Goal: Information Seeking & Learning: Learn about a topic

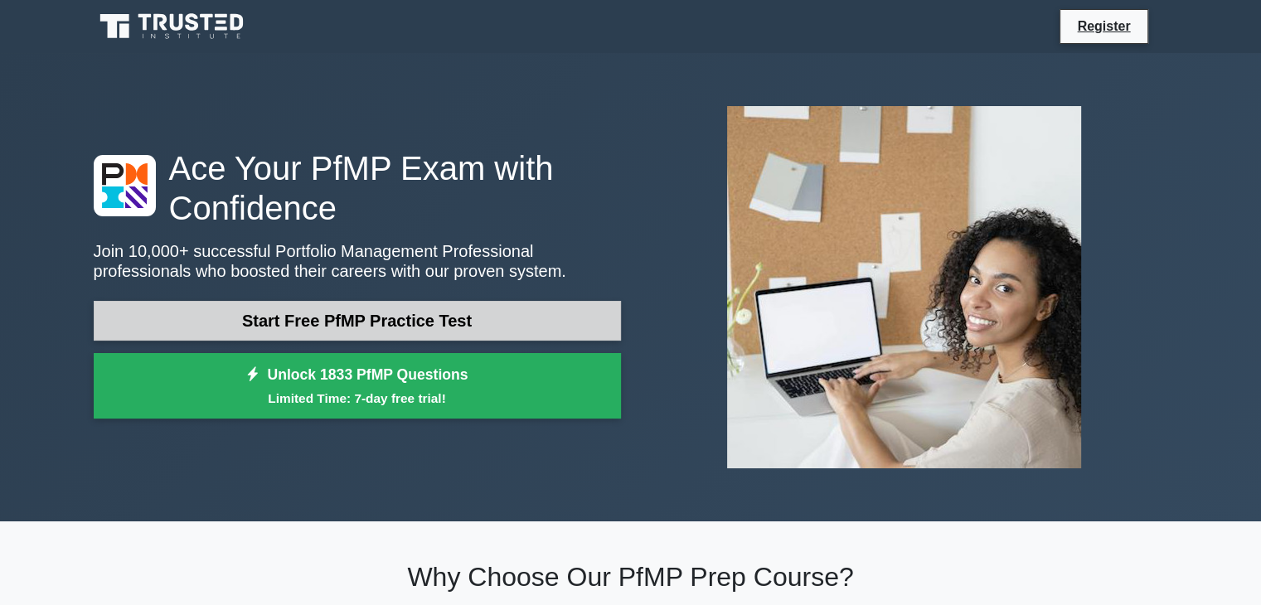
click at [493, 333] on link "Start Free PfMP Practice Test" at bounding box center [357, 321] width 527 height 40
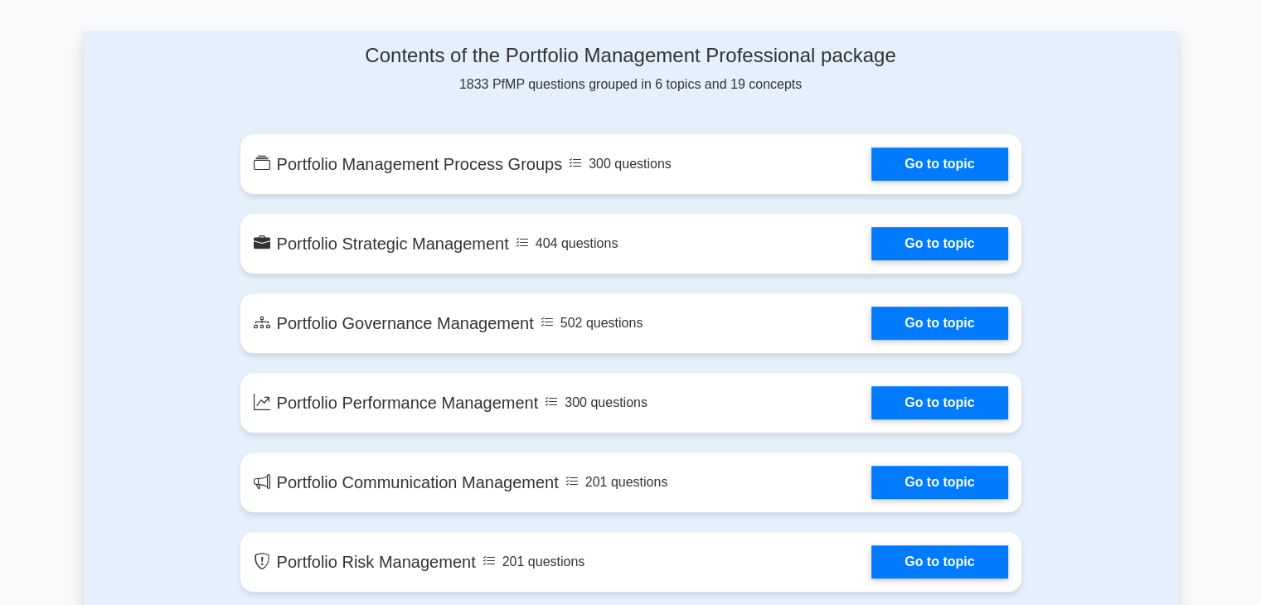
scroll to position [832, 0]
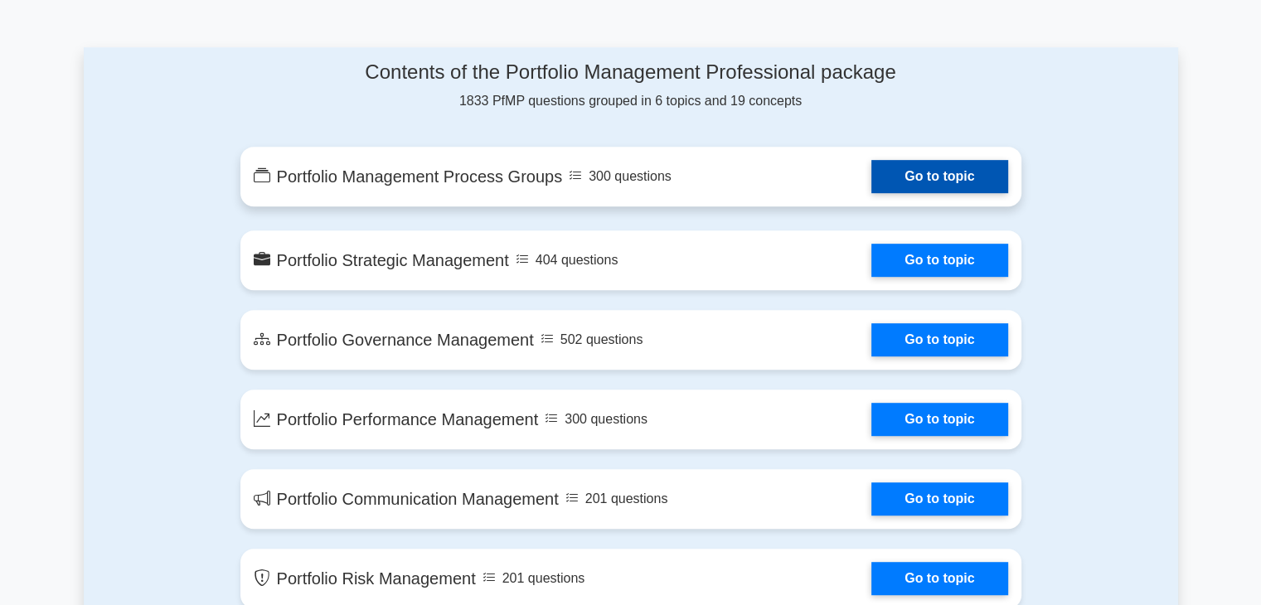
click at [885, 183] on link "Go to topic" at bounding box center [940, 176] width 136 height 33
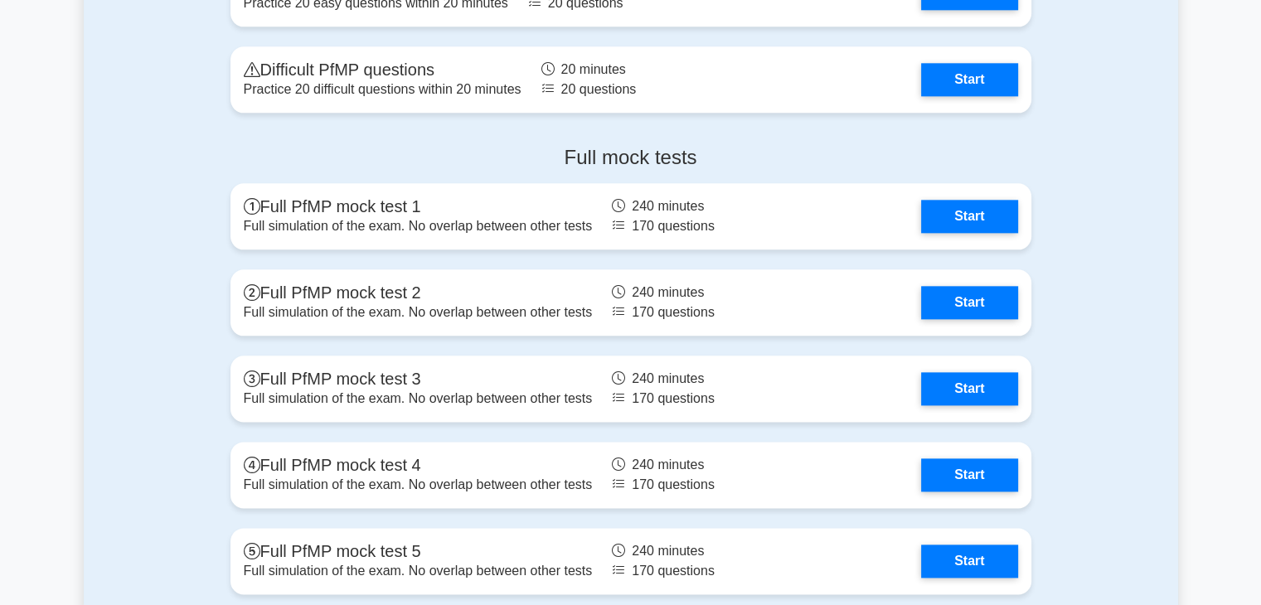
scroll to position [1959, 0]
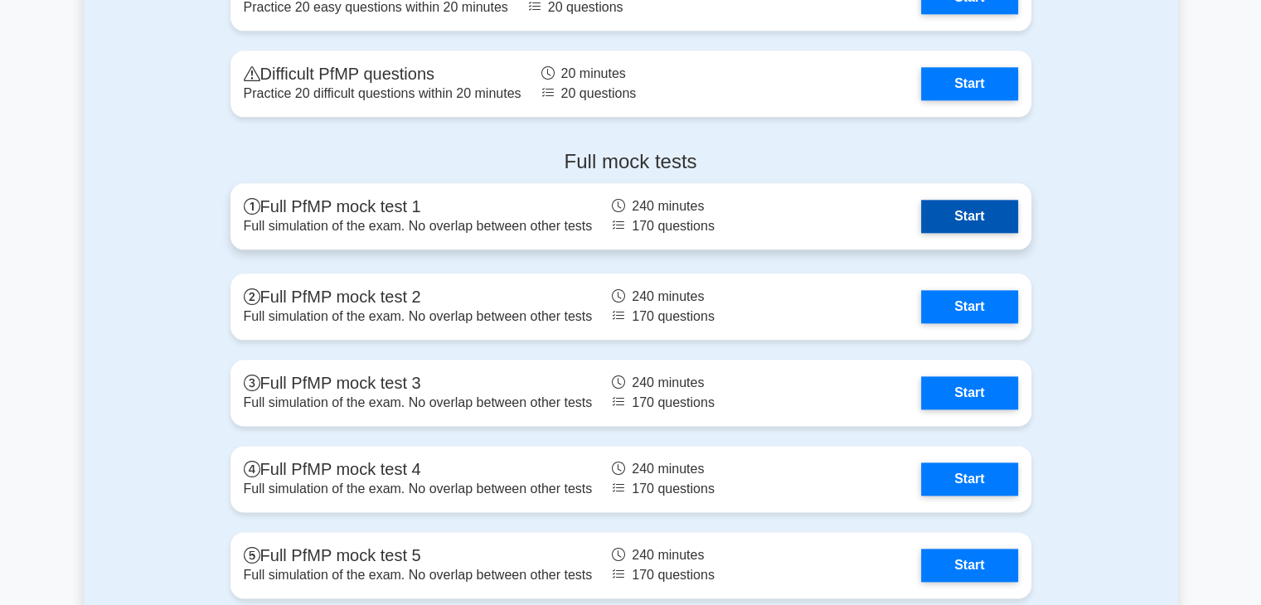
click at [975, 233] on link "Start" at bounding box center [969, 216] width 96 height 33
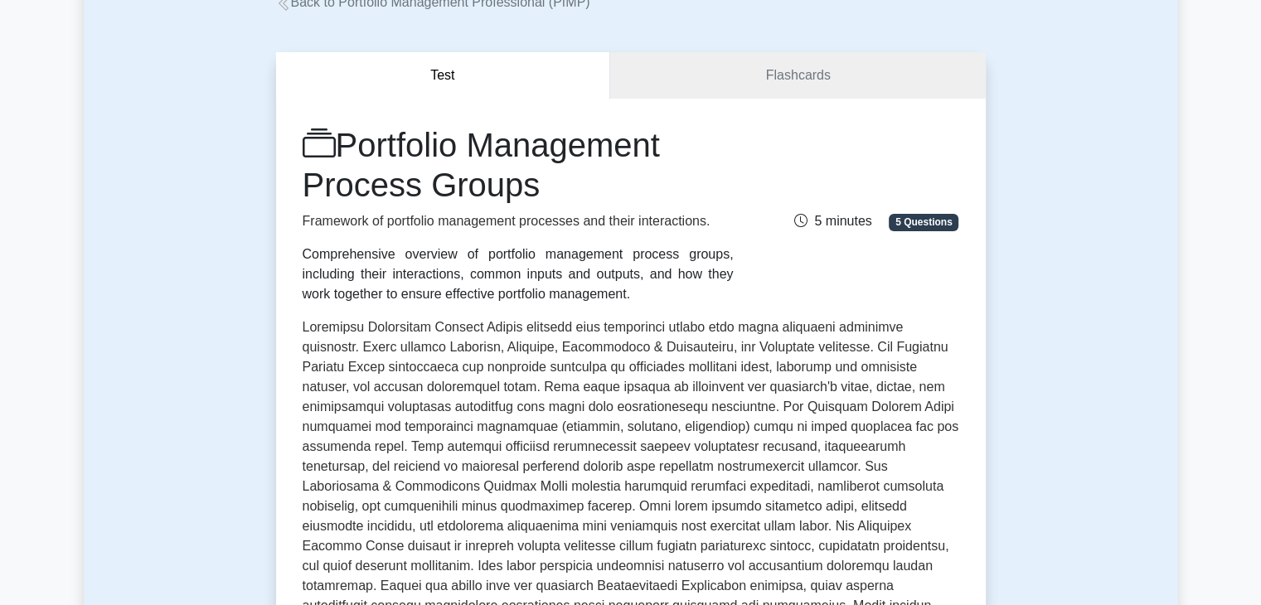
scroll to position [116, 0]
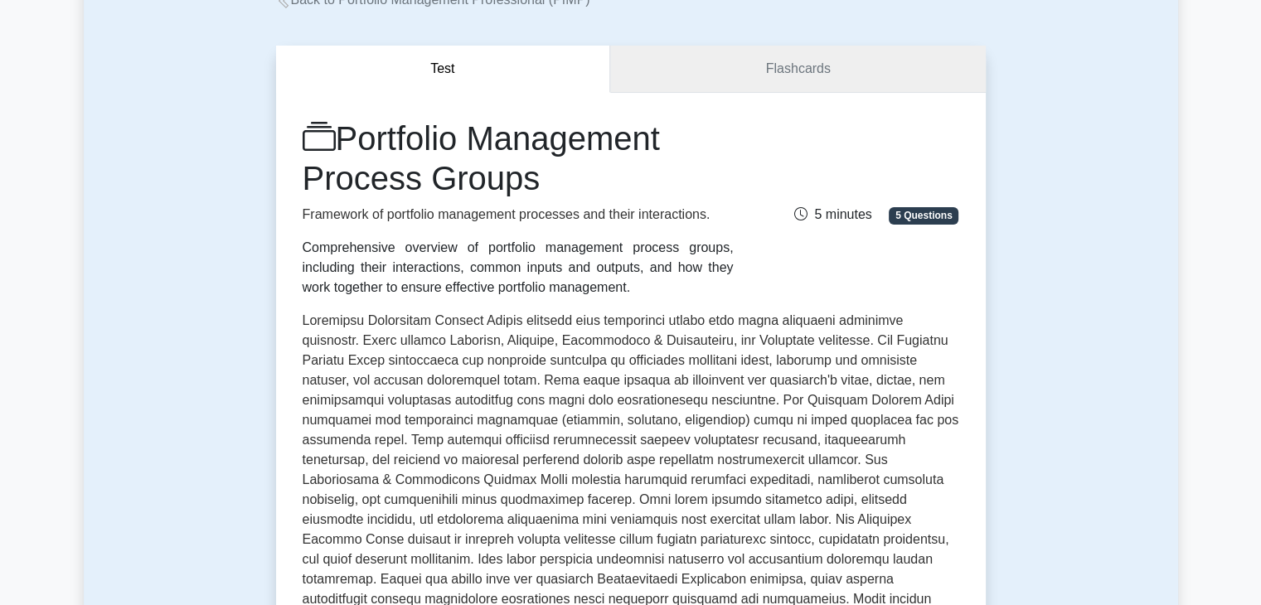
click at [801, 79] on link "Flashcards" at bounding box center [797, 69] width 375 height 47
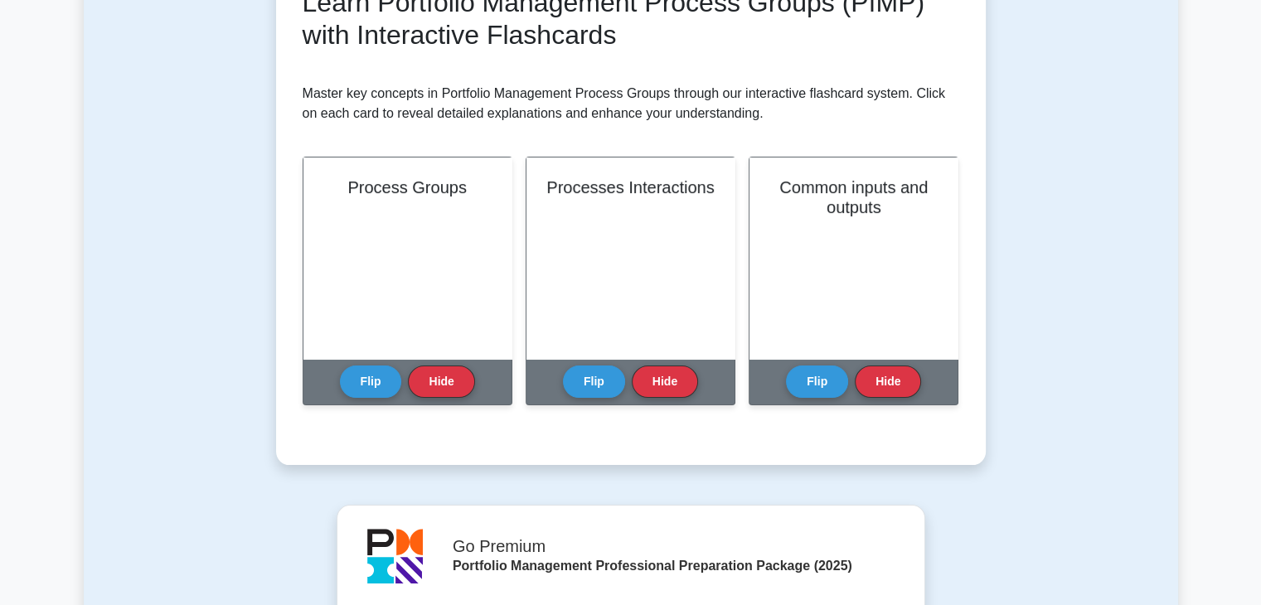
scroll to position [243, 0]
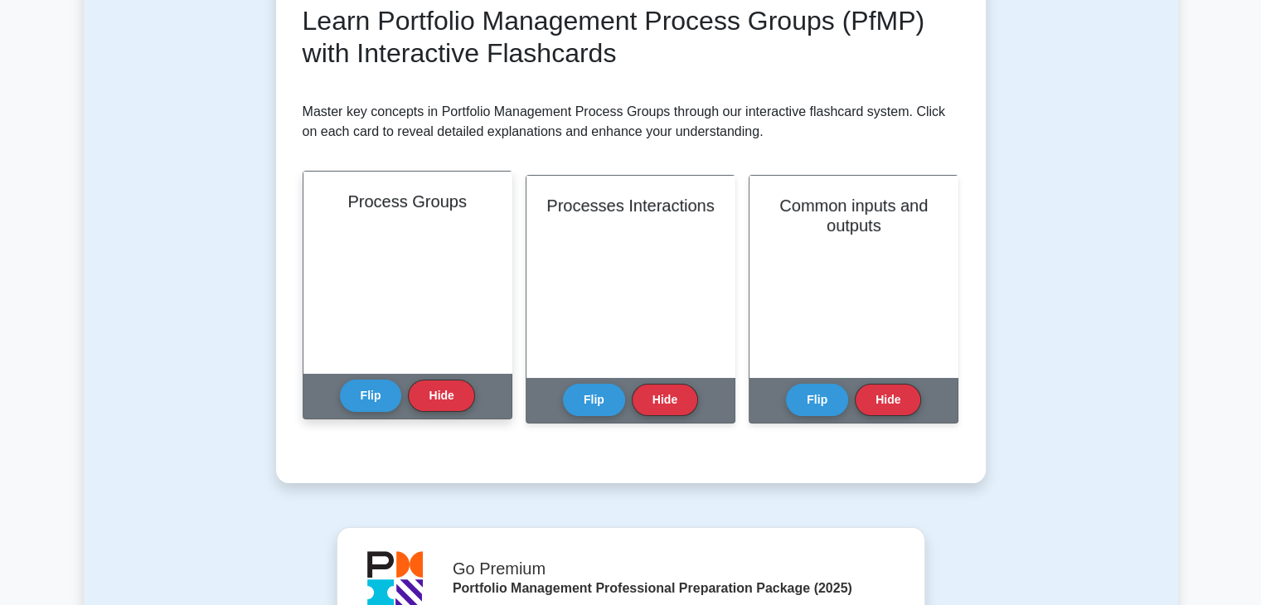
click at [448, 294] on div "Process Groups" at bounding box center [408, 273] width 208 height 202
click at [385, 395] on button "Flip" at bounding box center [371, 395] width 62 height 32
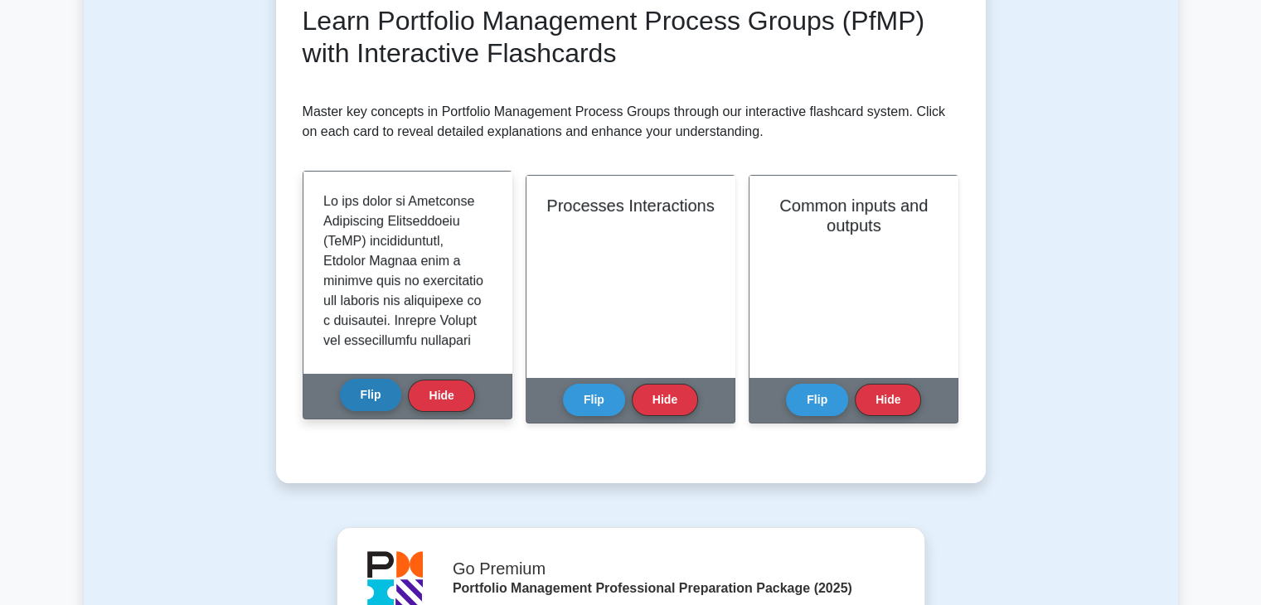
click at [385, 395] on button "Flip" at bounding box center [371, 395] width 62 height 32
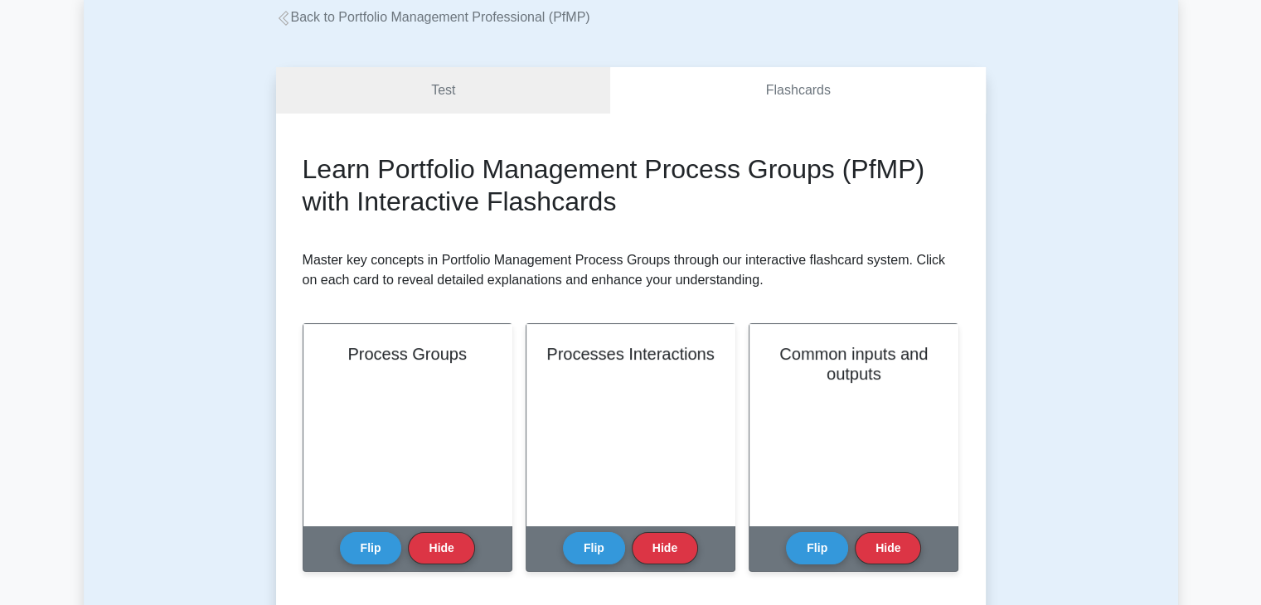
scroll to position [90, 0]
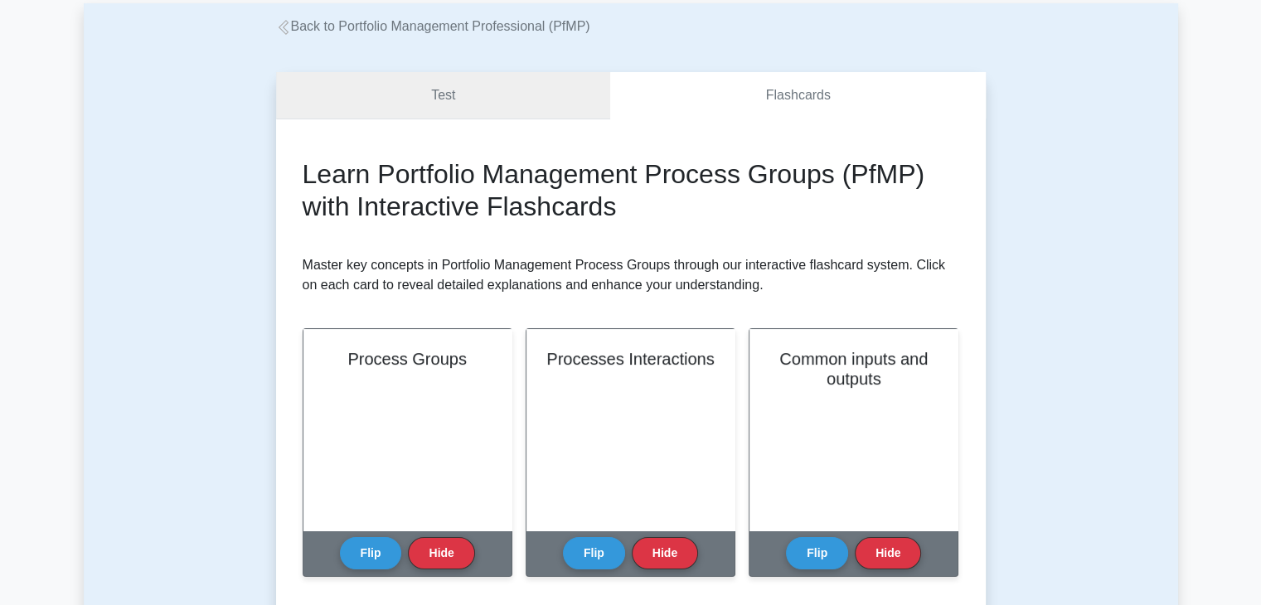
click at [493, 80] on link "Test" at bounding box center [443, 95] width 335 height 47
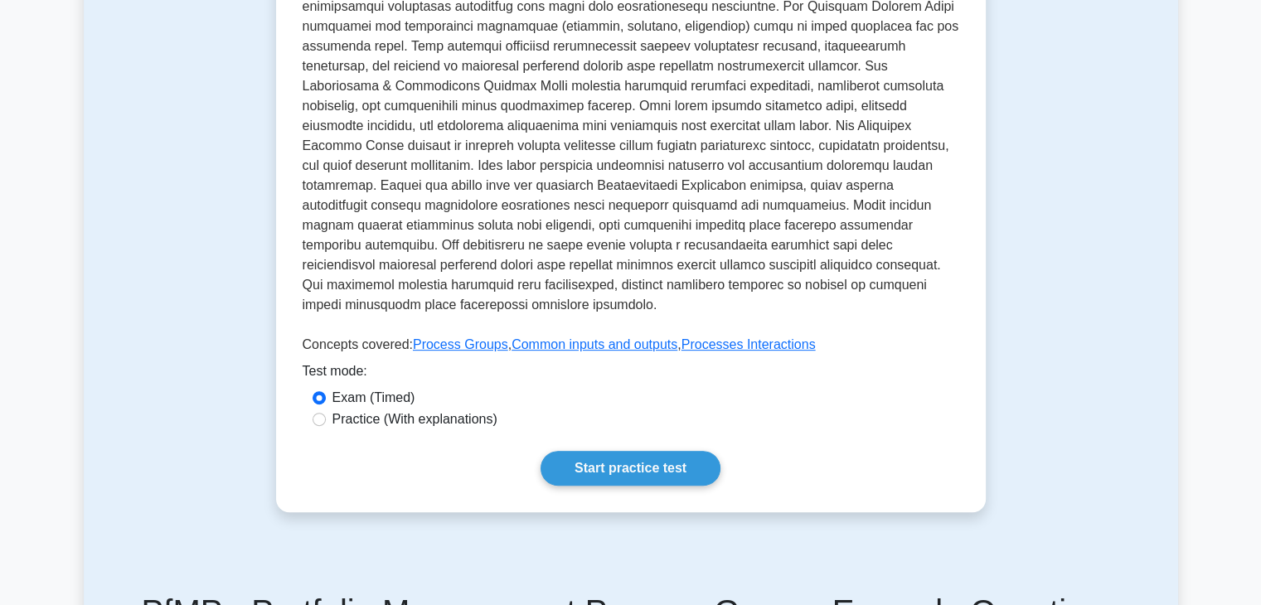
scroll to position [517, 0]
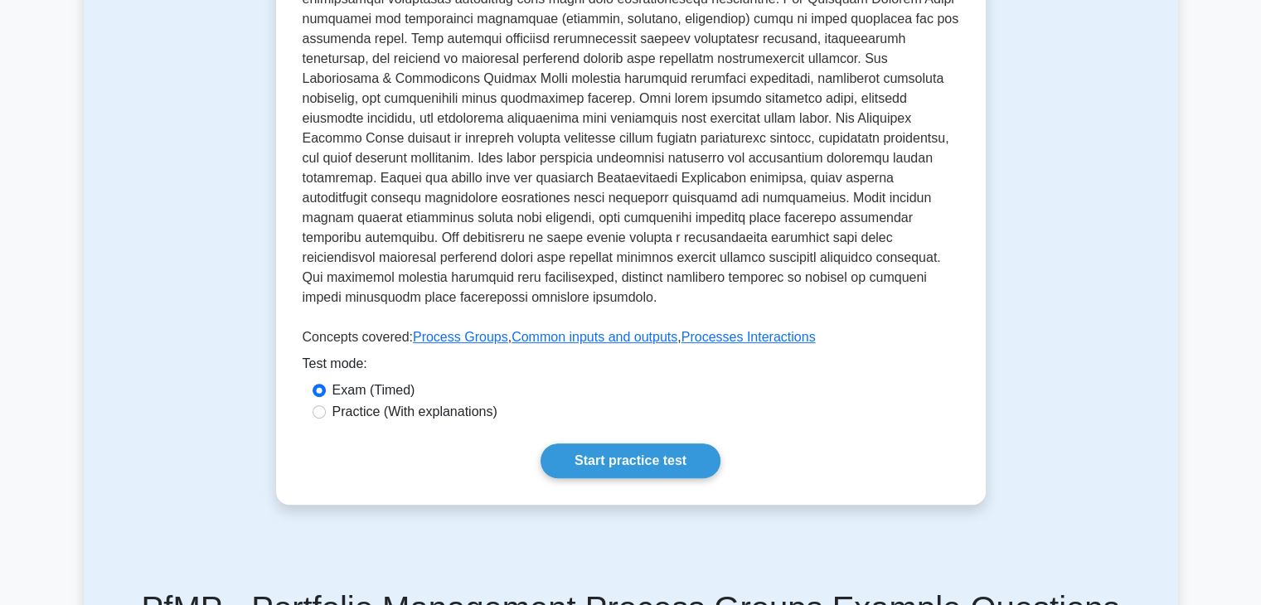
click at [425, 402] on label "Practice (With explanations)" at bounding box center [415, 412] width 165 height 20
click at [326, 406] on input "Practice (With explanations)" at bounding box center [319, 412] width 13 height 13
radio input "true"
click at [632, 446] on link "Start practice test" at bounding box center [631, 461] width 180 height 35
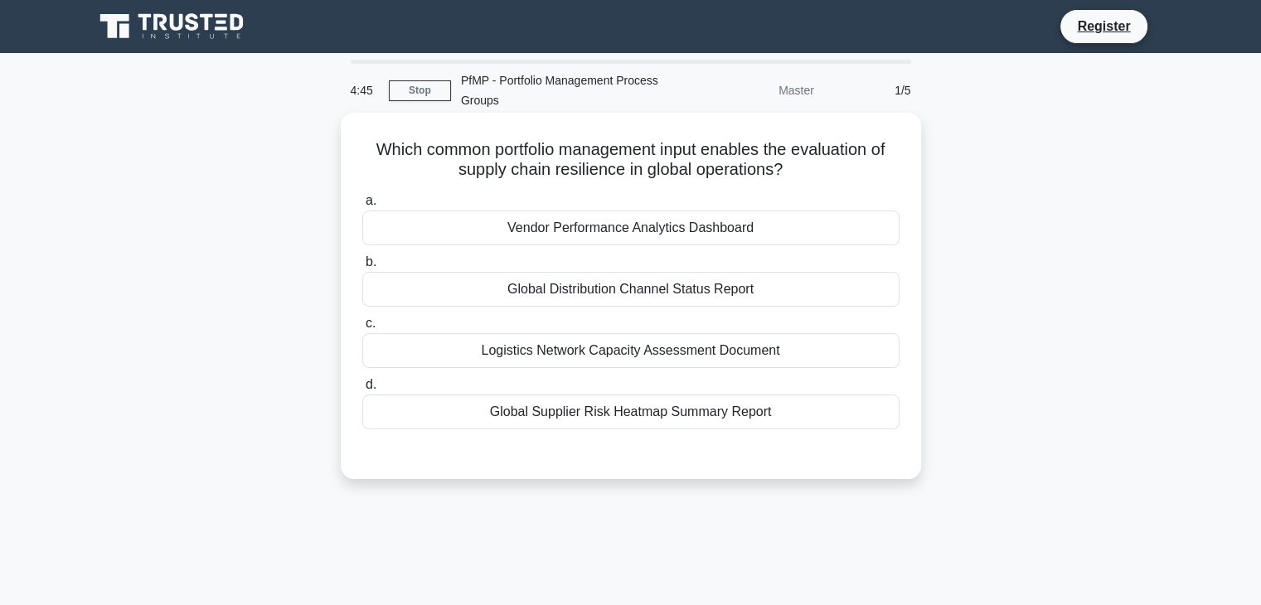
click at [613, 352] on div "Logistics Network Capacity Assessment Document" at bounding box center [630, 350] width 537 height 35
click at [362, 329] on input "c. Logistics Network Capacity Assessment Document" at bounding box center [362, 323] width 0 height 11
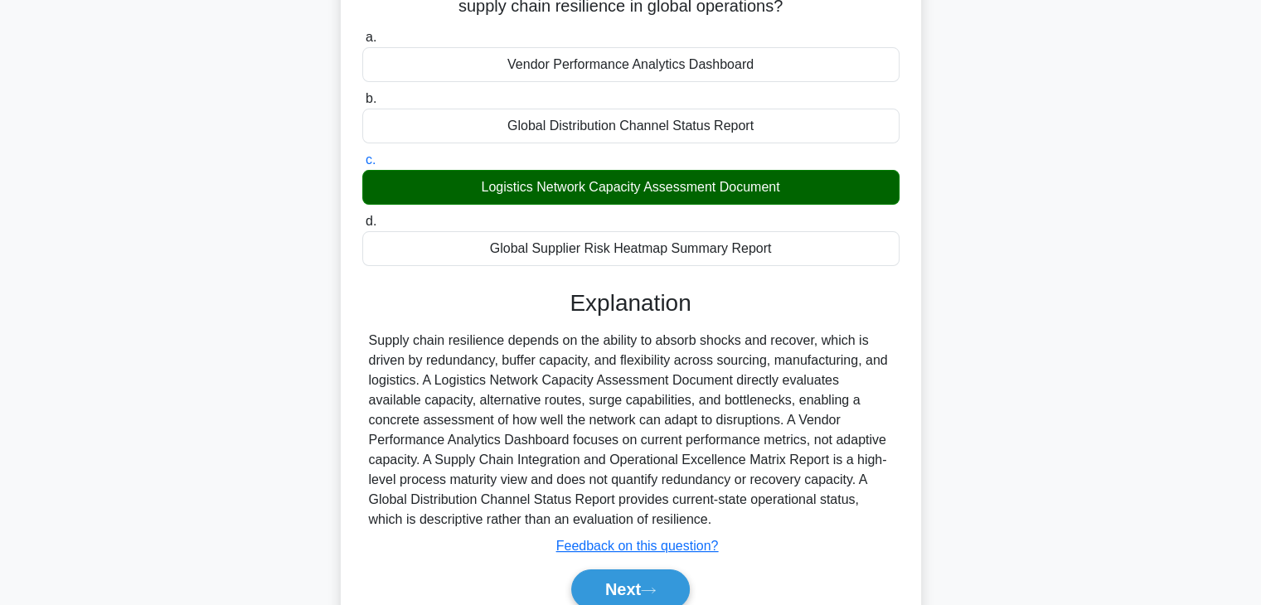
scroll to position [291, 0]
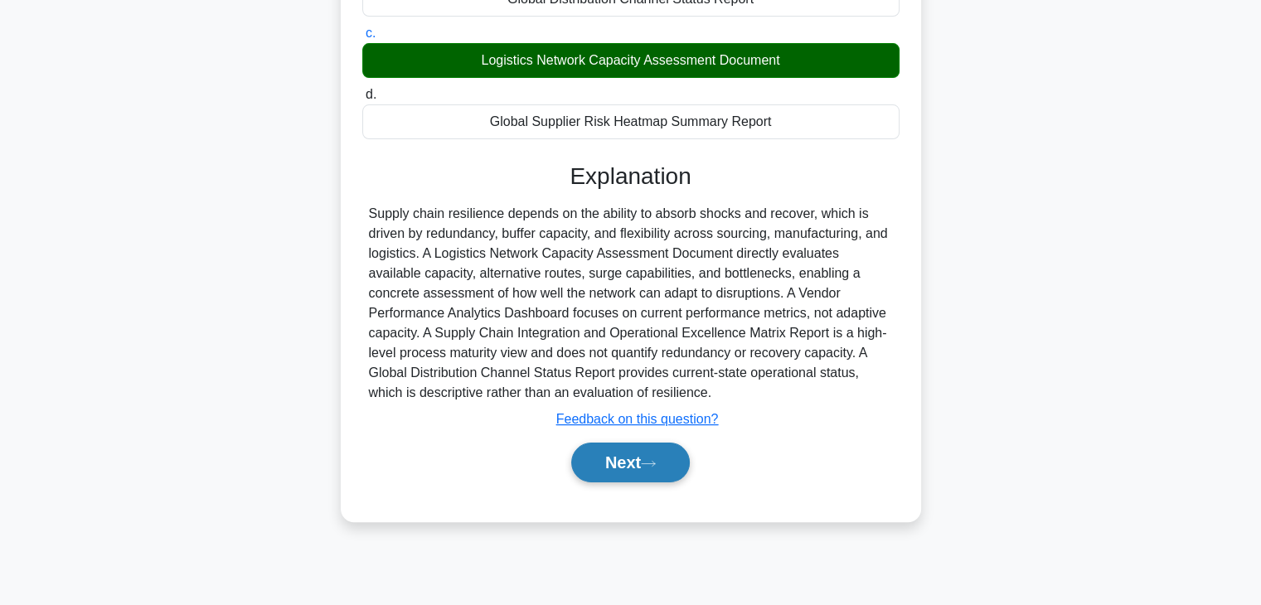
click at [614, 464] on button "Next" at bounding box center [630, 463] width 119 height 40
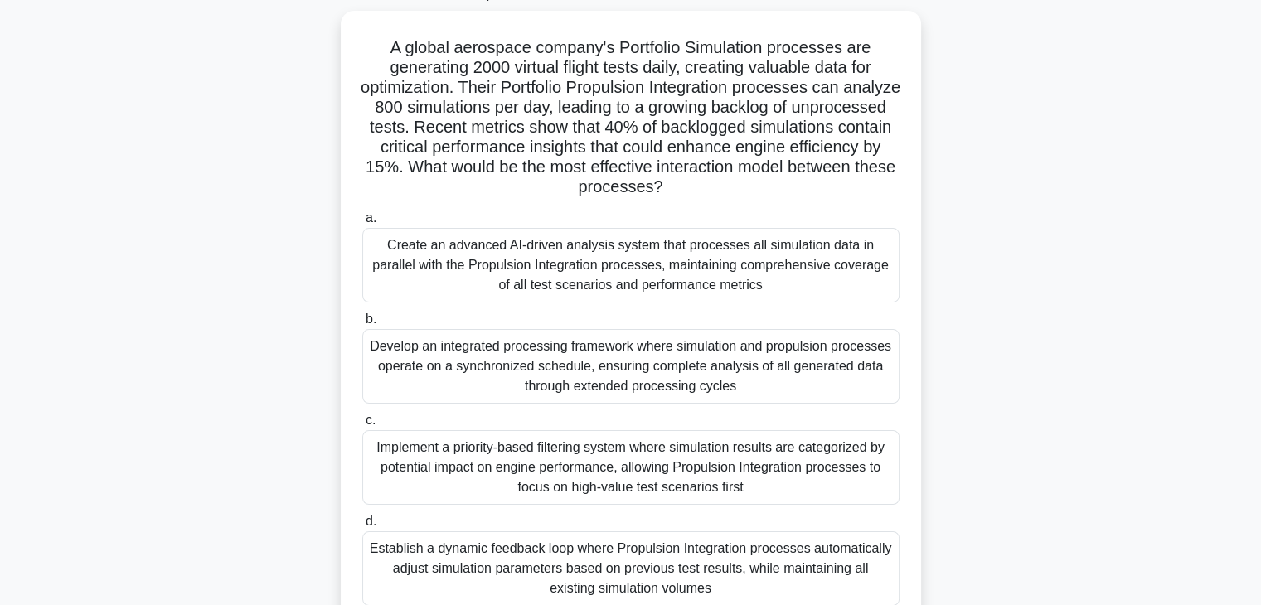
scroll to position [0, 0]
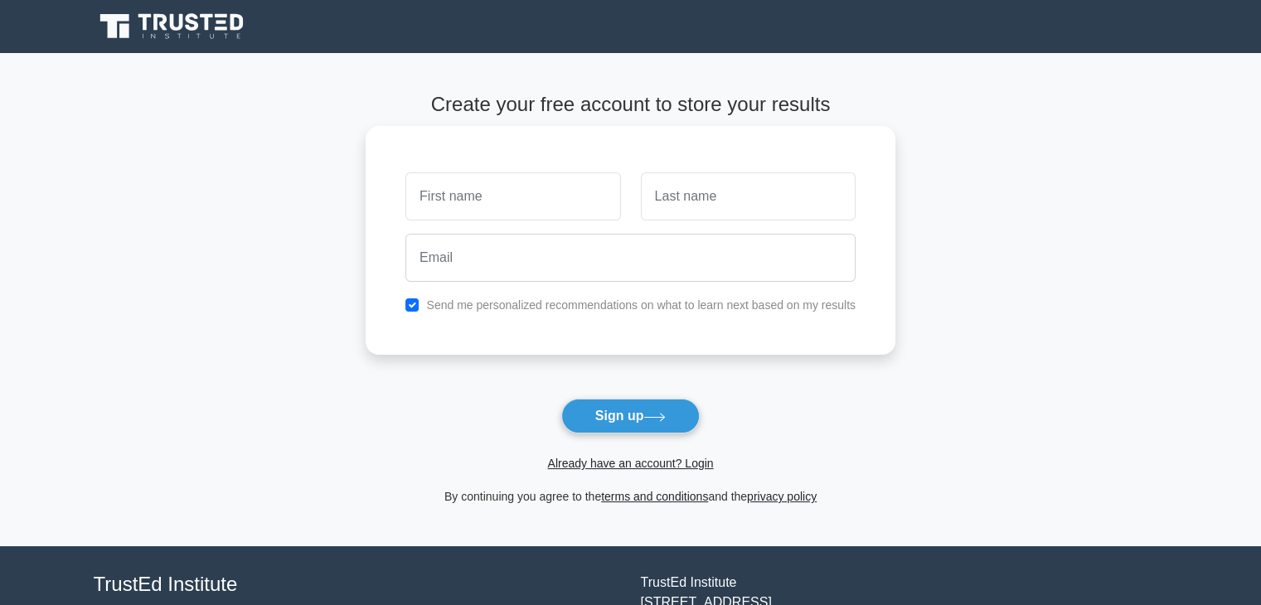
click at [530, 197] on input "text" at bounding box center [513, 196] width 215 height 48
type input "Amany"
click at [701, 200] on input "text" at bounding box center [748, 196] width 215 height 48
type input "mahmoud"
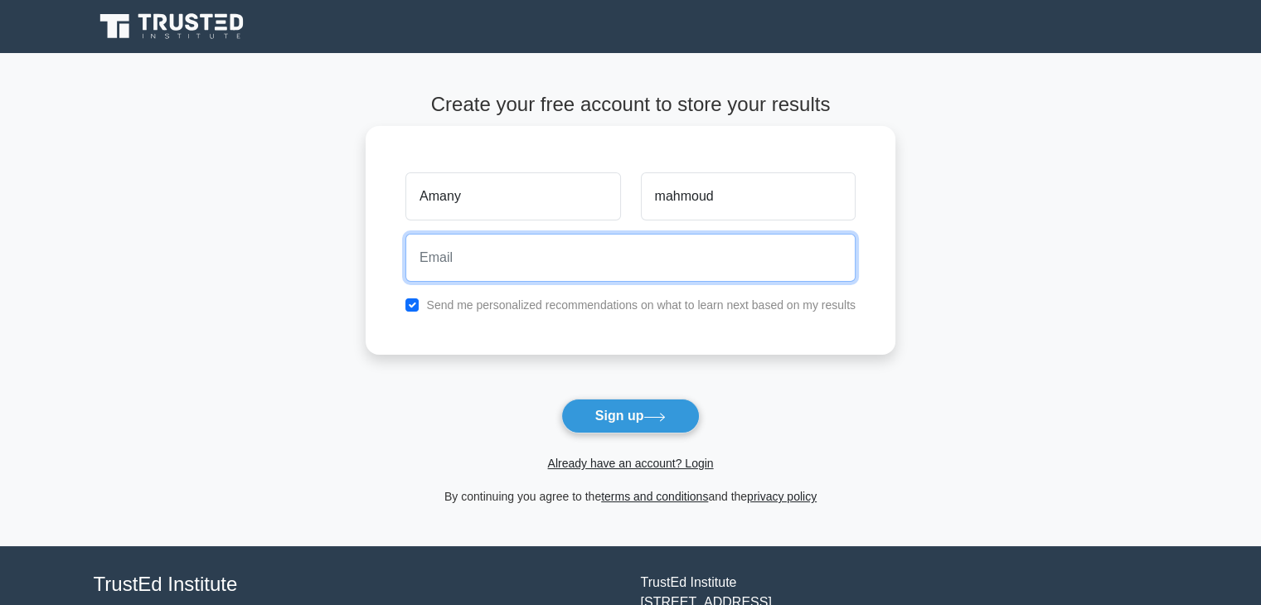
click at [705, 270] on input "email" at bounding box center [631, 258] width 450 height 48
type input "amanyyouni@gmail.com"
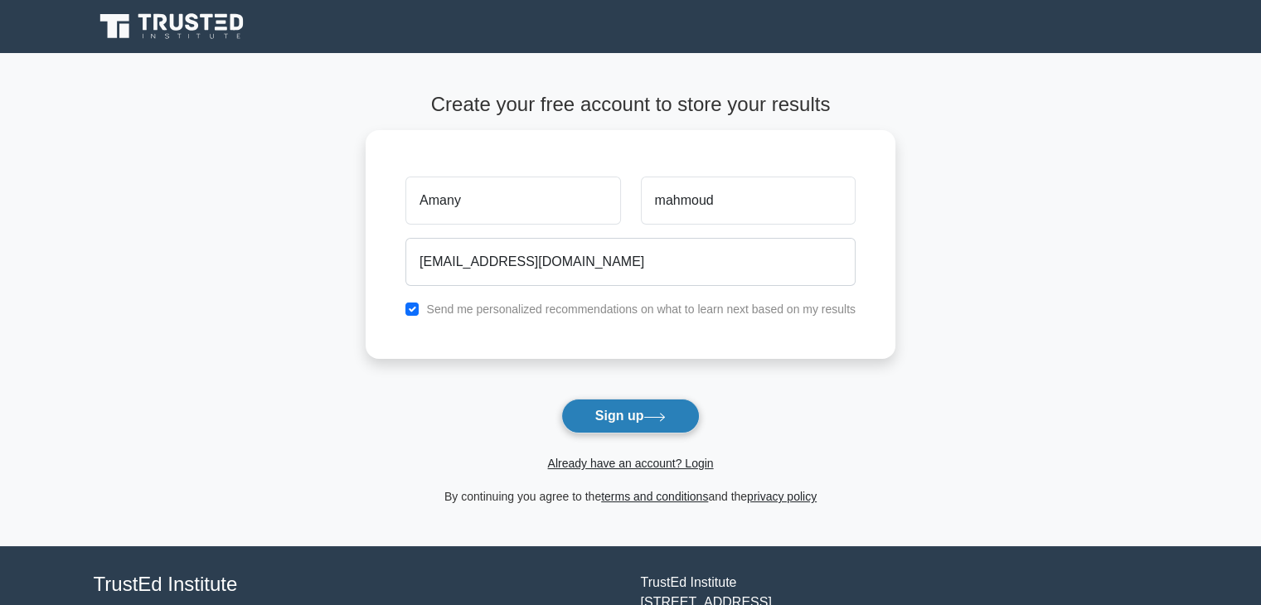
click at [657, 409] on button "Sign up" at bounding box center [630, 416] width 139 height 35
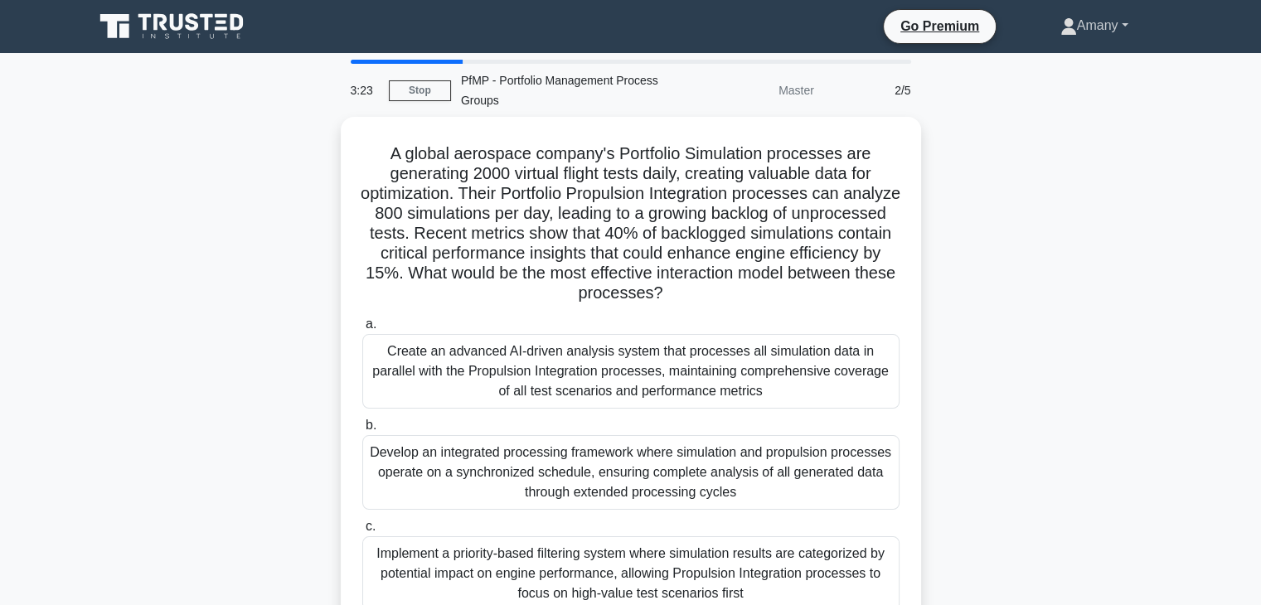
click at [1125, 25] on link "Amany" at bounding box center [1095, 25] width 148 height 33
click at [1055, 54] on link "Profile" at bounding box center [1087, 64] width 131 height 27
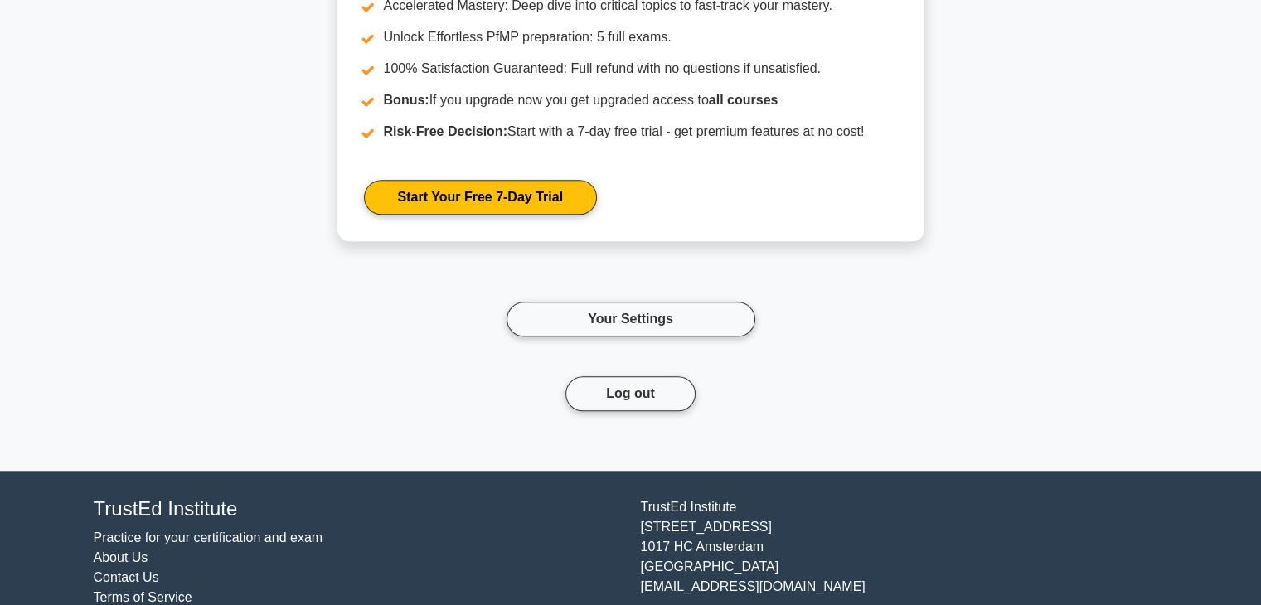
scroll to position [1521, 0]
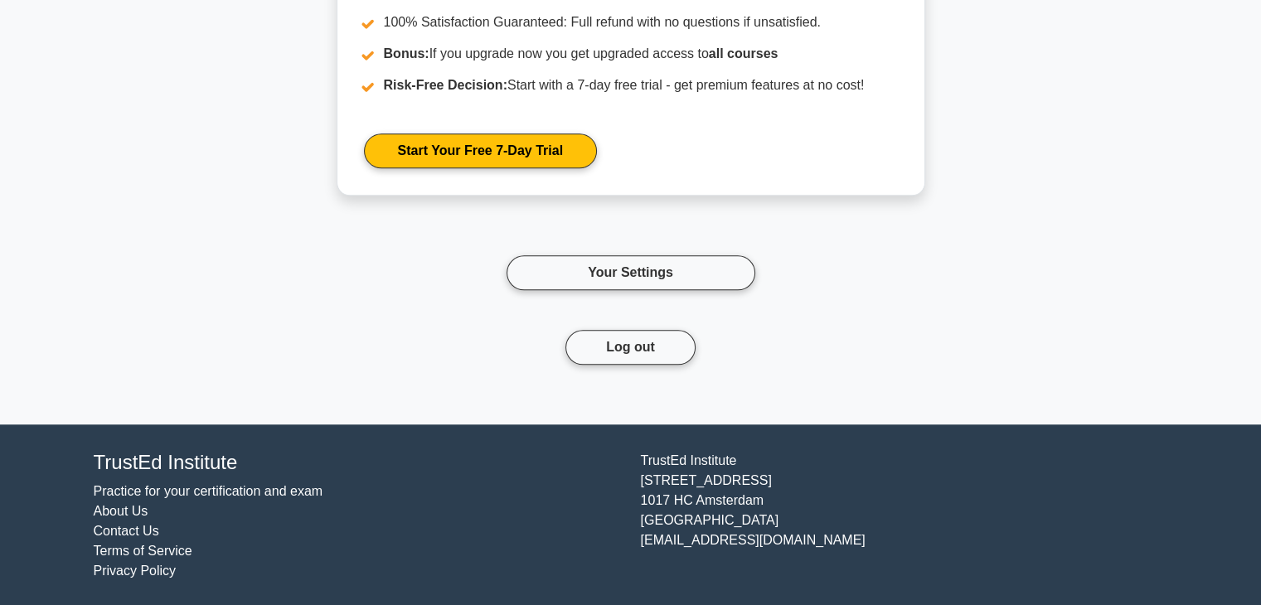
drag, startPoint x: 1255, startPoint y: 552, endPoint x: 1271, endPoint y: 472, distance: 82.1
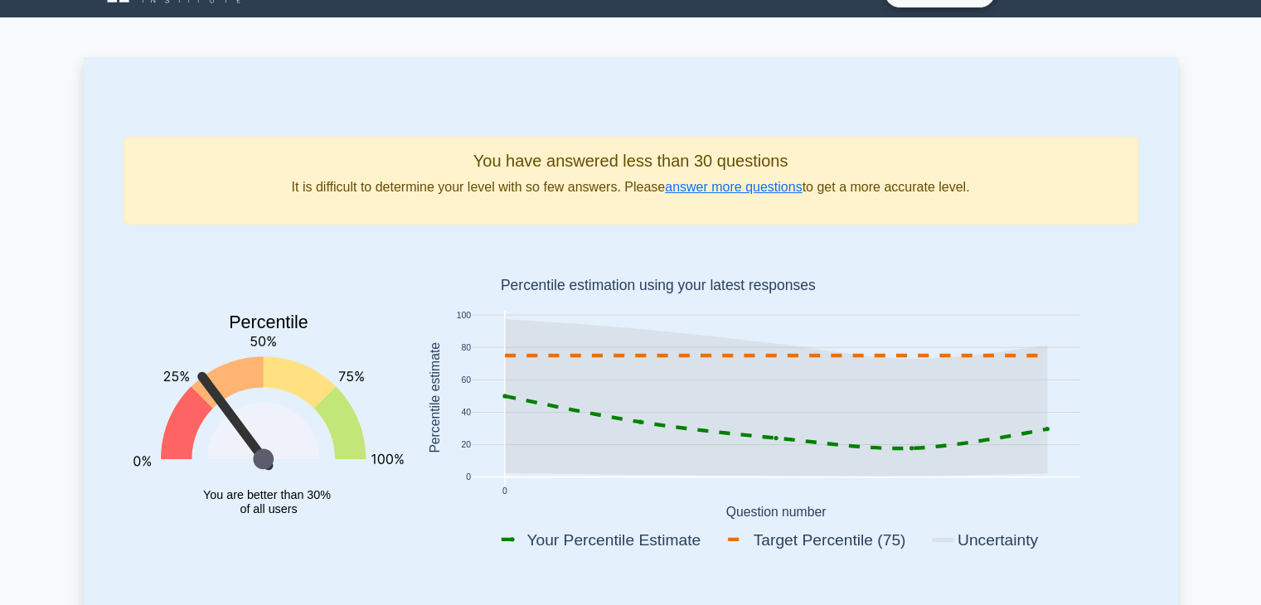
scroll to position [0, 0]
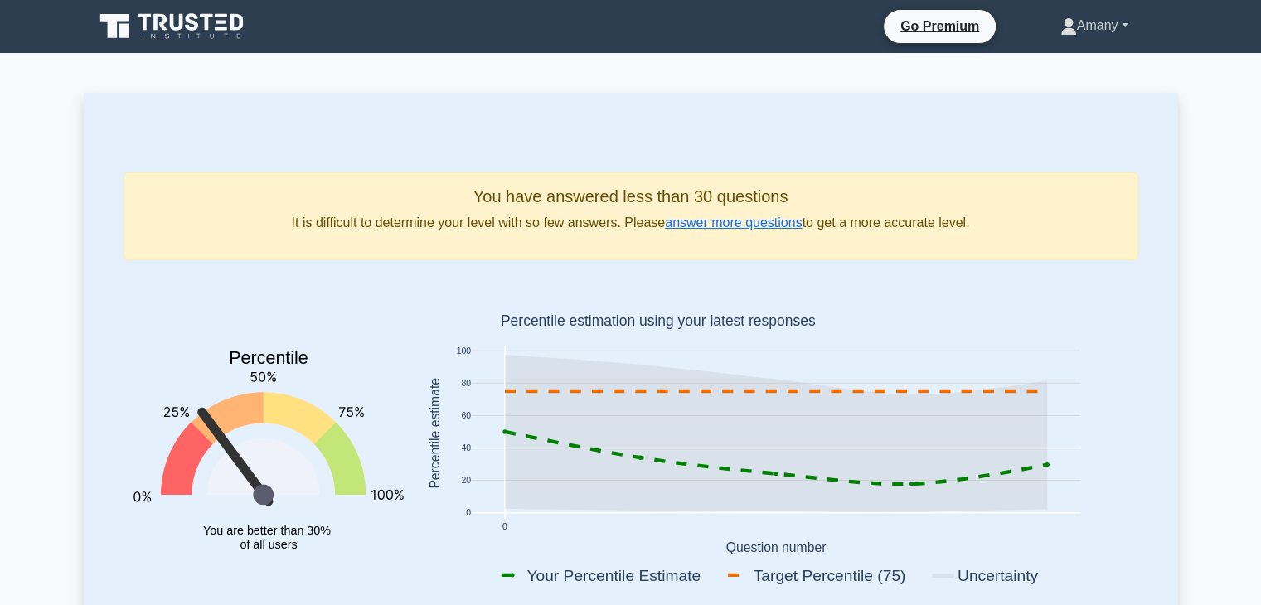
click at [1117, 32] on link "Amany" at bounding box center [1095, 25] width 148 height 33
click at [1049, 86] on link "Settings" at bounding box center [1087, 91] width 131 height 27
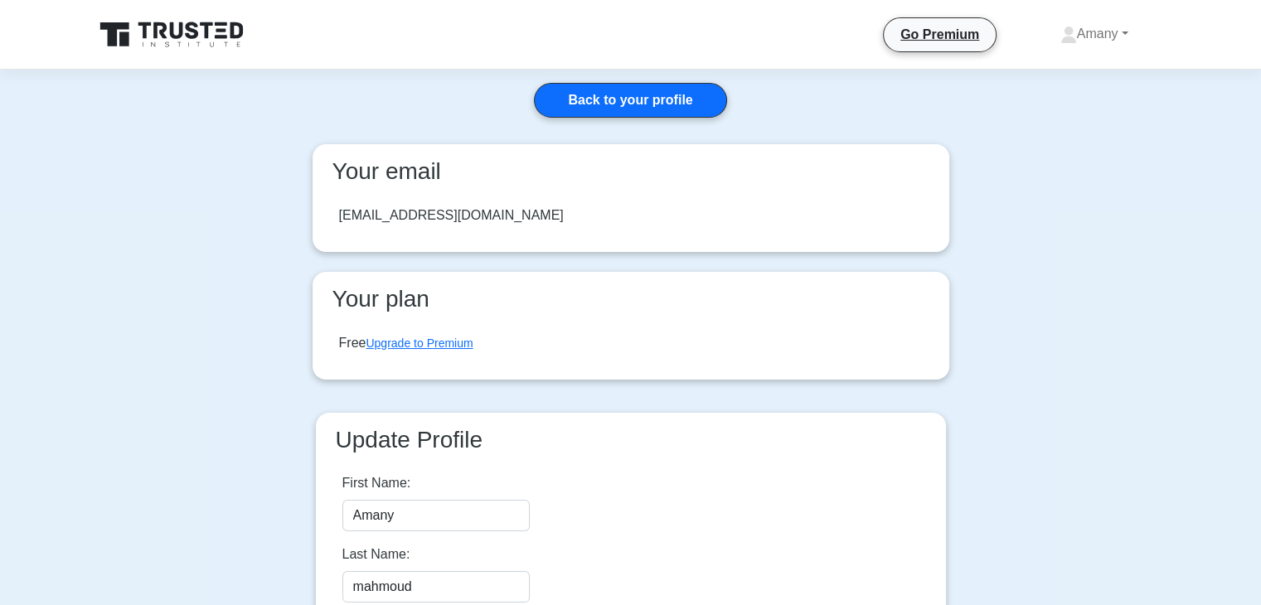
click at [209, 34] on icon at bounding box center [173, 35] width 159 height 32
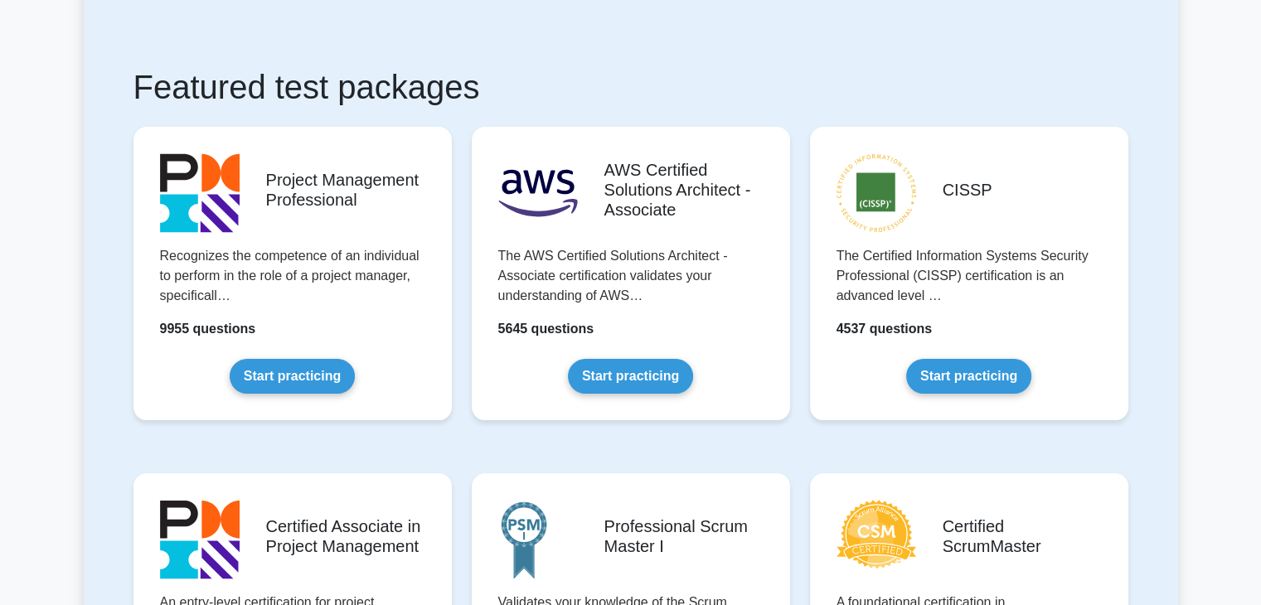
scroll to position [253, 0]
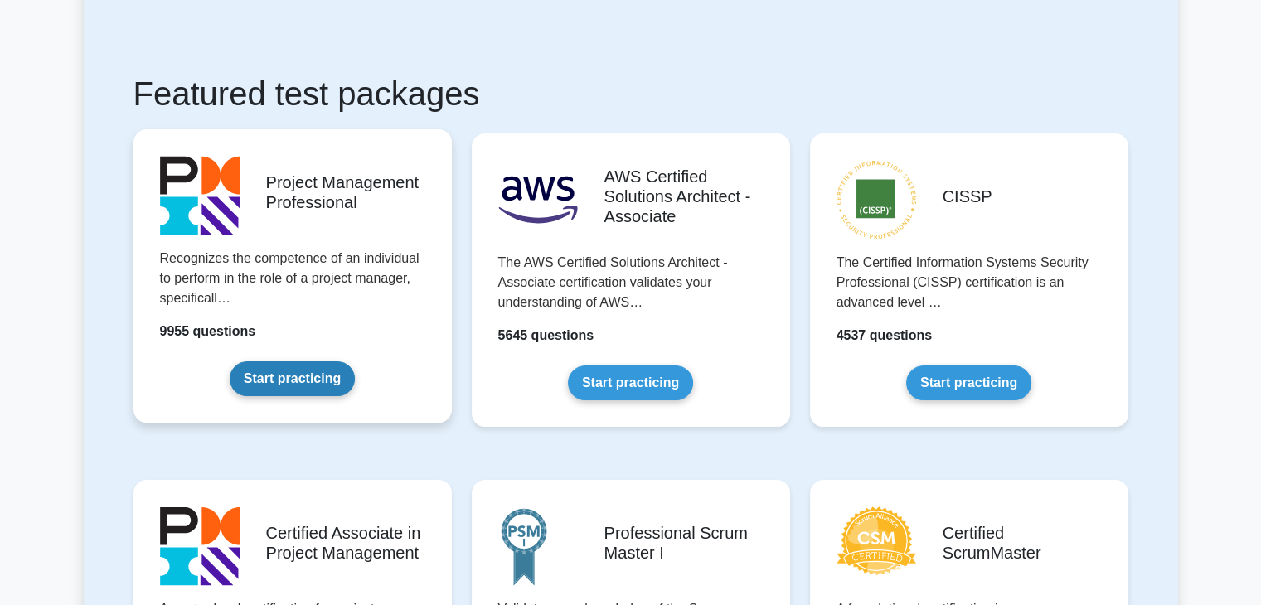
click at [292, 379] on link "Start practicing" at bounding box center [292, 379] width 125 height 35
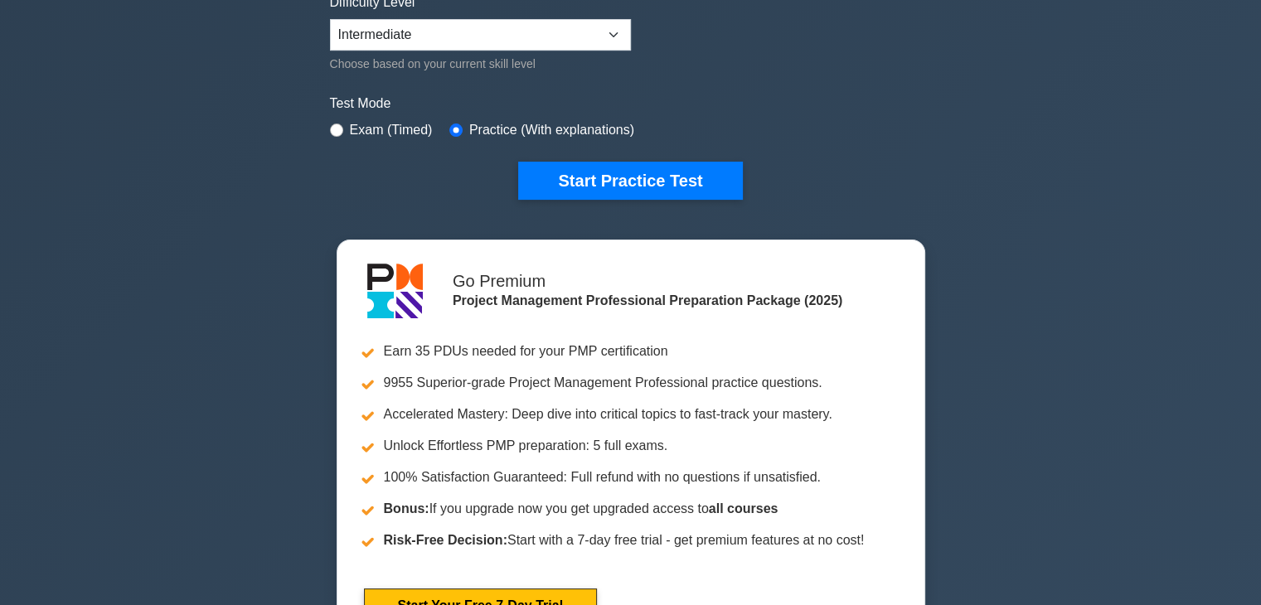
scroll to position [434, 0]
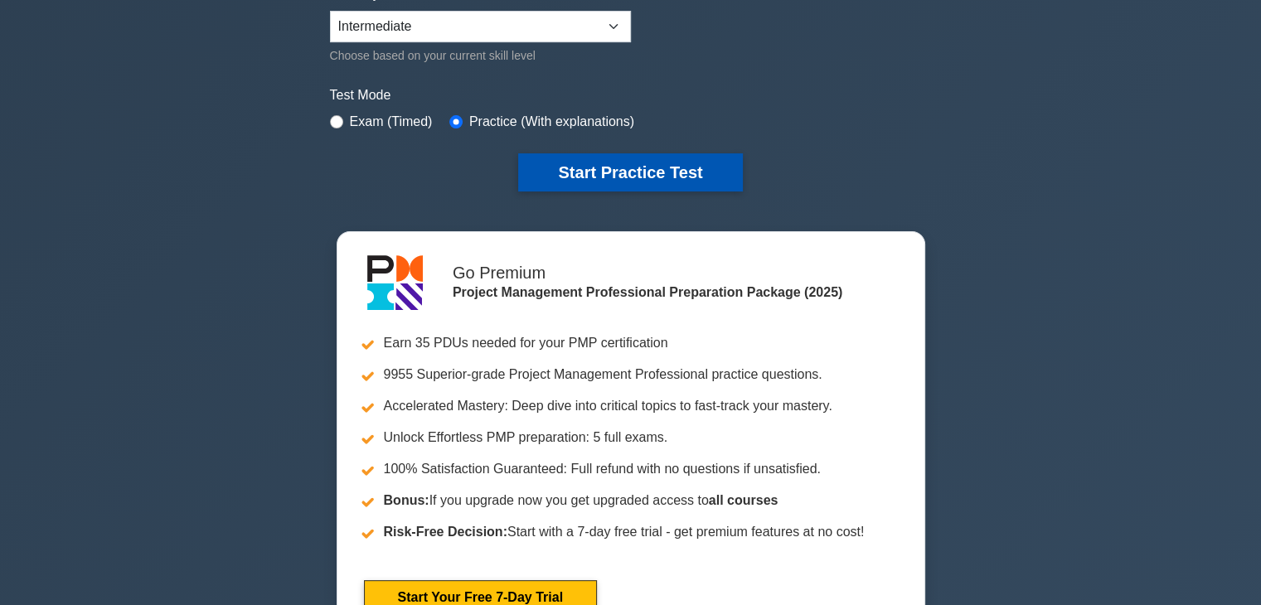
click at [662, 170] on button "Start Practice Test" at bounding box center [630, 172] width 224 height 38
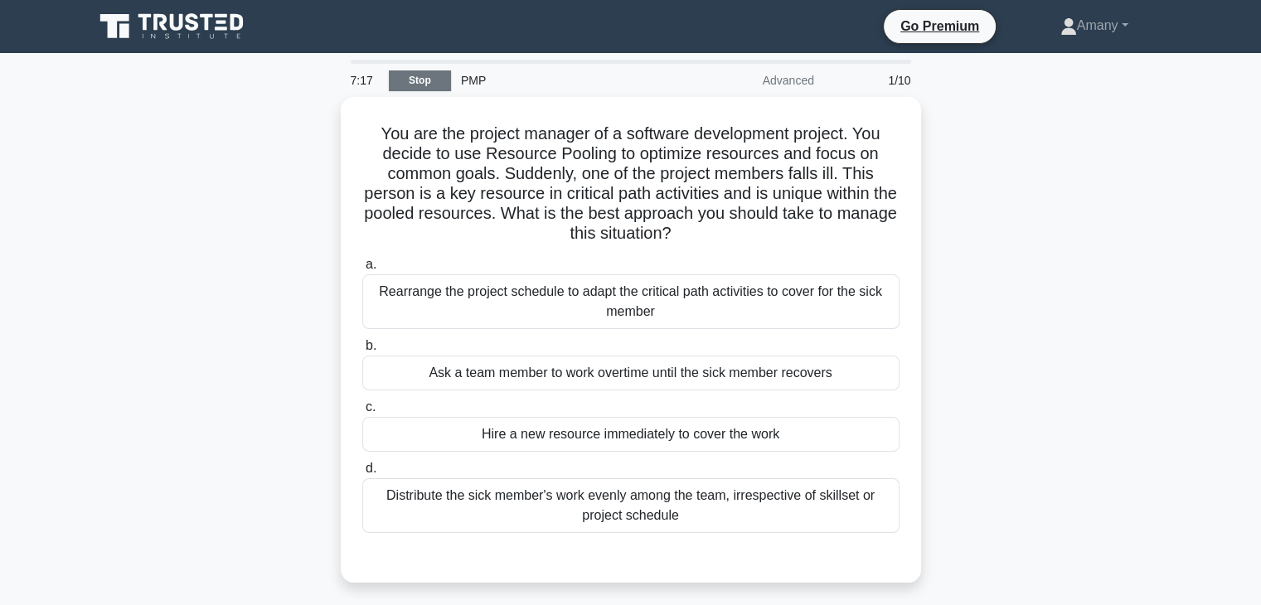
click at [426, 77] on link "Stop" at bounding box center [420, 80] width 62 height 21
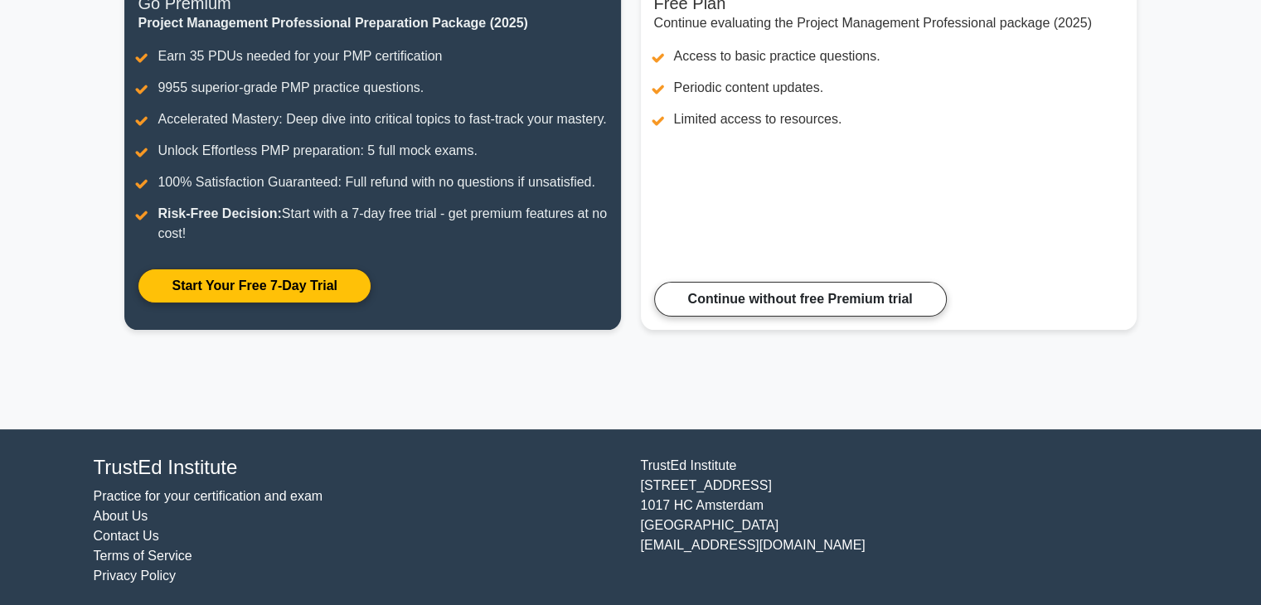
scroll to position [275, 0]
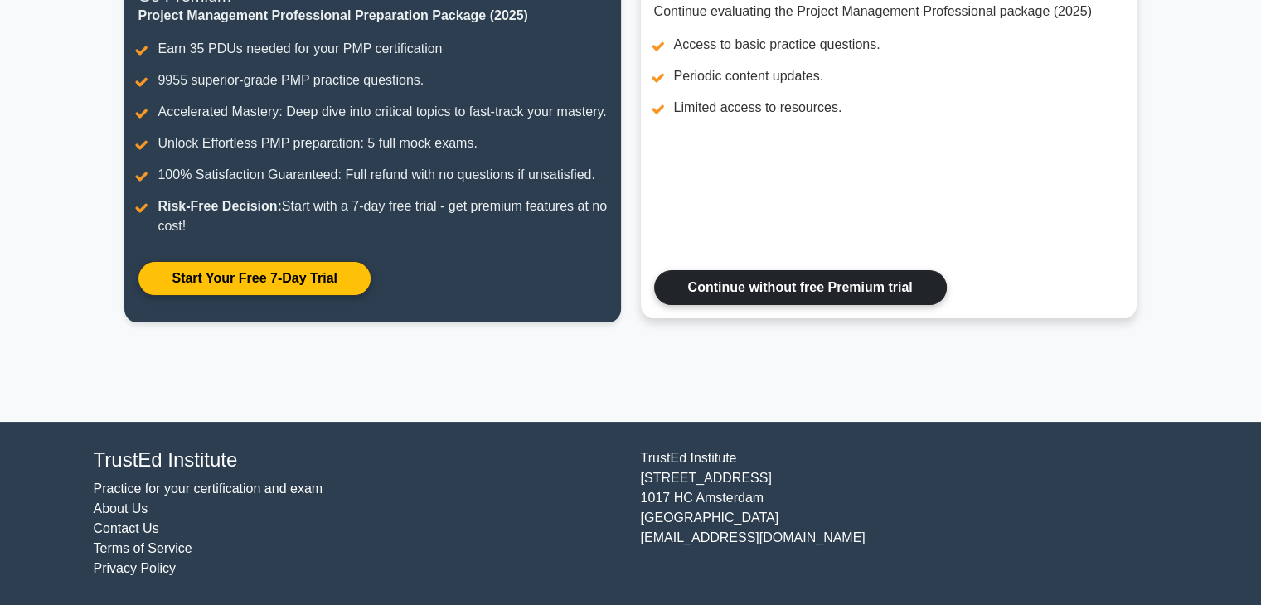
click at [706, 302] on link "Continue without free Premium trial" at bounding box center [800, 287] width 293 height 35
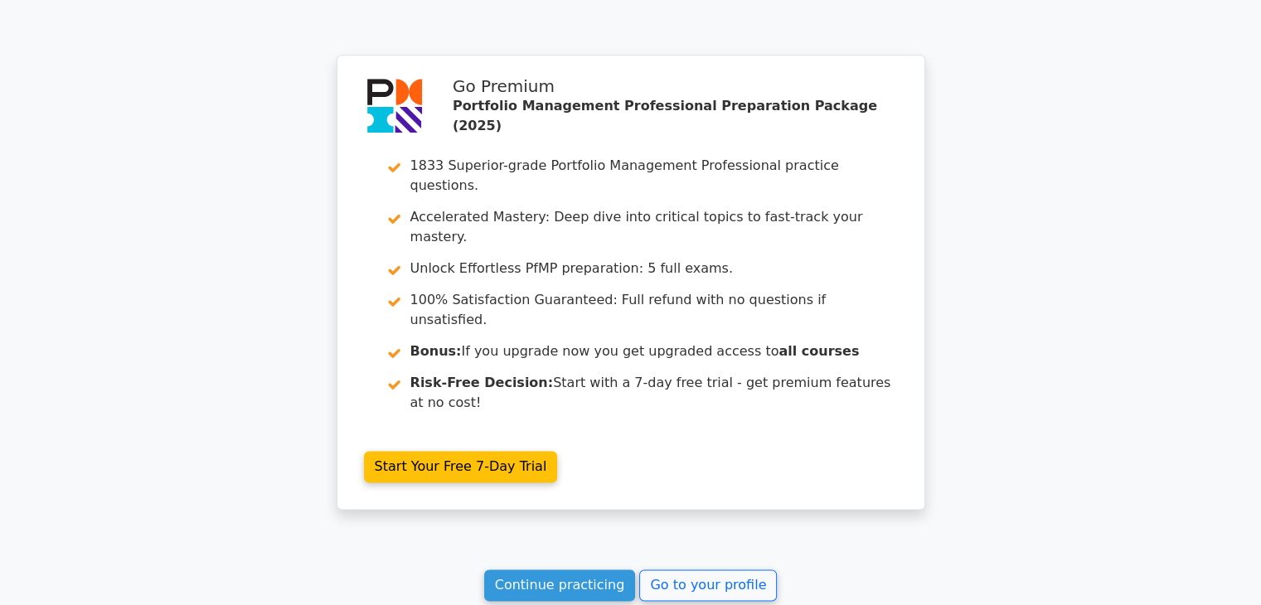
scroll to position [2146, 0]
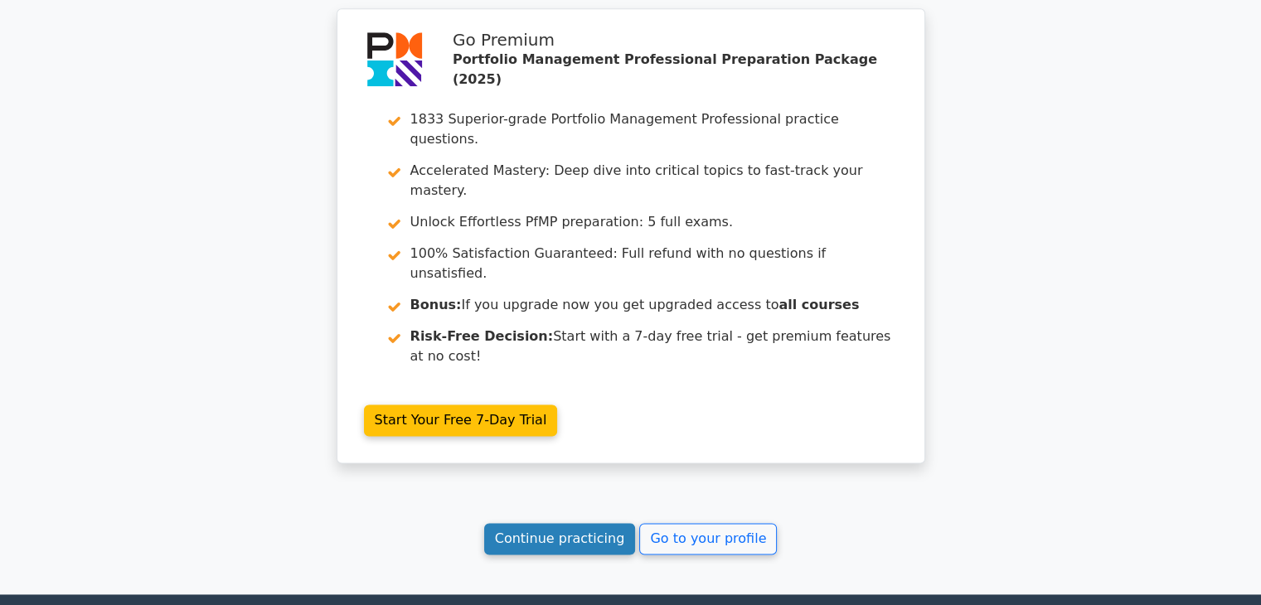
click at [596, 523] on link "Continue practicing" at bounding box center [560, 539] width 152 height 32
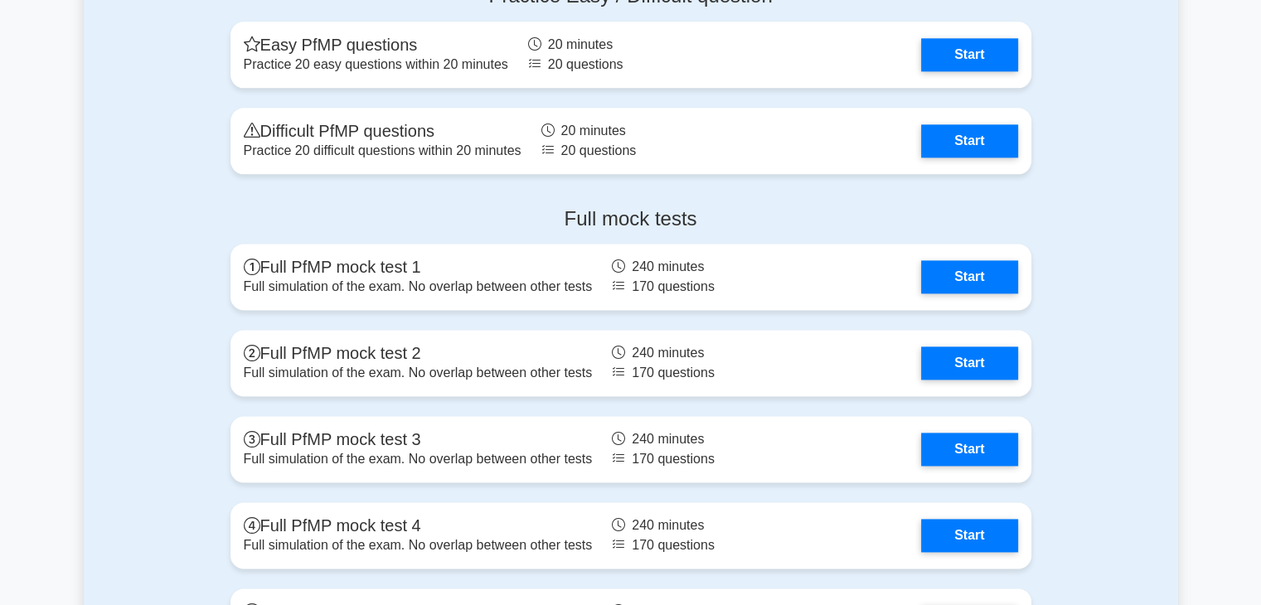
scroll to position [2169, 0]
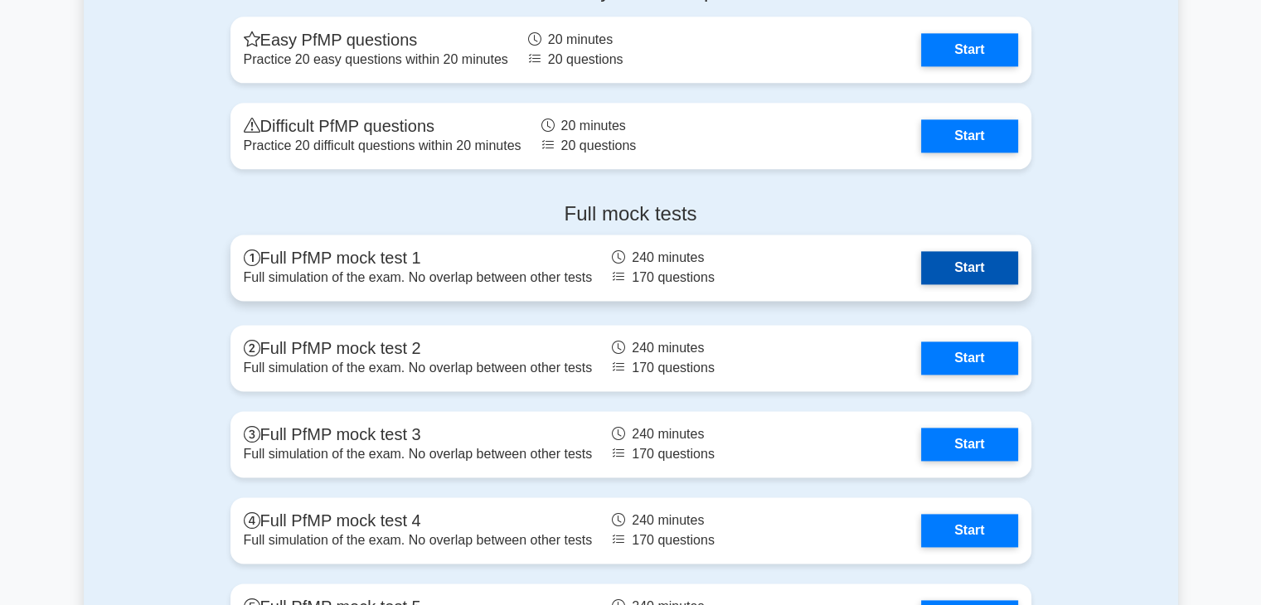
click at [978, 265] on link "Start" at bounding box center [969, 267] width 96 height 33
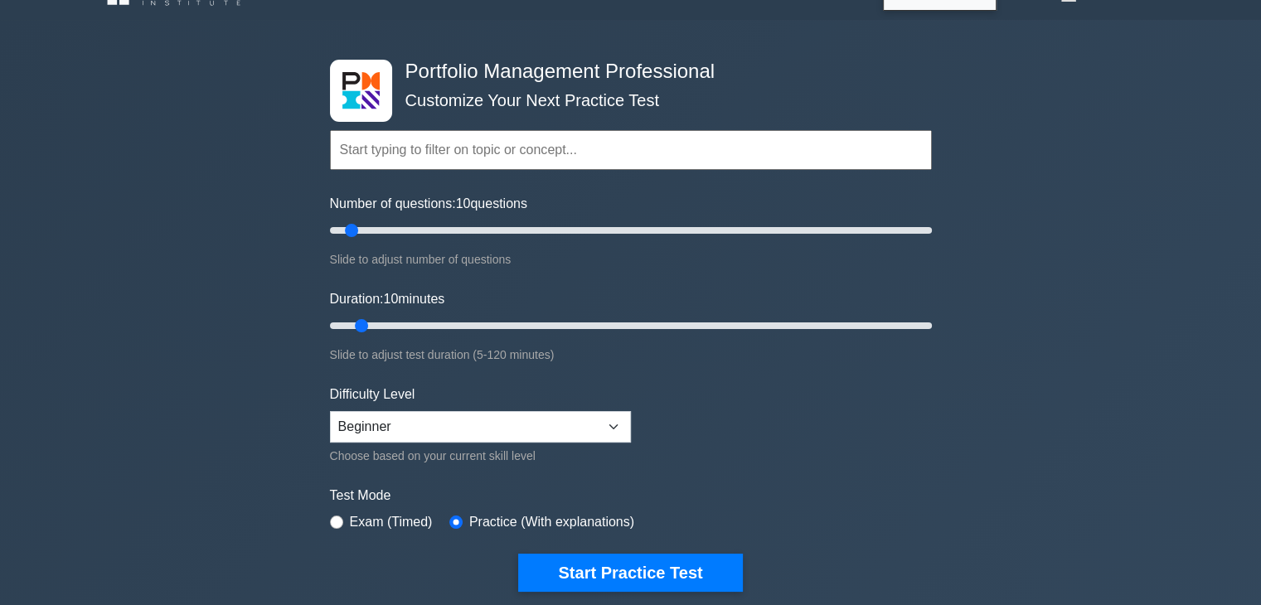
scroll to position [0, 0]
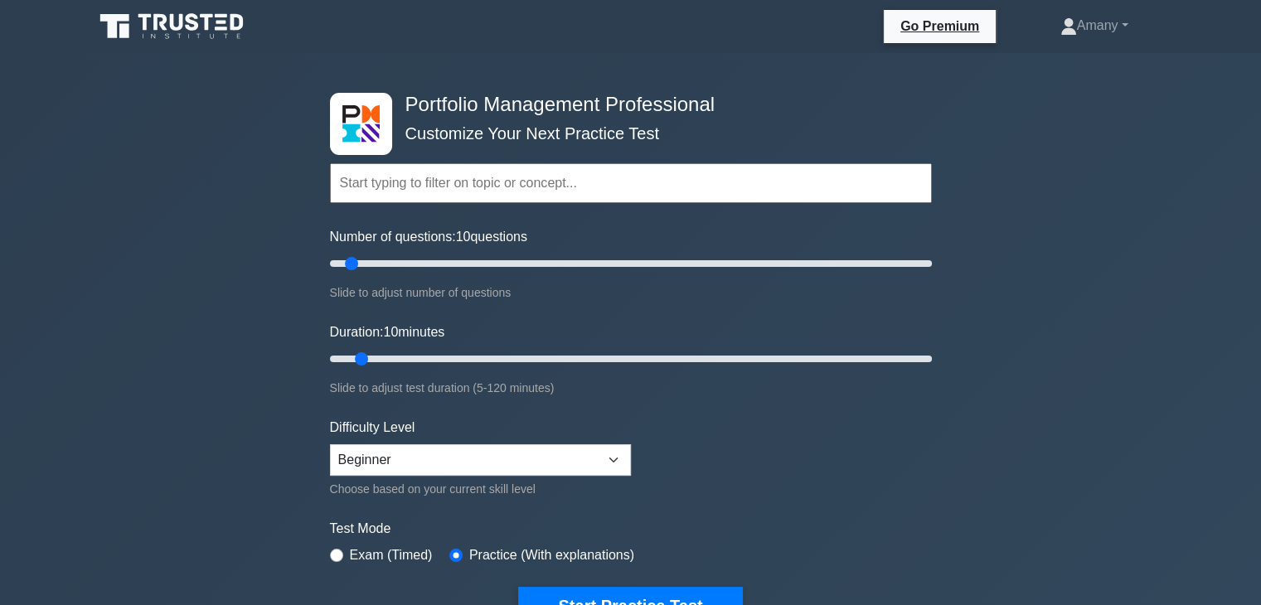
click at [138, 21] on icon at bounding box center [173, 27] width 159 height 32
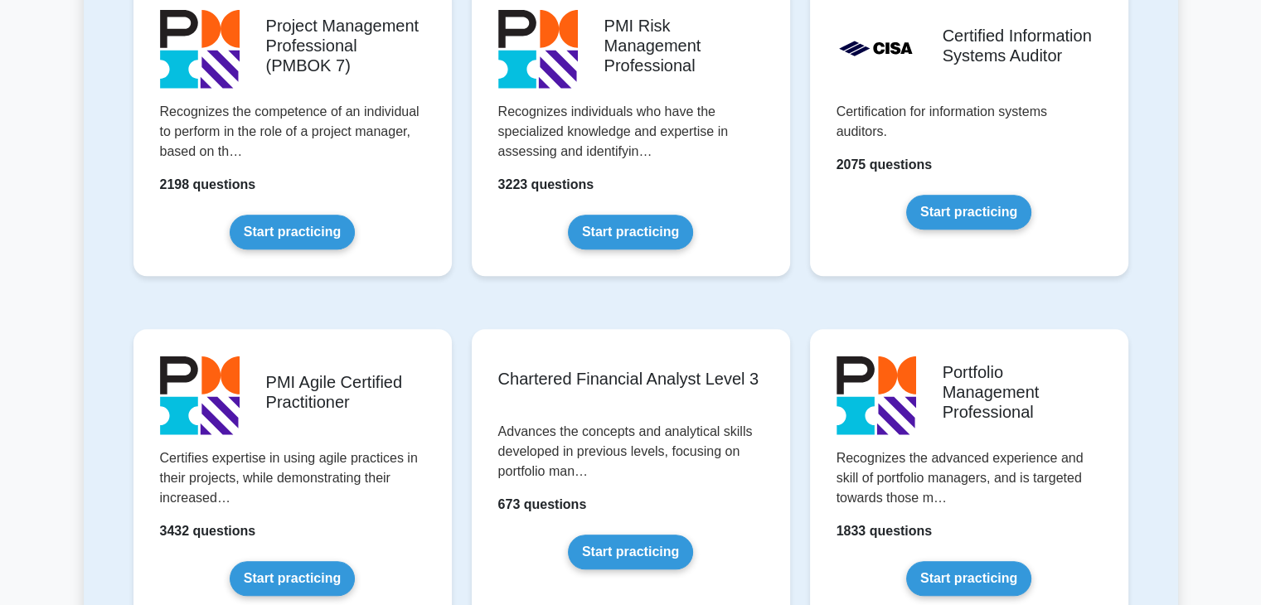
scroll to position [1457, 0]
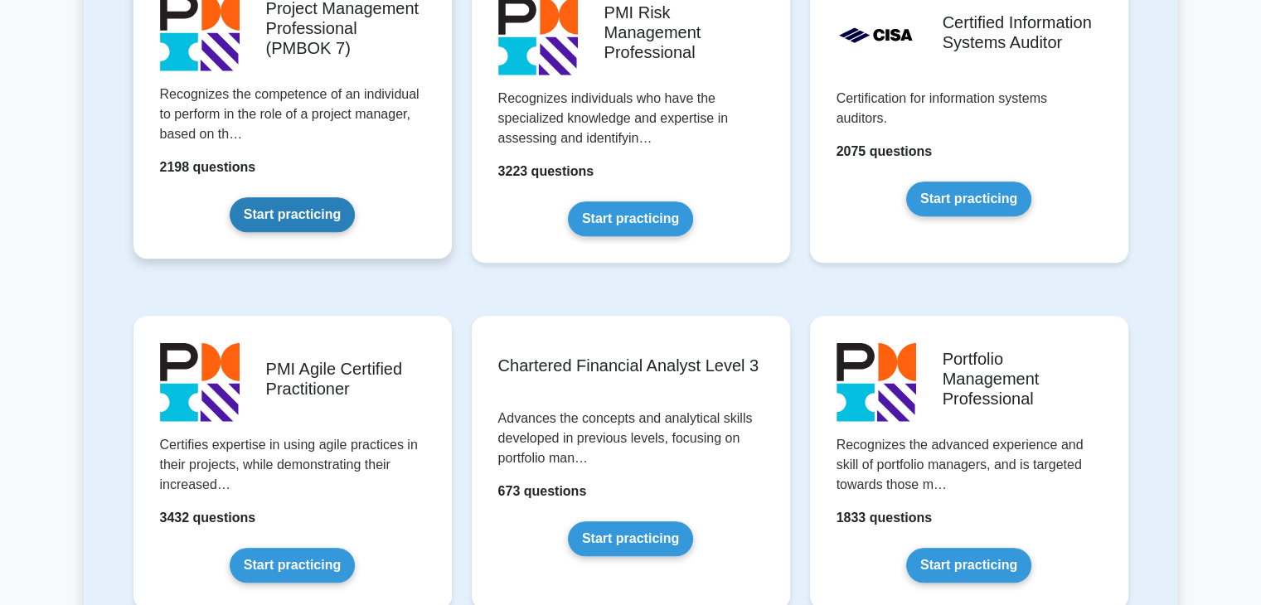
click at [311, 208] on link "Start practicing" at bounding box center [292, 214] width 125 height 35
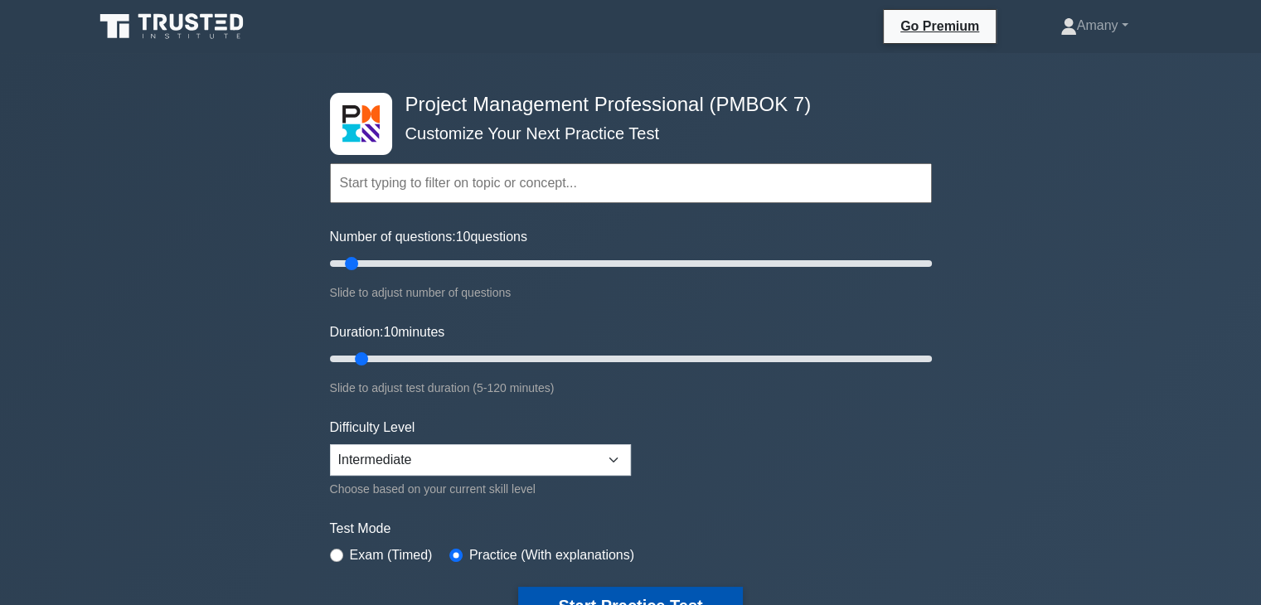
click at [663, 588] on button "Start Practice Test" at bounding box center [630, 606] width 224 height 38
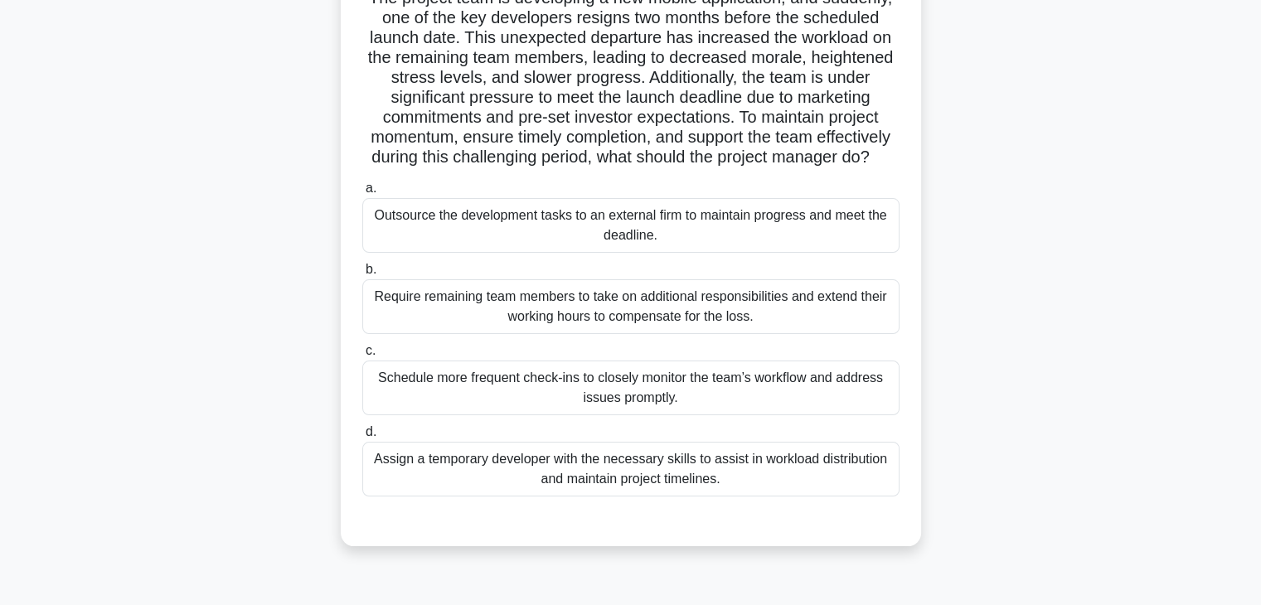
scroll to position [159, 0]
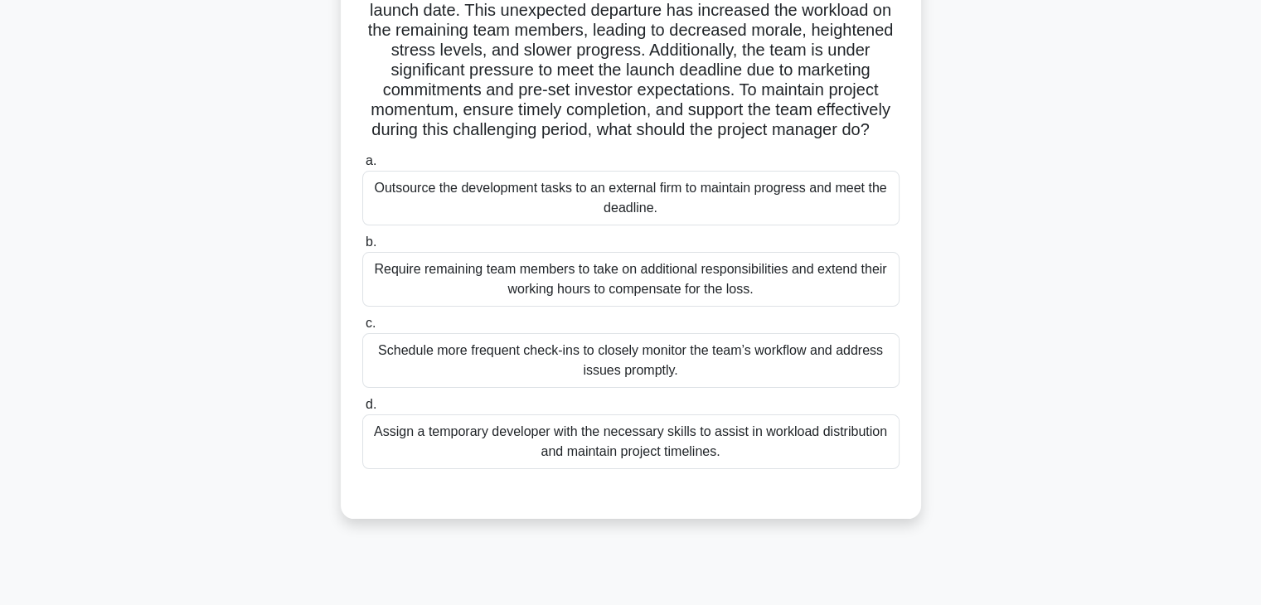
click at [575, 469] on div "Assign a temporary developer with the necessary skills to assist in workload di…" at bounding box center [630, 442] width 537 height 55
click at [362, 411] on input "d. Assign a temporary developer with the necessary skills to assist in workload…" at bounding box center [362, 405] width 0 height 11
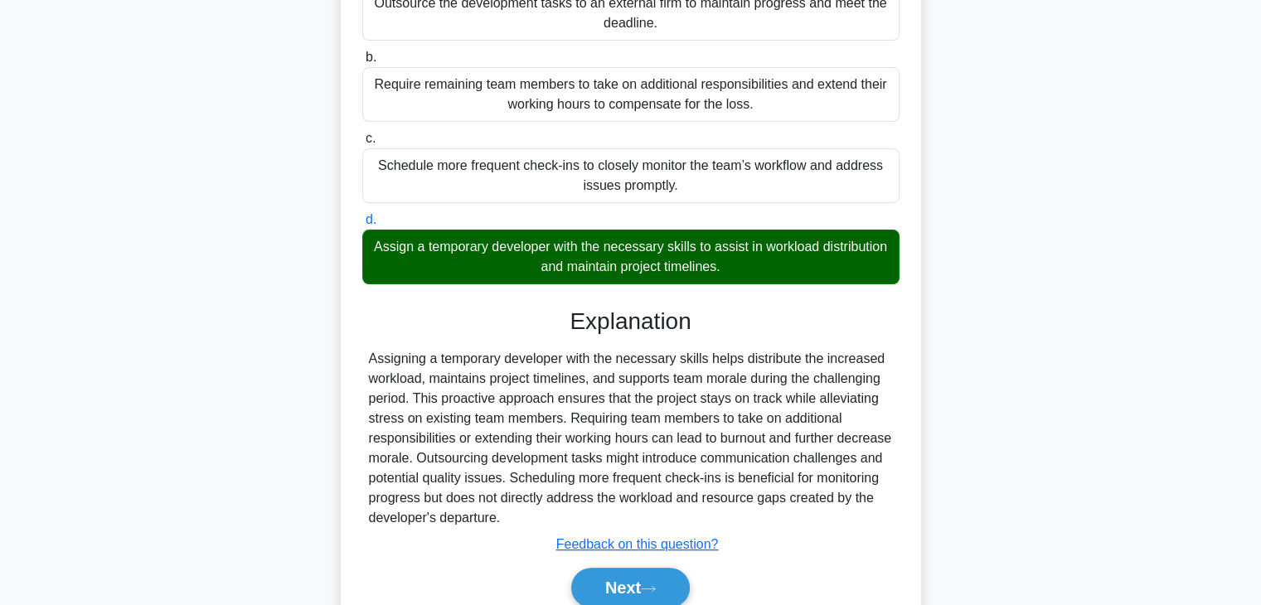
scroll to position [436, 0]
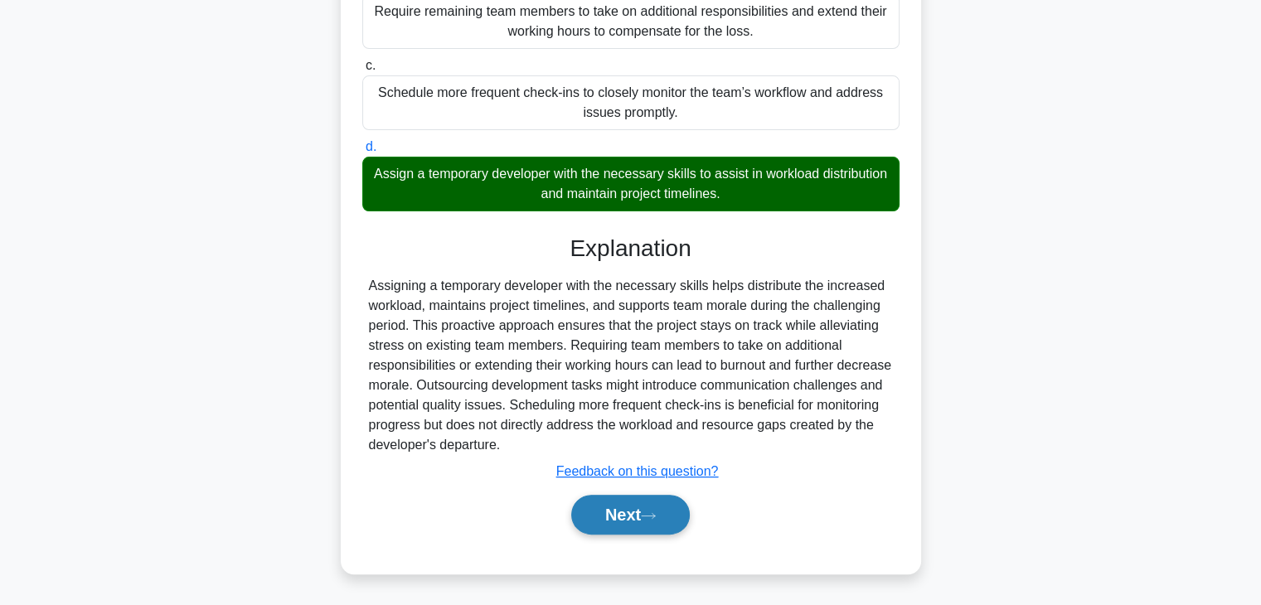
click at [634, 508] on button "Next" at bounding box center [630, 515] width 119 height 40
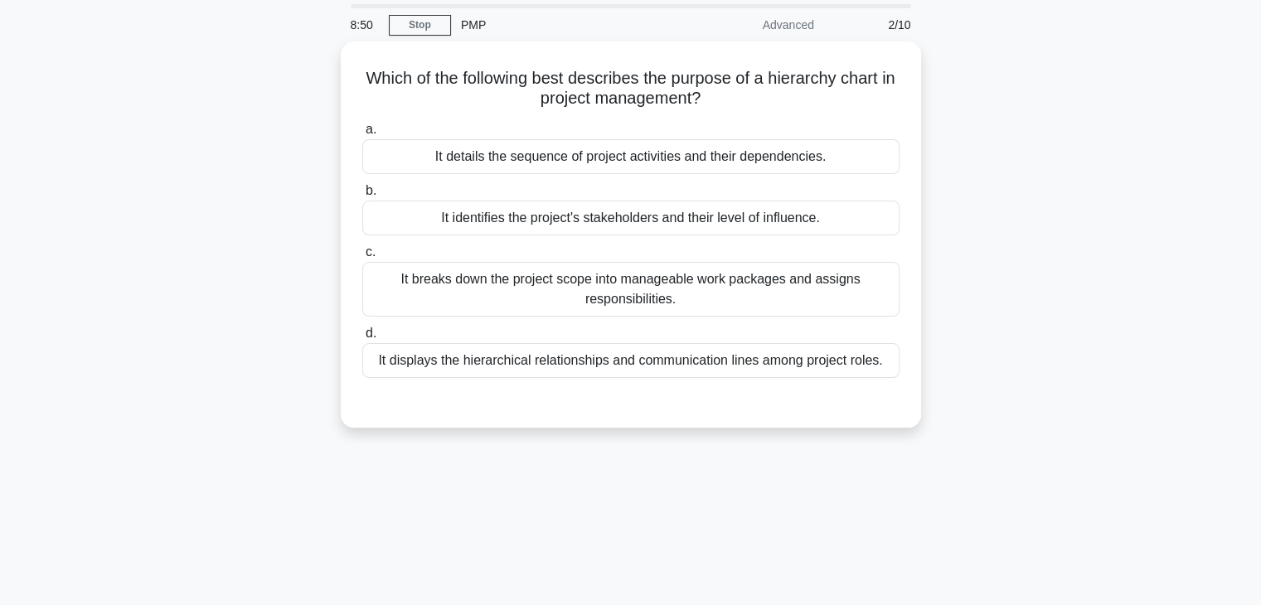
scroll to position [51, 0]
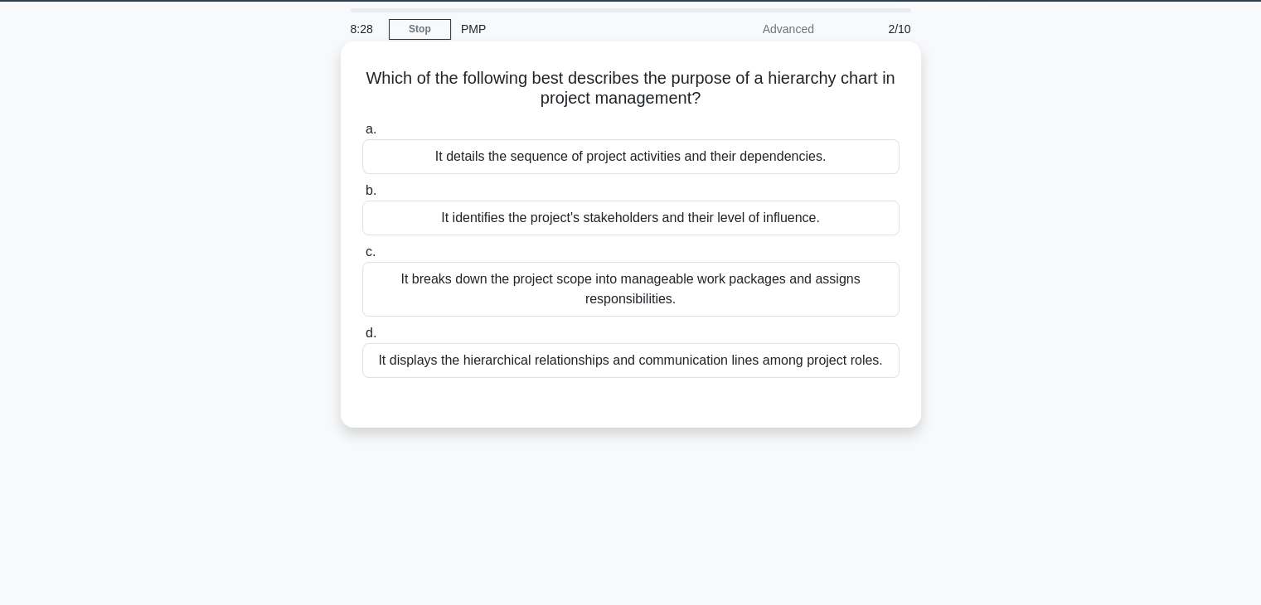
click at [603, 226] on div "It identifies the project's stakeholders and their level of influence." at bounding box center [630, 218] width 537 height 35
click at [362, 197] on input "b. It identifies the project's stakeholders and their level of influence." at bounding box center [362, 191] width 0 height 11
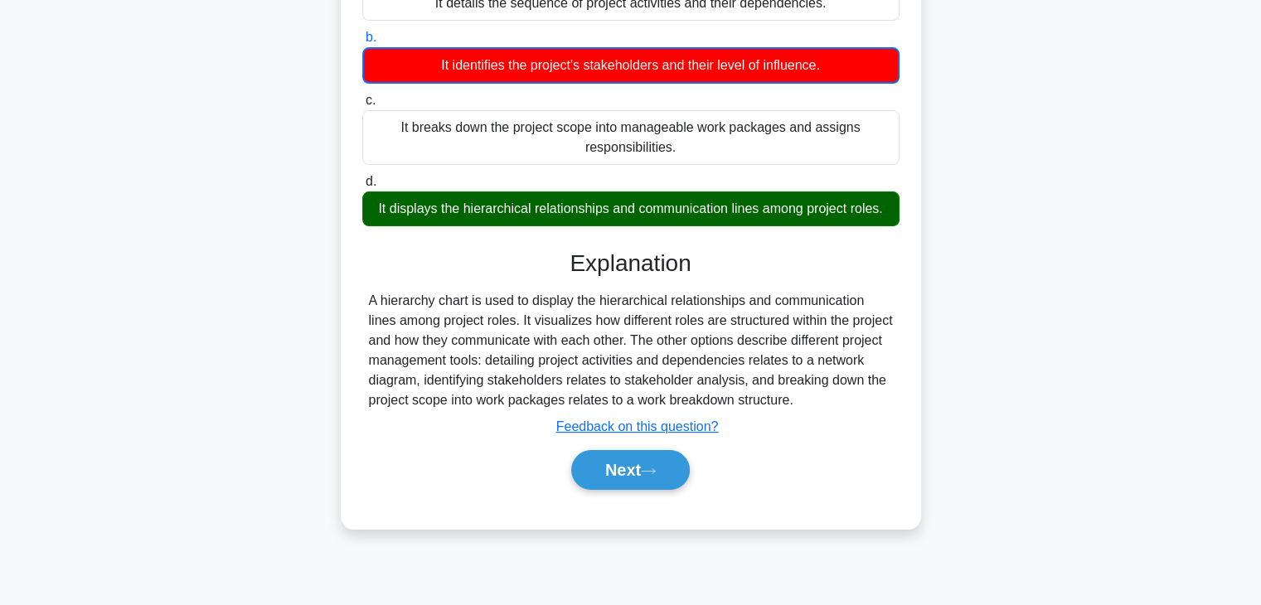
scroll to position [291, 0]
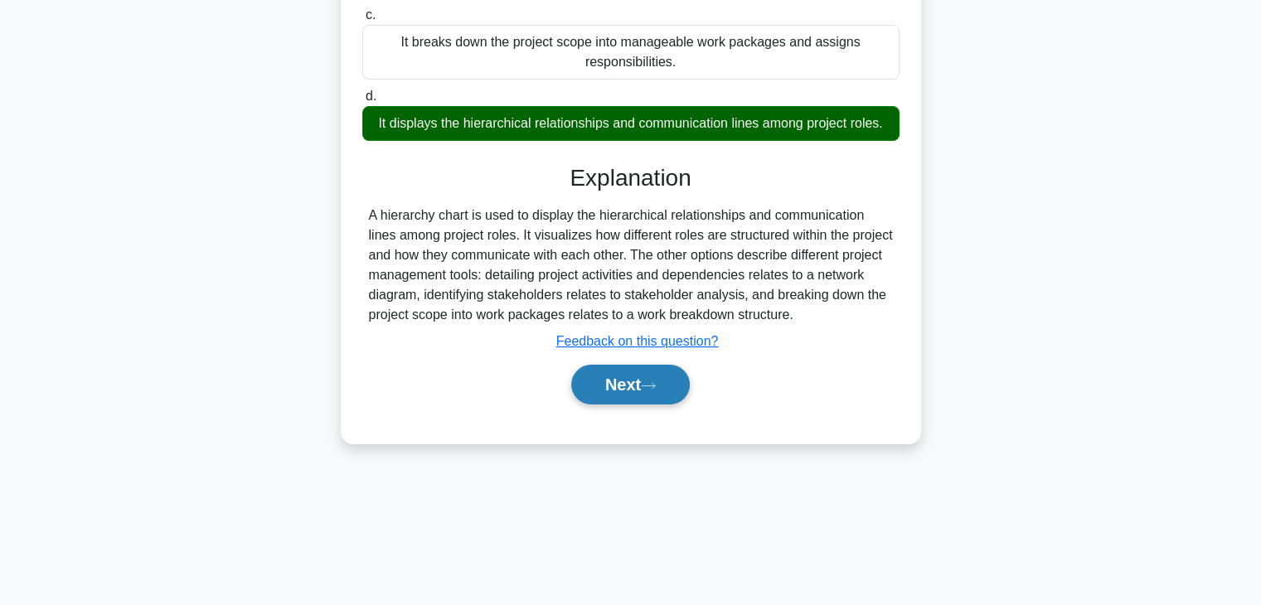
click at [614, 374] on button "Next" at bounding box center [630, 385] width 119 height 40
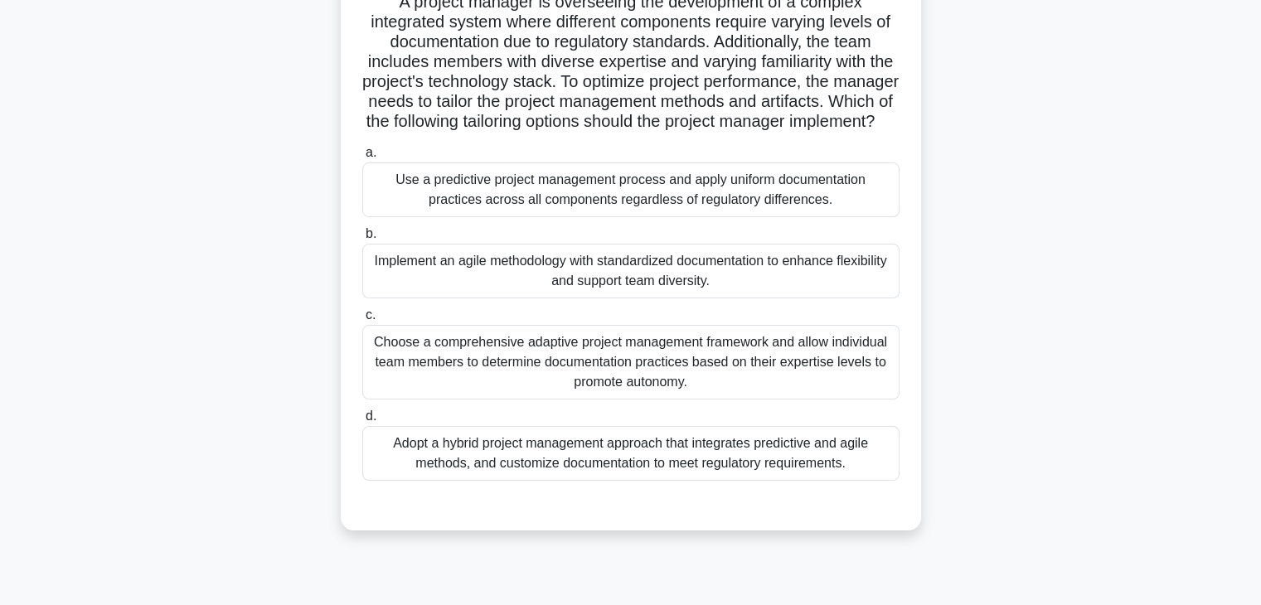
scroll to position [133, 0]
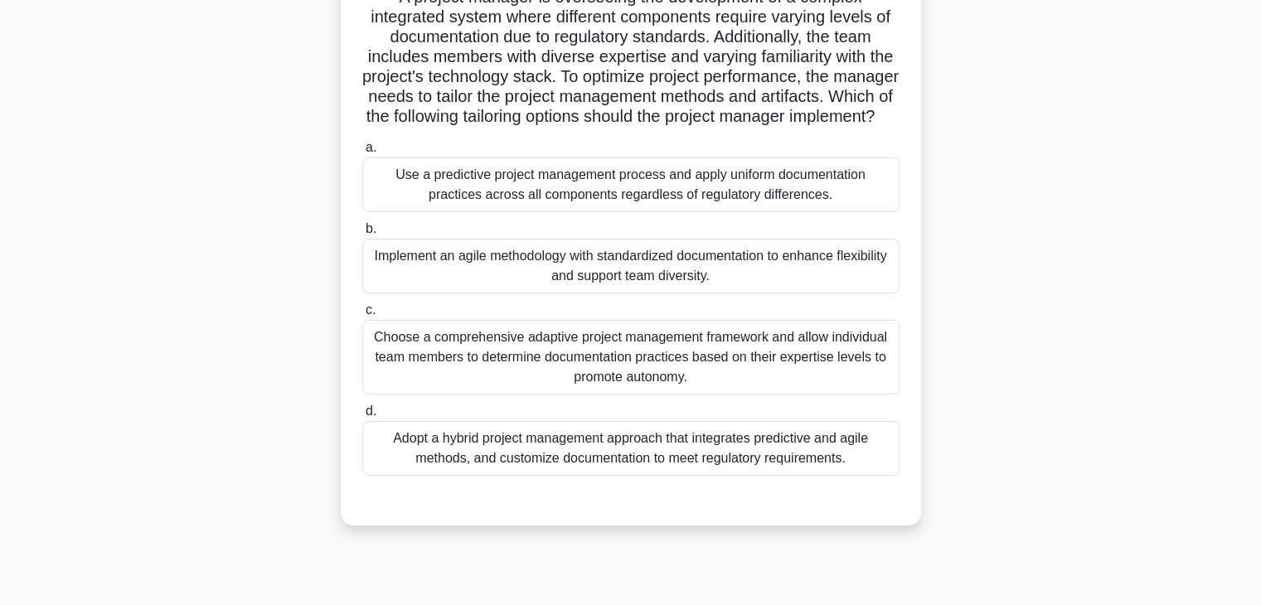
click at [673, 385] on div "Choose a comprehensive adaptive project management framework and allow individu…" at bounding box center [630, 357] width 537 height 75
click at [362, 316] on input "c. Choose a comprehensive adaptive project management framework and allow indiv…" at bounding box center [362, 310] width 0 height 11
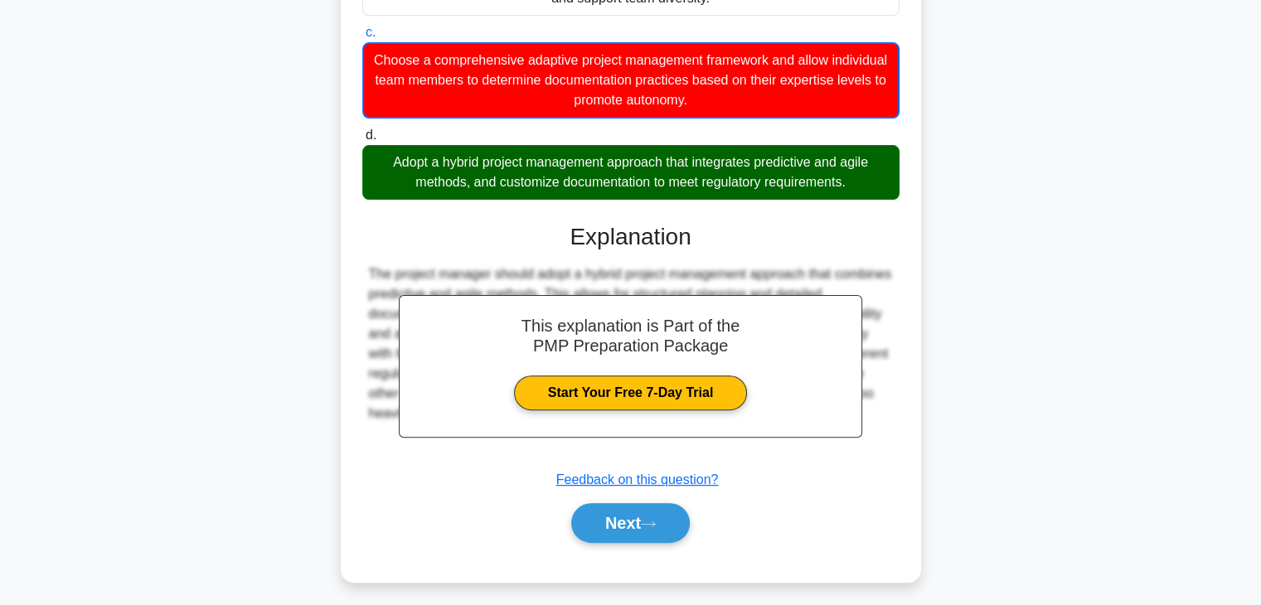
scroll to position [438, 0]
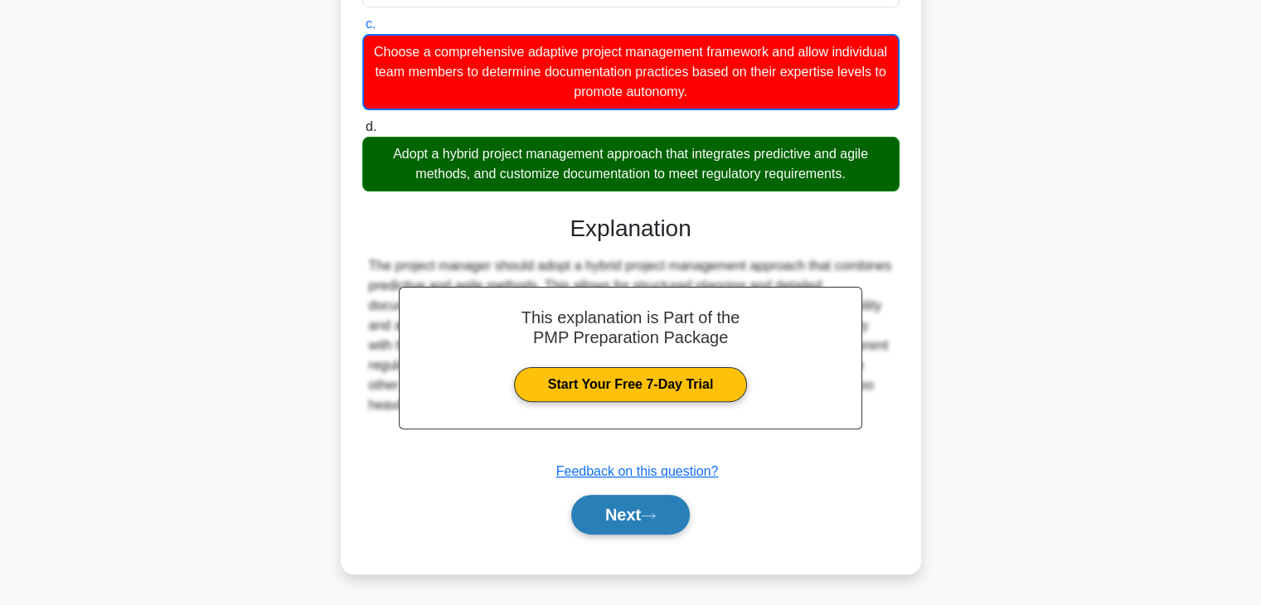
click at [669, 505] on button "Next" at bounding box center [630, 515] width 119 height 40
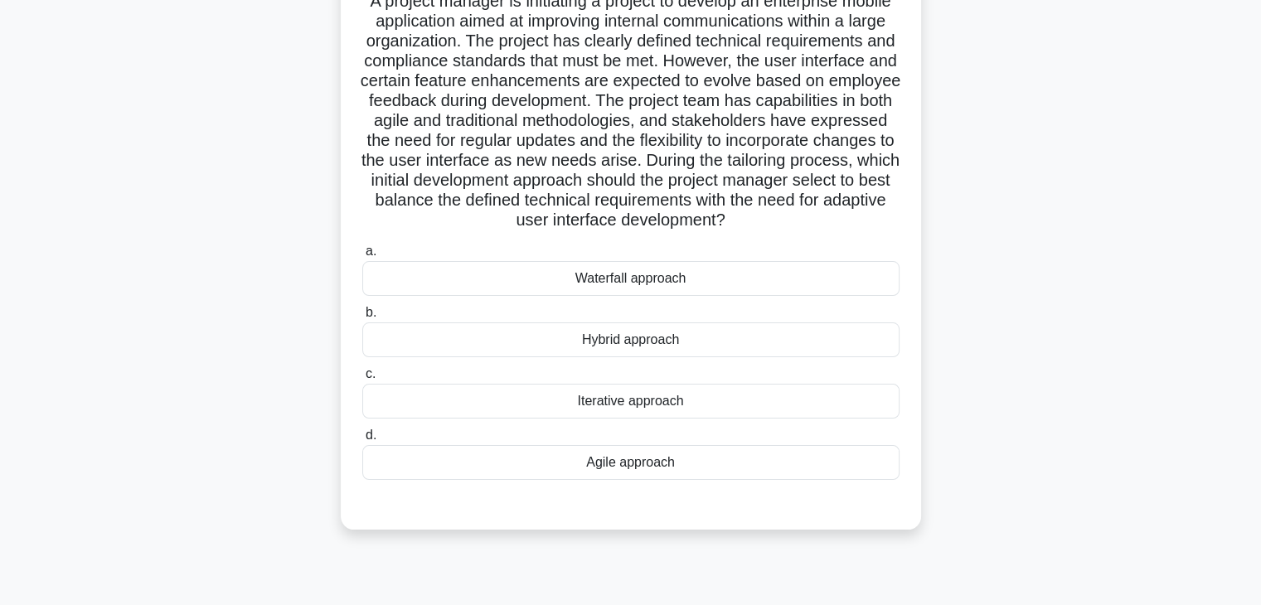
scroll to position [113, 0]
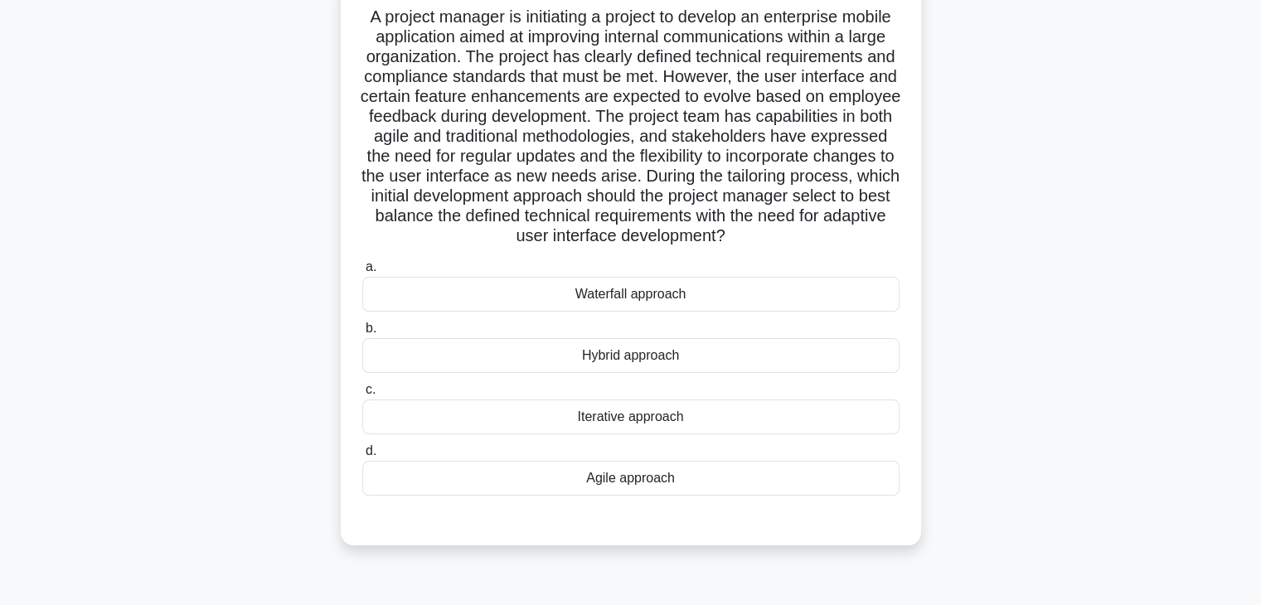
click at [635, 496] on div "Agile approach" at bounding box center [630, 478] width 537 height 35
click at [362, 457] on input "d. Agile approach" at bounding box center [362, 451] width 0 height 11
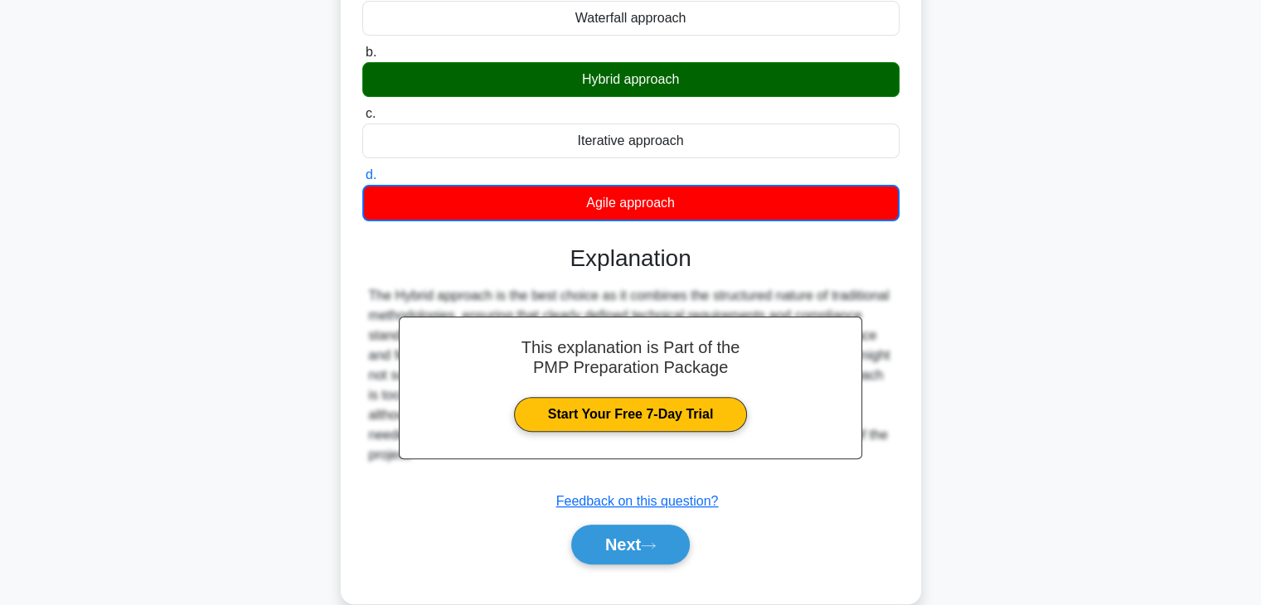
scroll to position [395, 0]
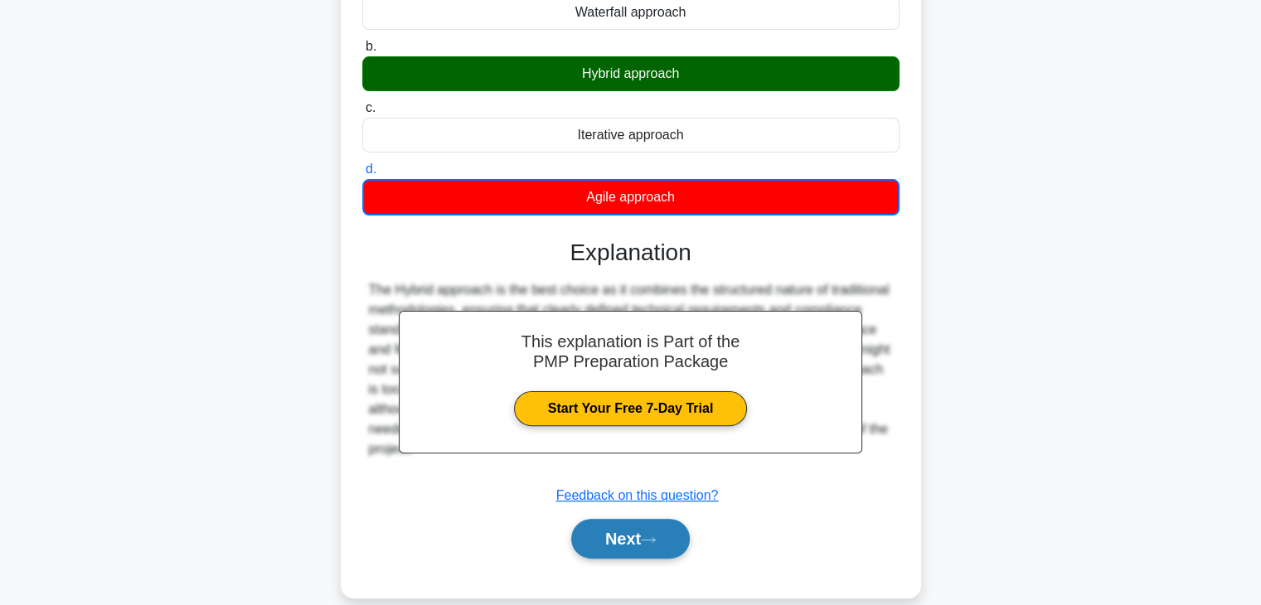
click at [653, 545] on icon at bounding box center [648, 540] width 15 height 9
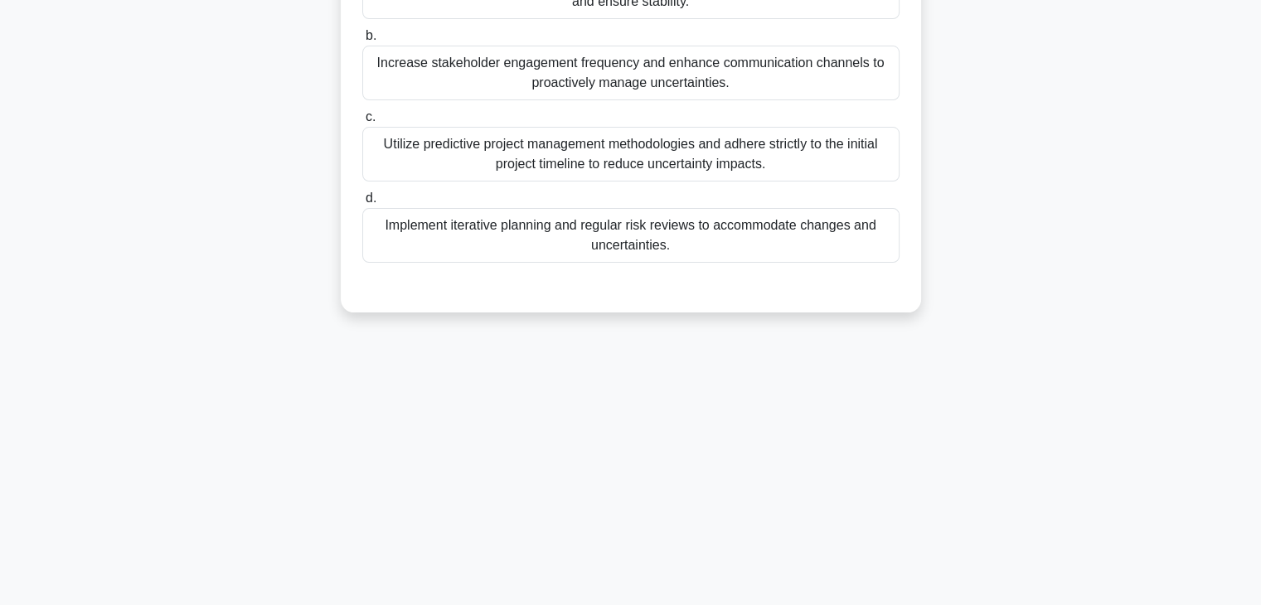
scroll to position [0, 0]
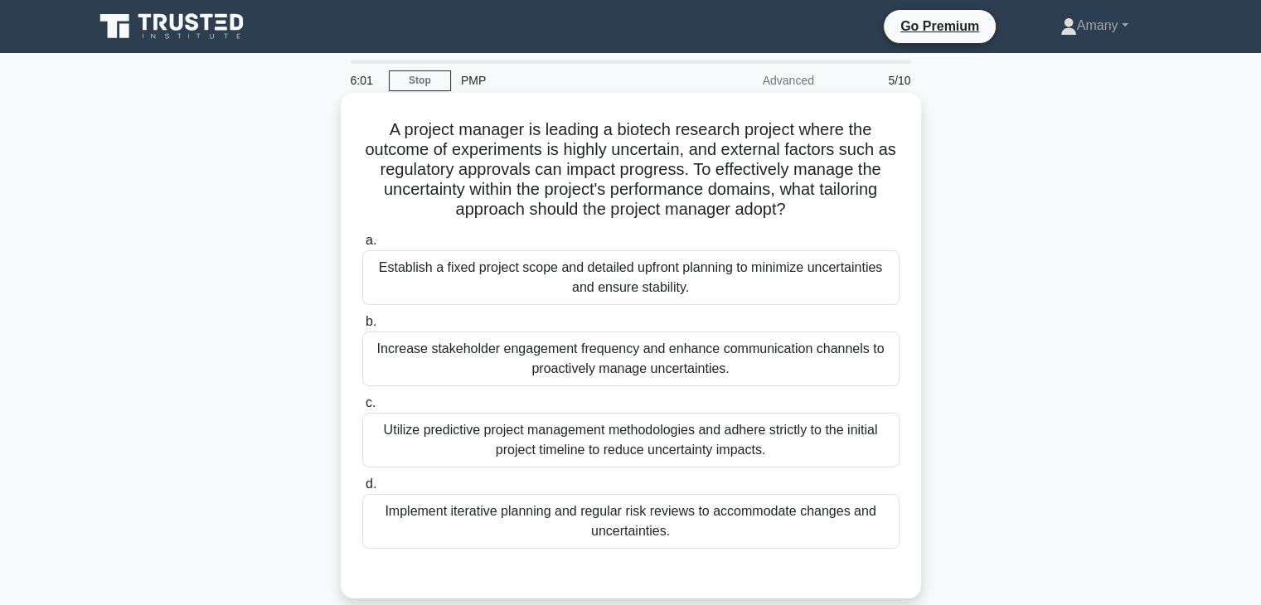
click at [630, 358] on div "Increase stakeholder engagement frequency and enhance communication channels to…" at bounding box center [630, 359] width 537 height 55
click at [362, 328] on input "b. Increase stakeholder engagement frequency and enhance communication channels…" at bounding box center [362, 322] width 0 height 11
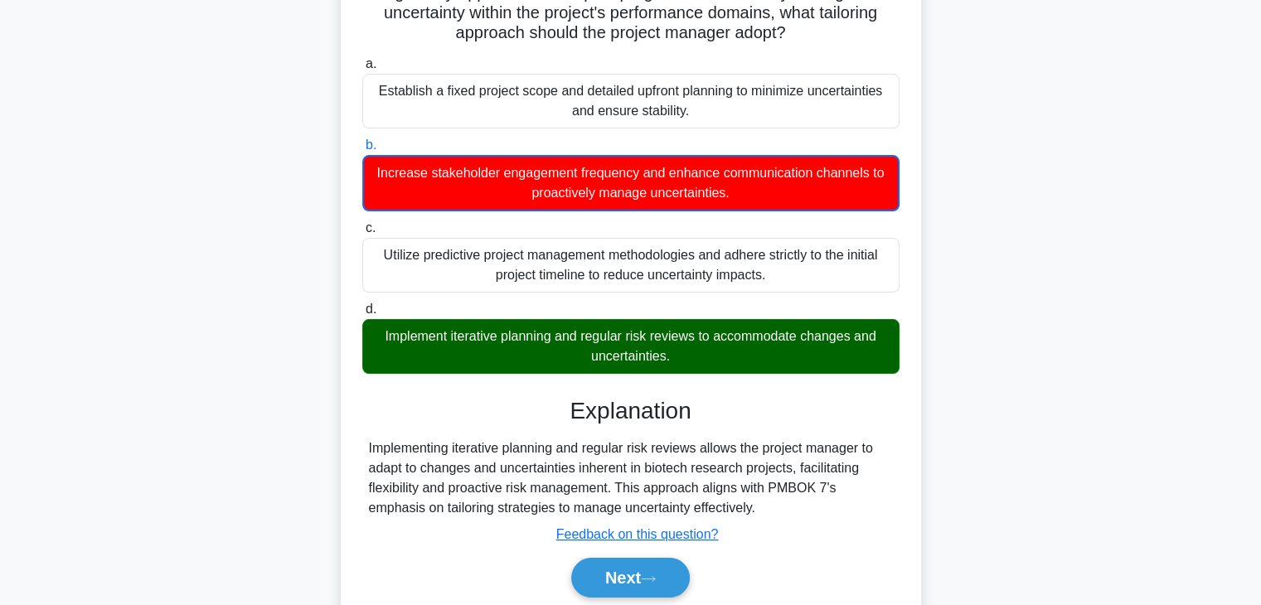
scroll to position [291, 0]
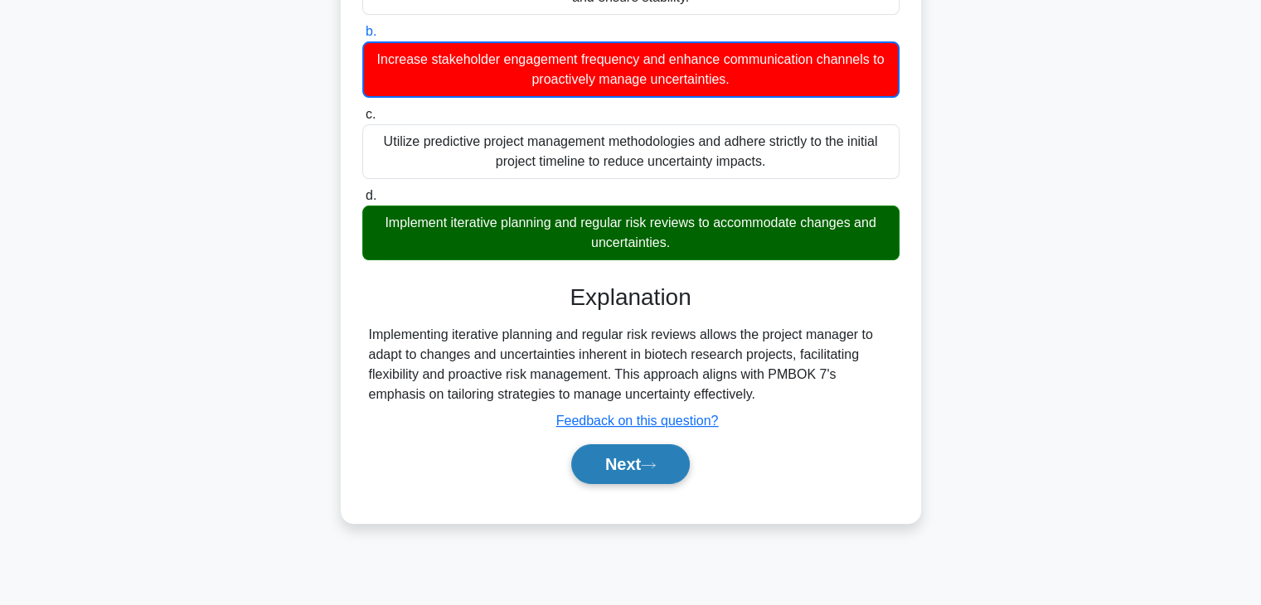
click at [666, 470] on button "Next" at bounding box center [630, 465] width 119 height 40
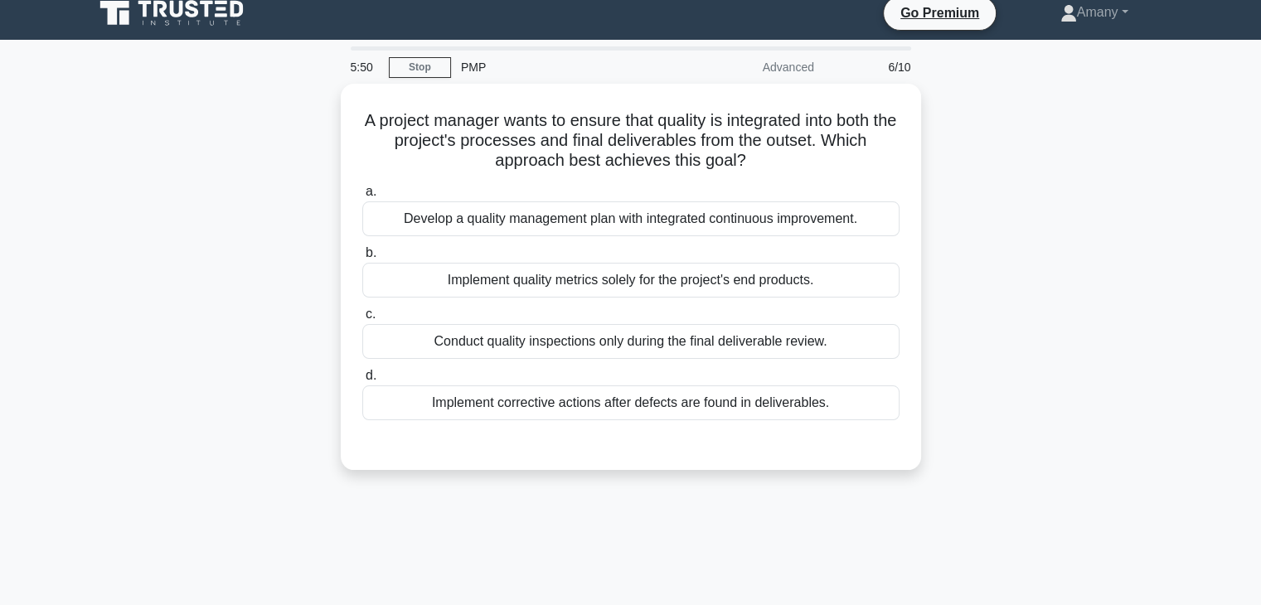
scroll to position [0, 0]
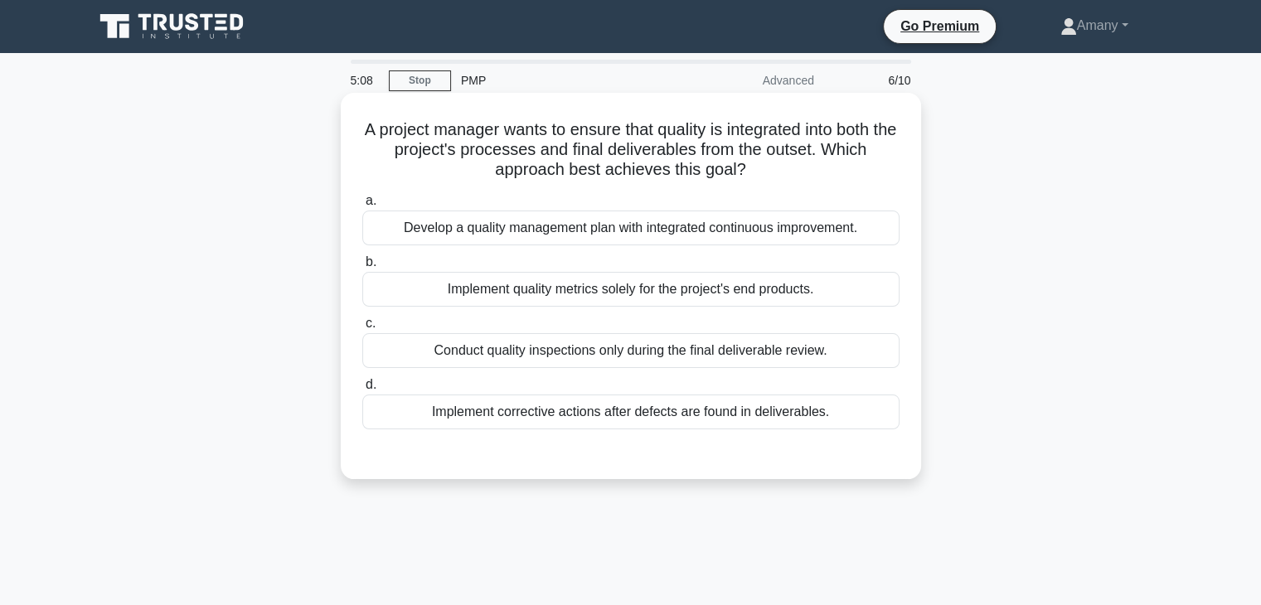
click at [605, 238] on div "Develop a quality management plan with integrated continuous improvement." at bounding box center [630, 228] width 537 height 35
click at [362, 206] on input "a. Develop a quality management plan with integrated continuous improvement." at bounding box center [362, 201] width 0 height 11
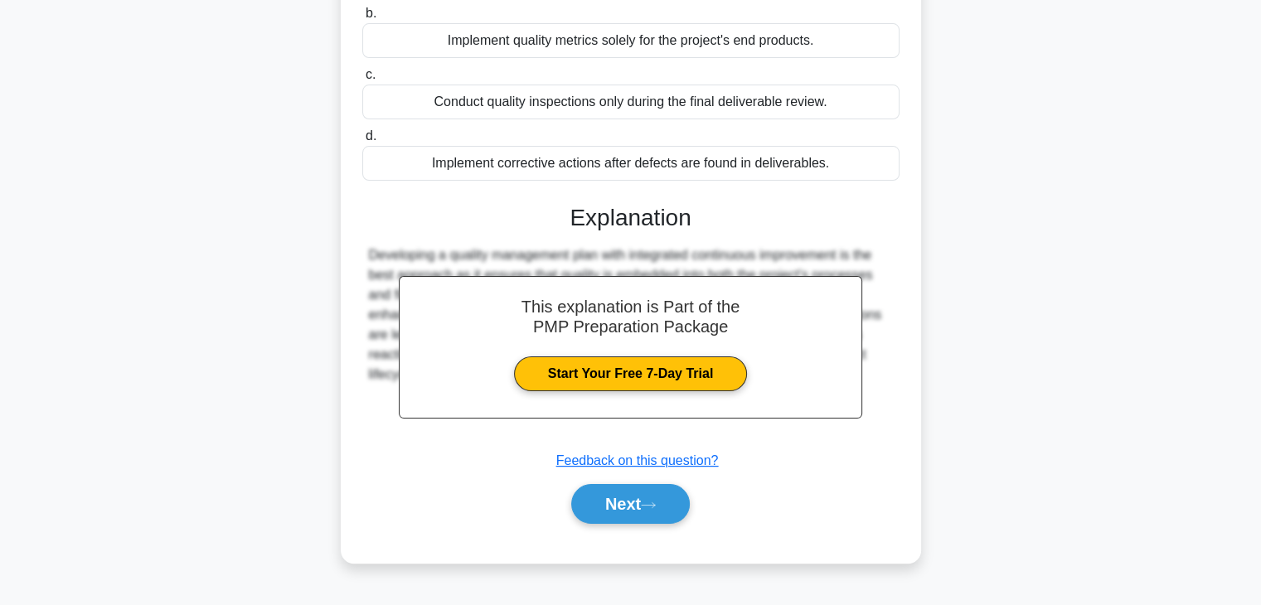
scroll to position [291, 0]
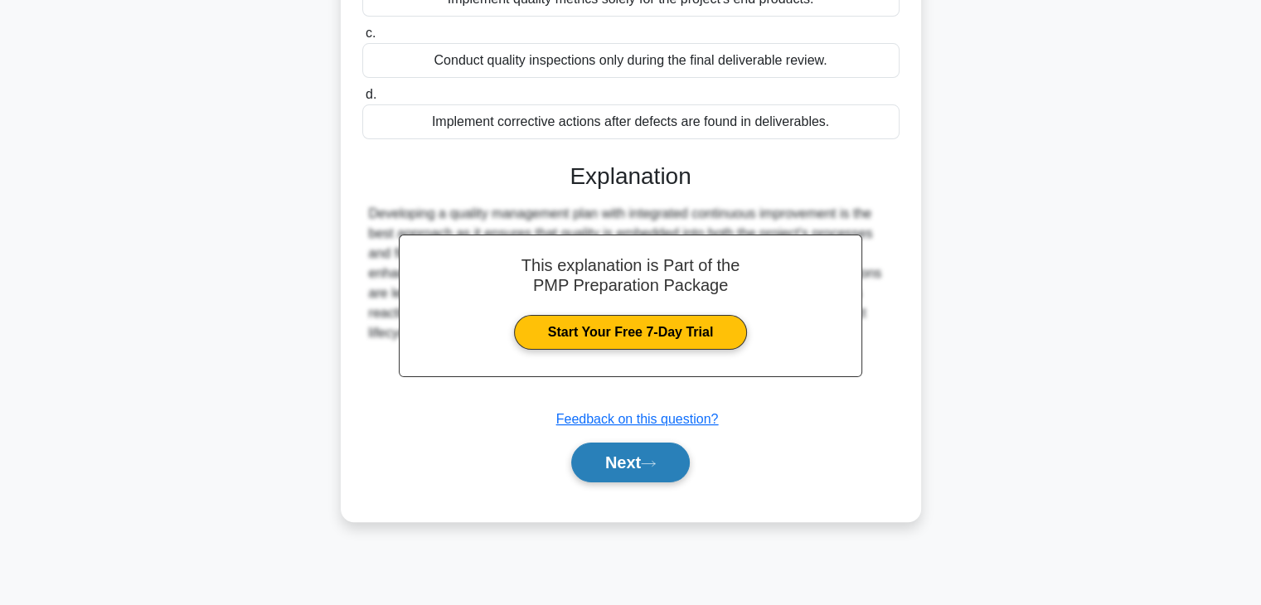
click at [637, 458] on button "Next" at bounding box center [630, 463] width 119 height 40
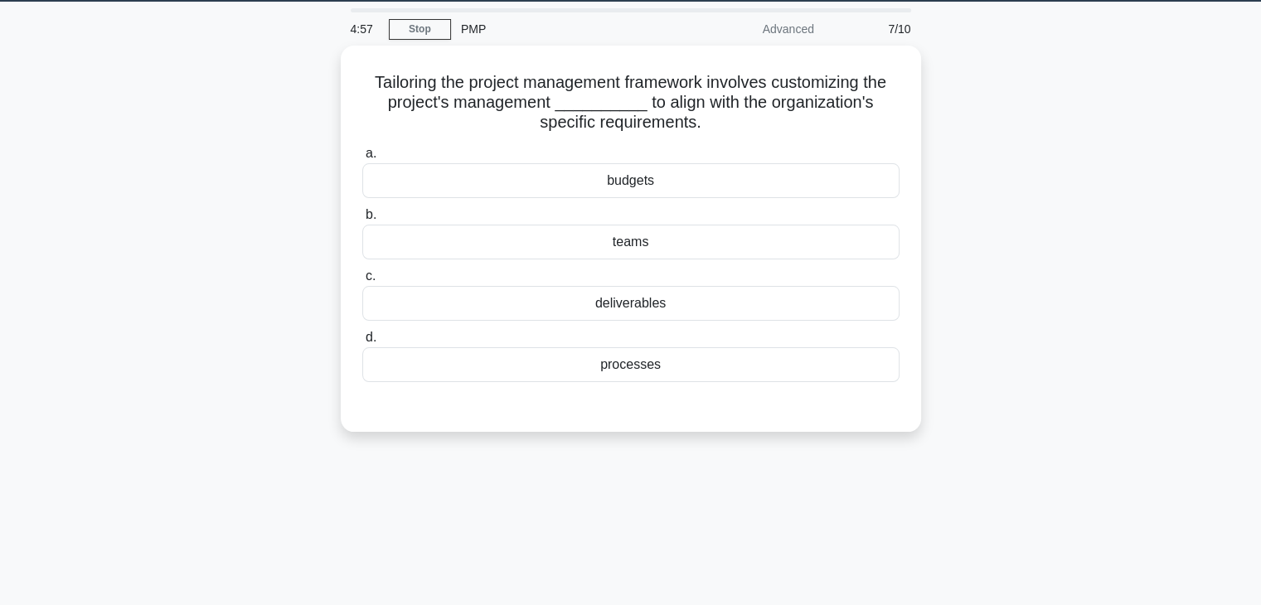
scroll to position [50, 0]
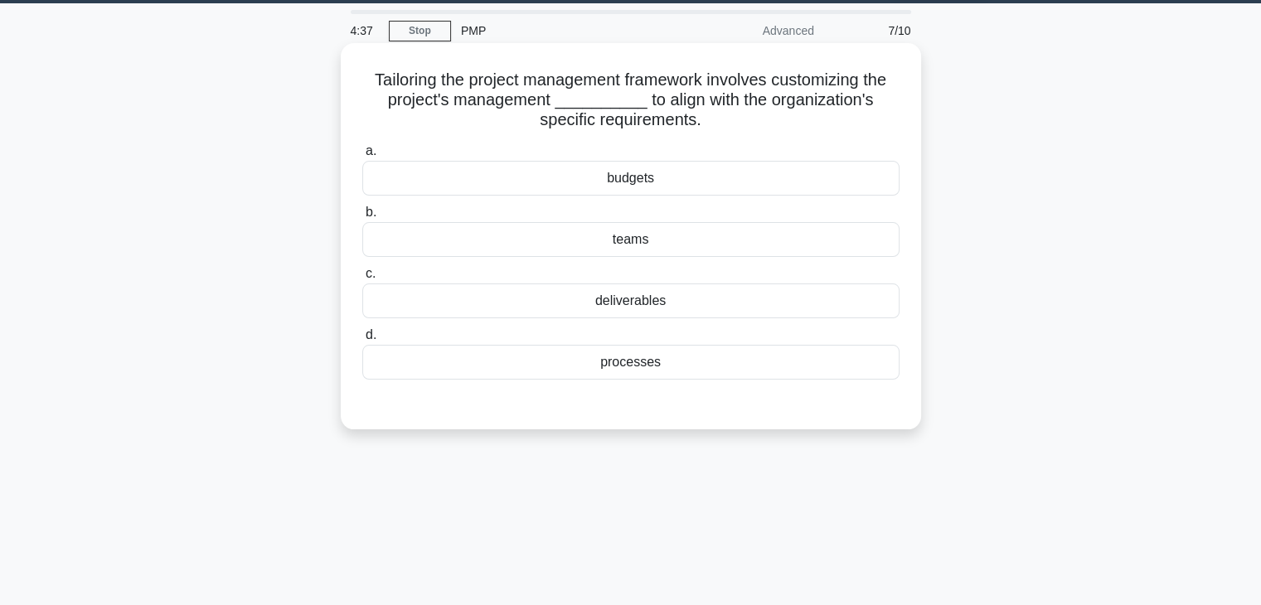
click at [660, 304] on div "deliverables" at bounding box center [630, 301] width 537 height 35
click at [362, 279] on input "c. deliverables" at bounding box center [362, 274] width 0 height 11
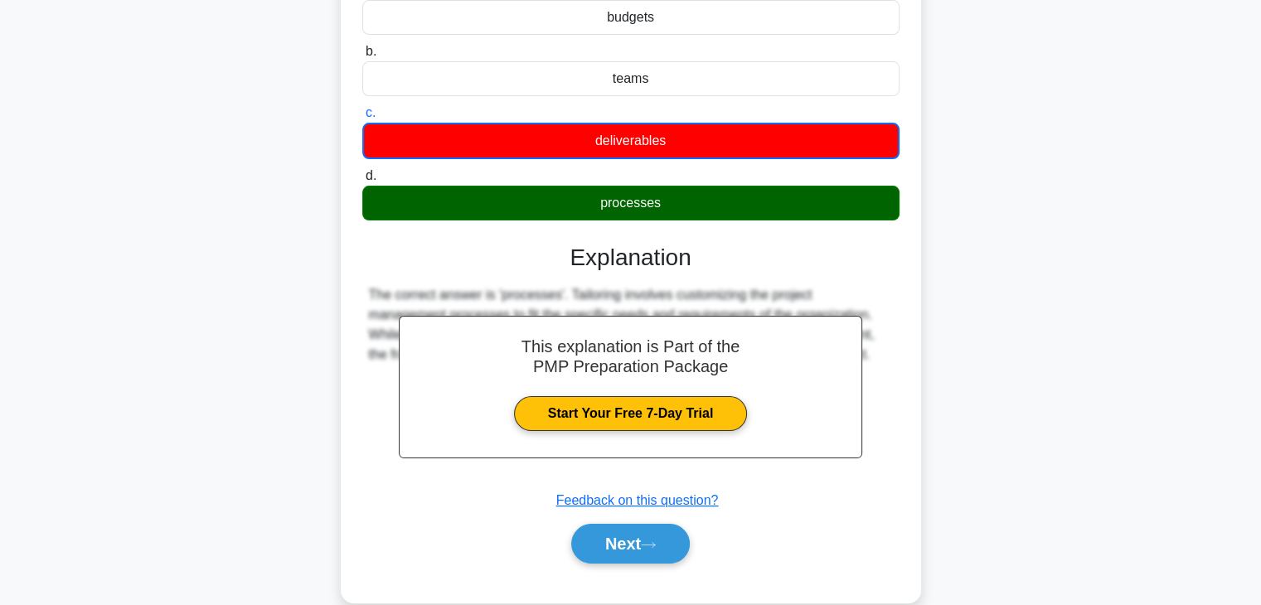
scroll to position [229, 0]
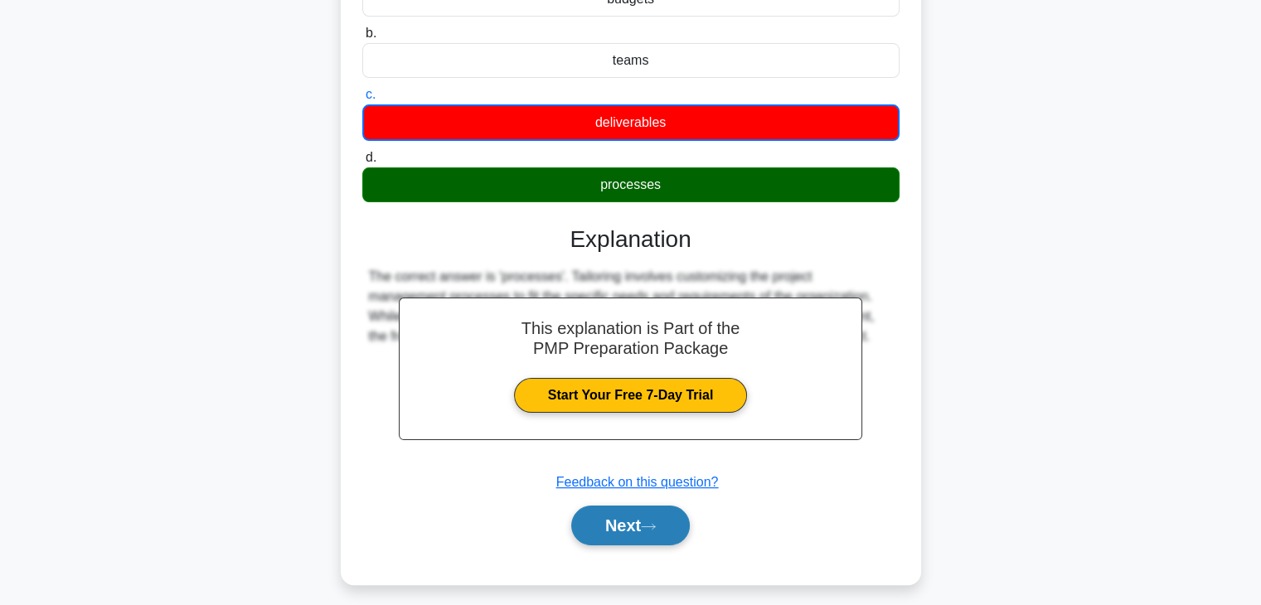
click at [650, 526] on icon at bounding box center [648, 526] width 15 height 9
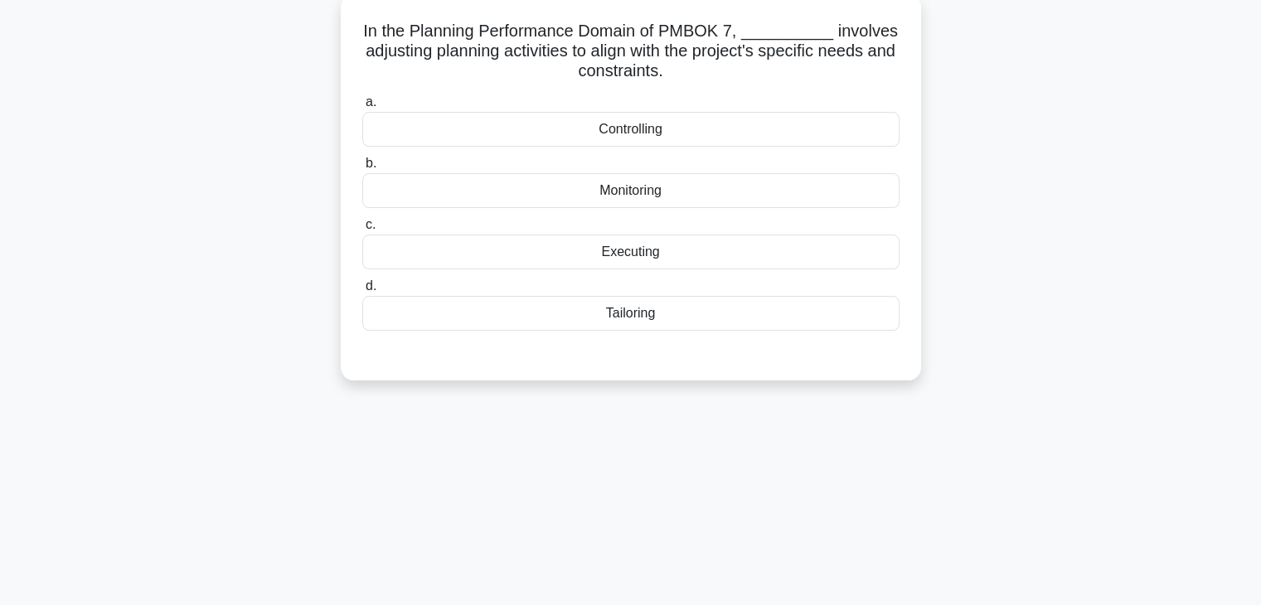
scroll to position [73, 0]
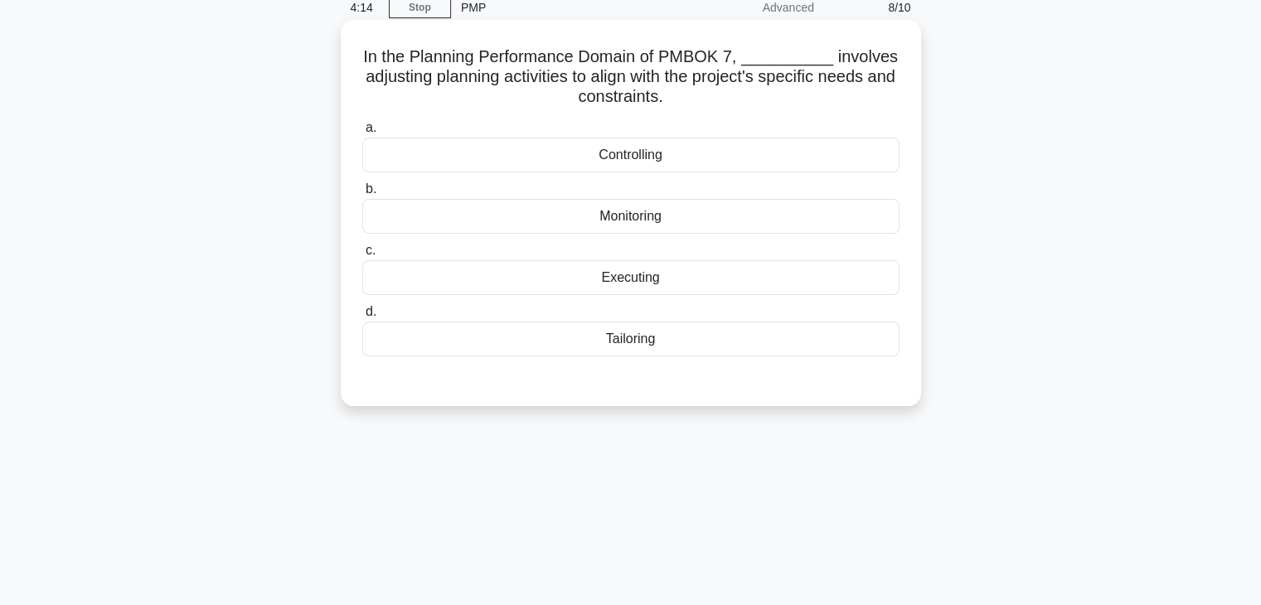
click at [660, 163] on div "Controlling" at bounding box center [630, 155] width 537 height 35
click at [362, 134] on input "a. Controlling" at bounding box center [362, 128] width 0 height 11
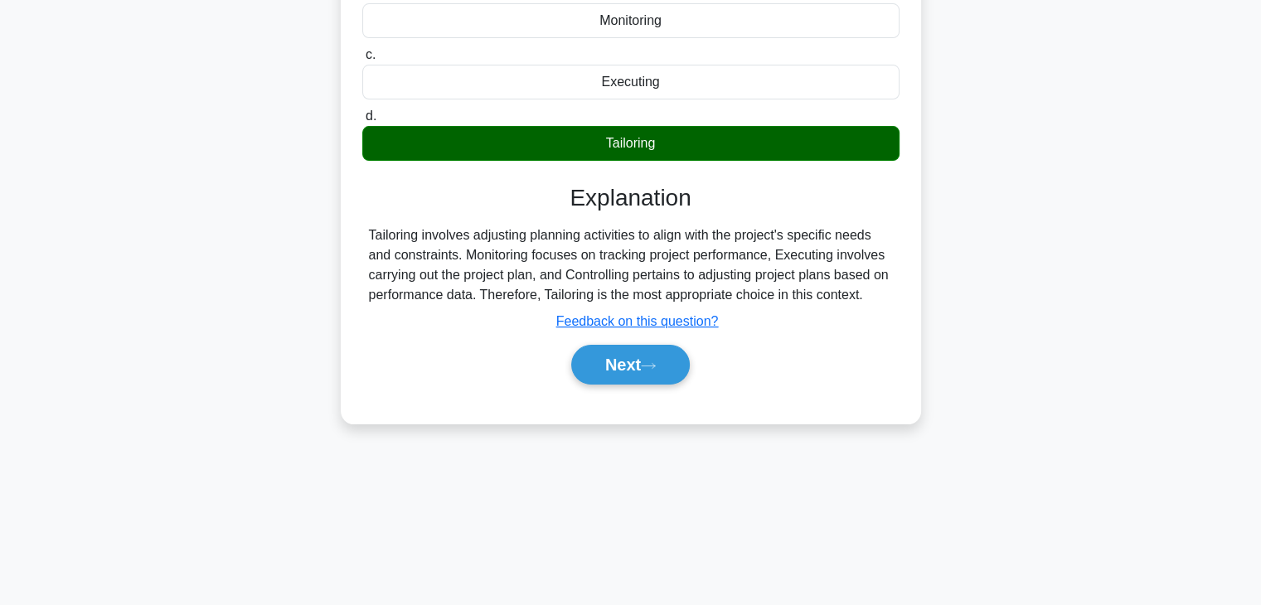
scroll to position [291, 0]
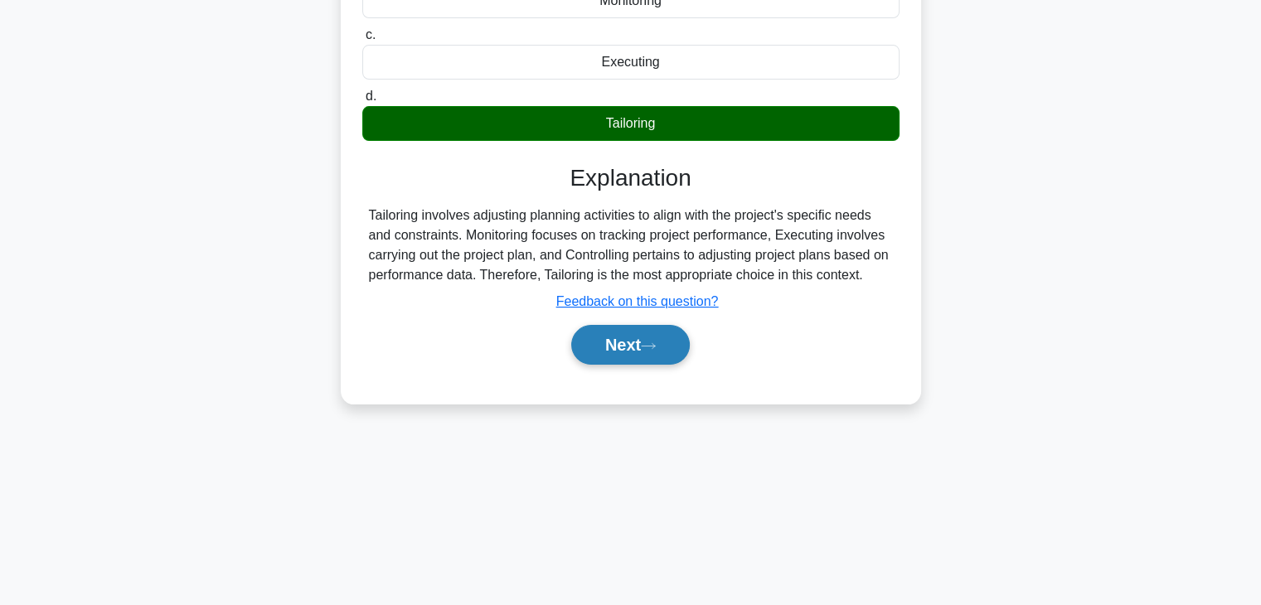
click at [640, 342] on button "Next" at bounding box center [630, 345] width 119 height 40
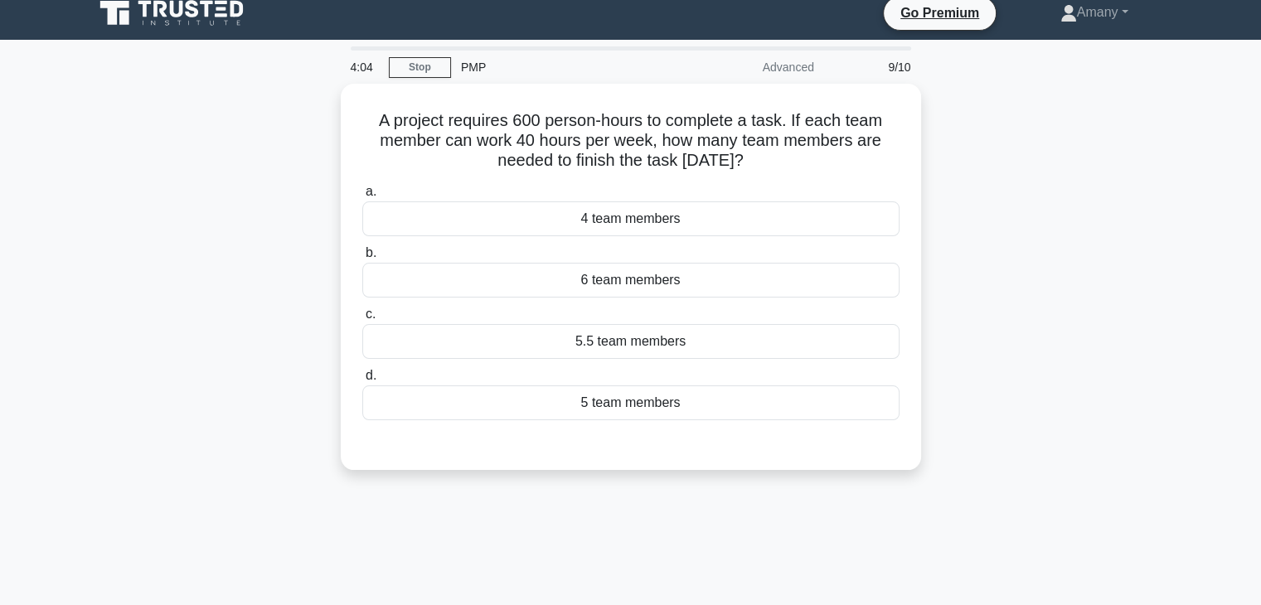
scroll to position [7, 0]
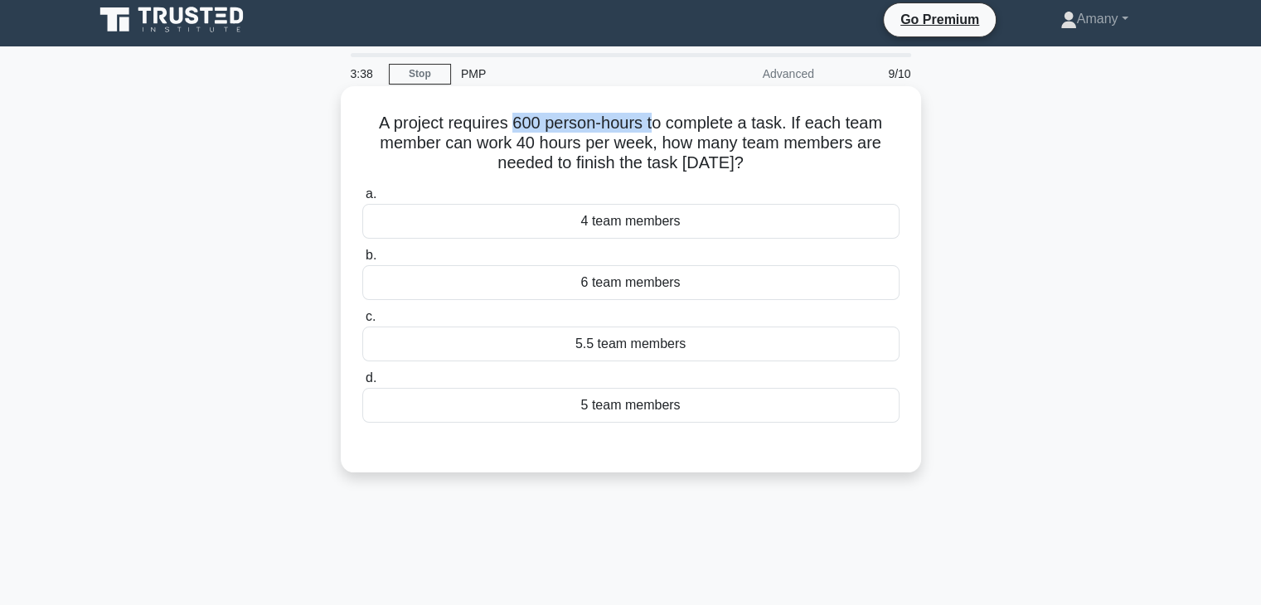
drag, startPoint x: 514, startPoint y: 124, endPoint x: 657, endPoint y: 129, distance: 142.7
click at [657, 129] on h5 "A project requires 600 person-hours to complete a task. If each team member can…" at bounding box center [631, 143] width 541 height 61
click at [657, 289] on div "6 team members" at bounding box center [630, 282] width 537 height 35
click at [362, 261] on input "b. 6 team members" at bounding box center [362, 255] width 0 height 11
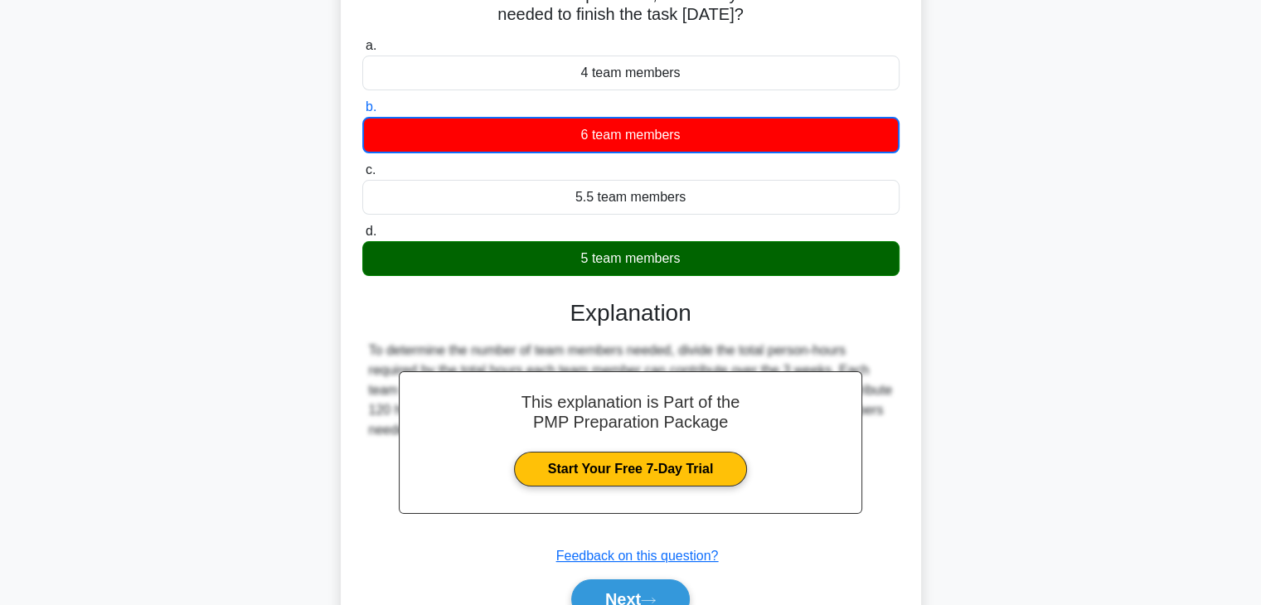
scroll to position [176, 0]
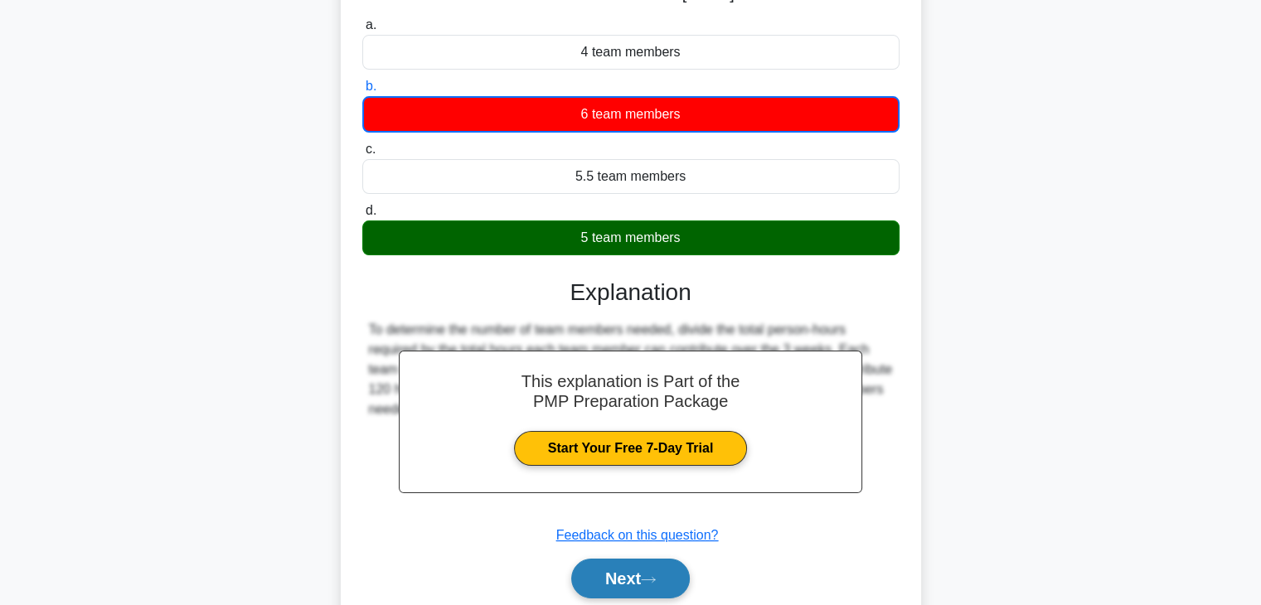
click at [624, 576] on button "Next" at bounding box center [630, 579] width 119 height 40
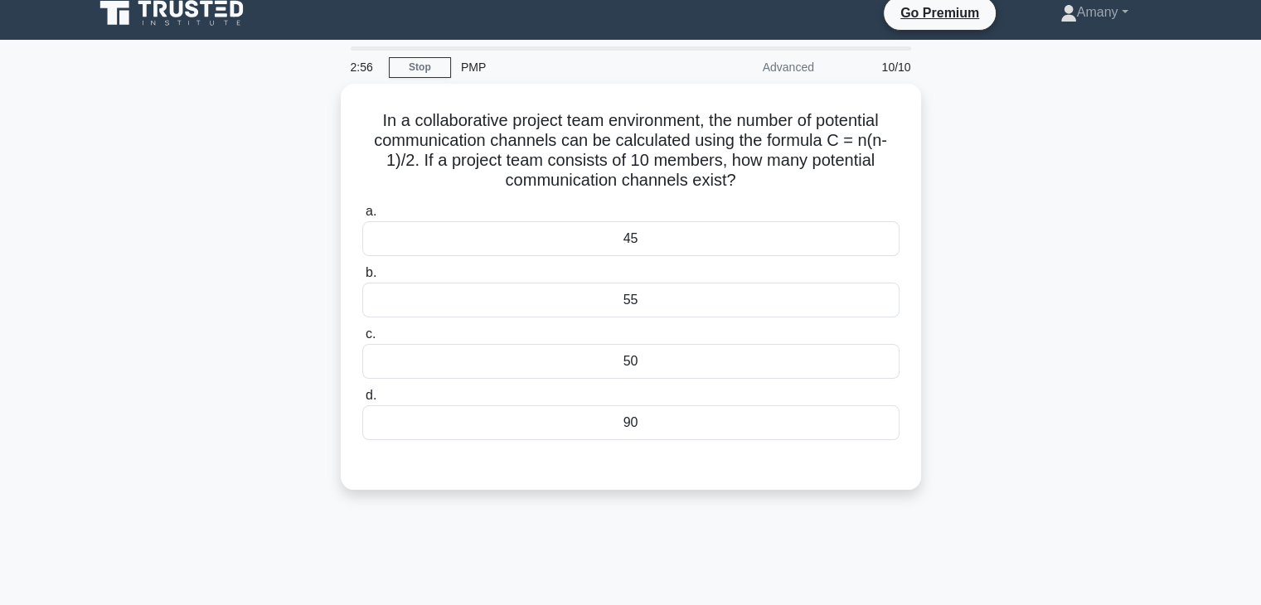
scroll to position [12, 0]
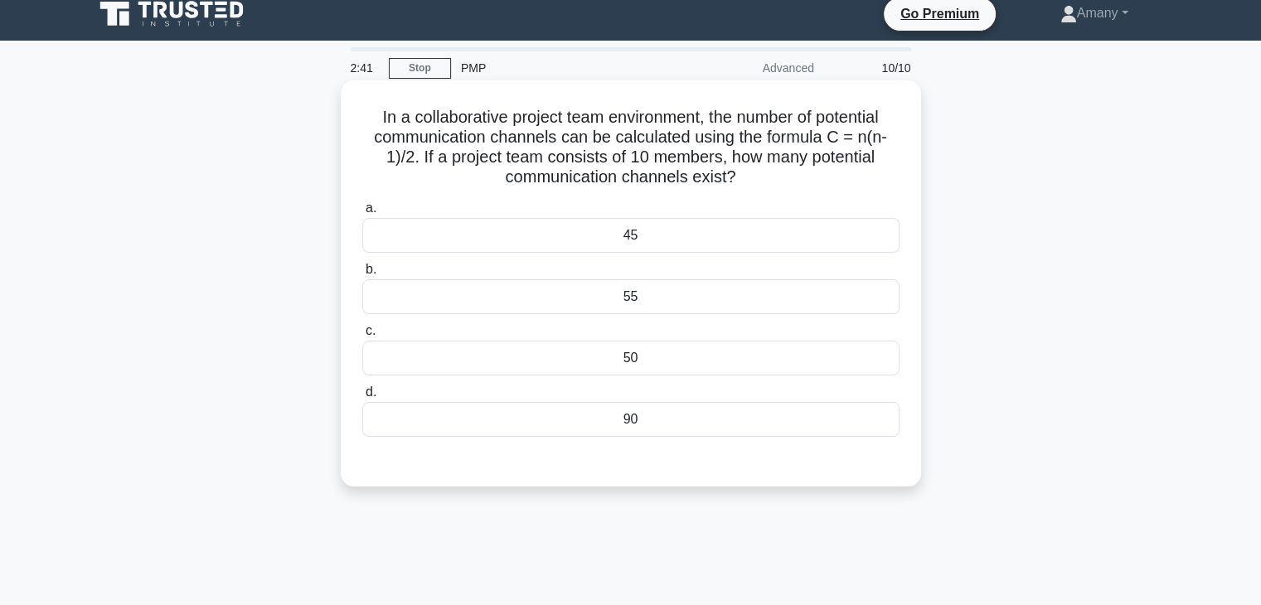
click at [636, 245] on div "45" at bounding box center [630, 235] width 537 height 35
click at [362, 214] on input "a. 45" at bounding box center [362, 208] width 0 height 11
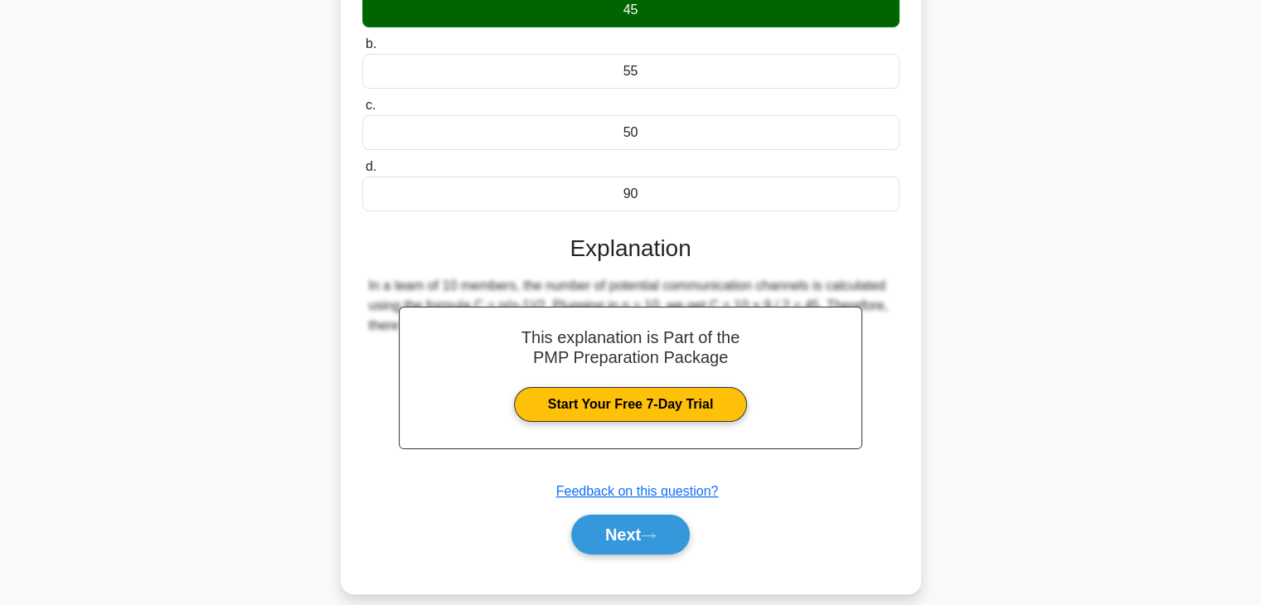
scroll to position [291, 0]
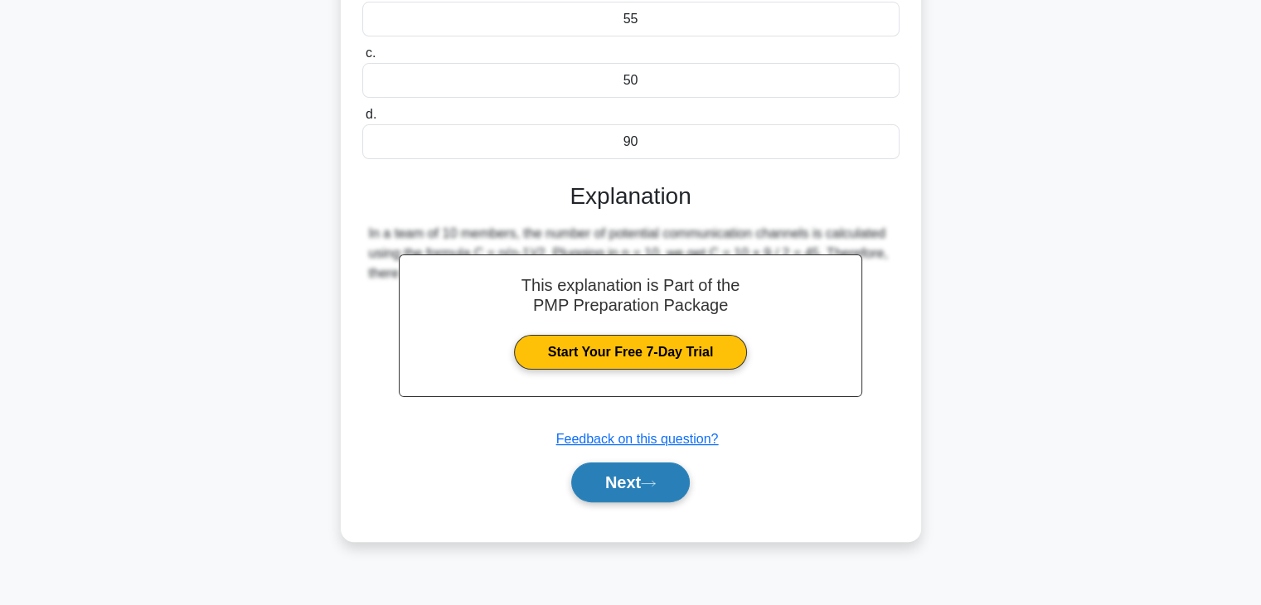
click at [644, 475] on button "Next" at bounding box center [630, 483] width 119 height 40
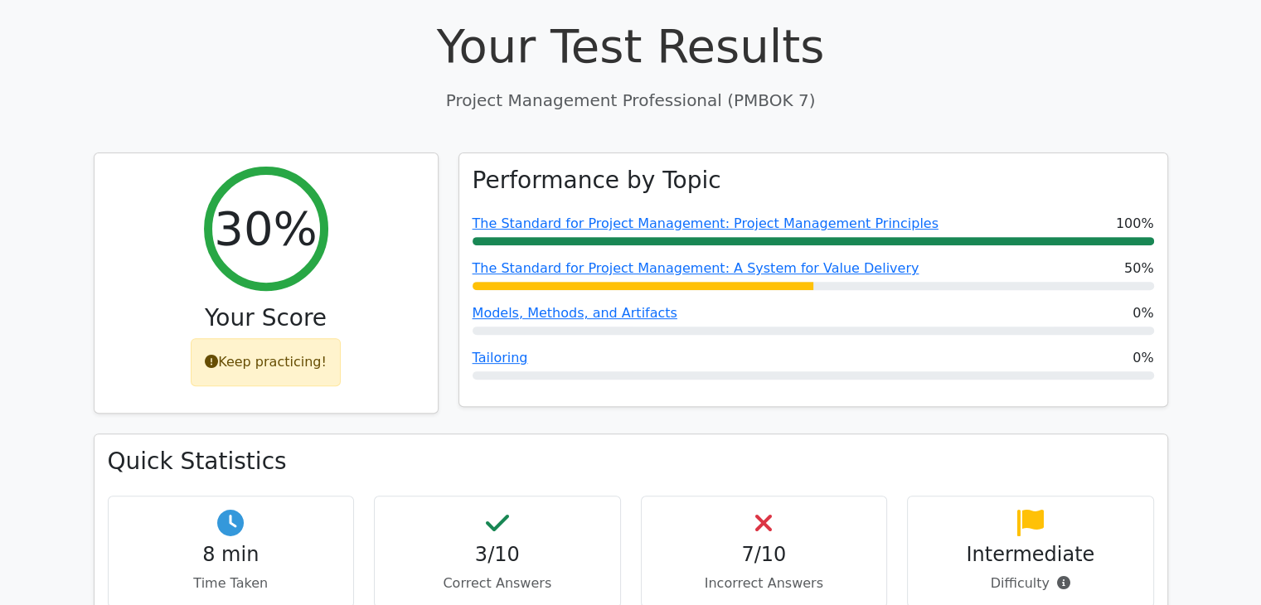
scroll to position [413, 0]
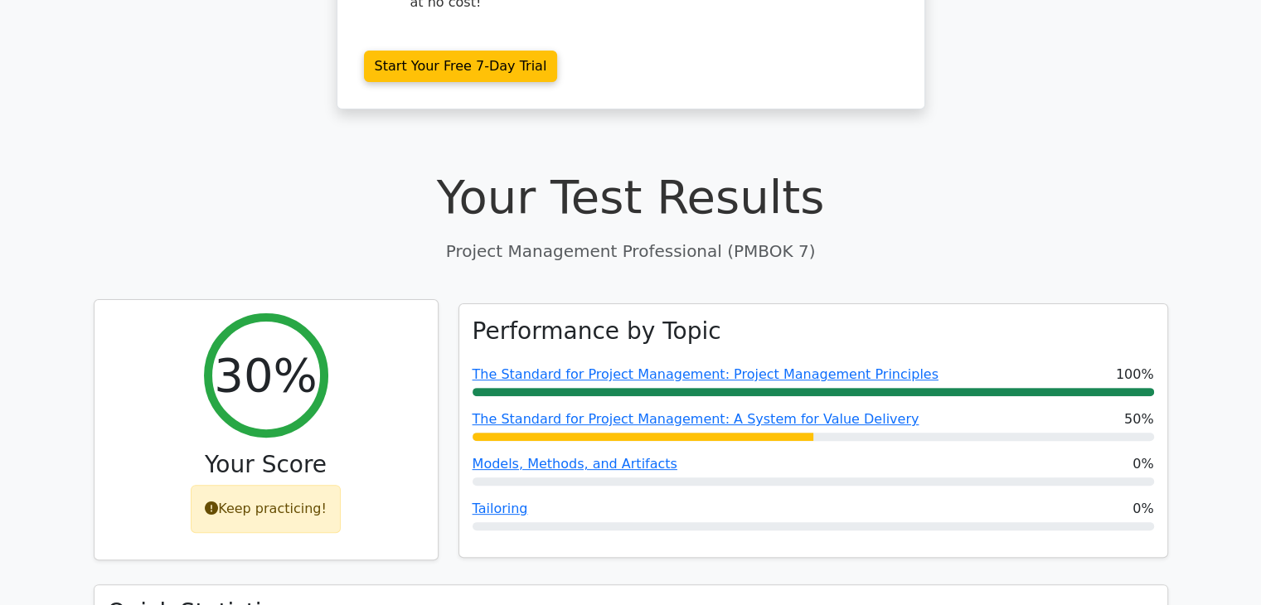
click at [293, 485] on div "Keep practicing!" at bounding box center [266, 509] width 150 height 48
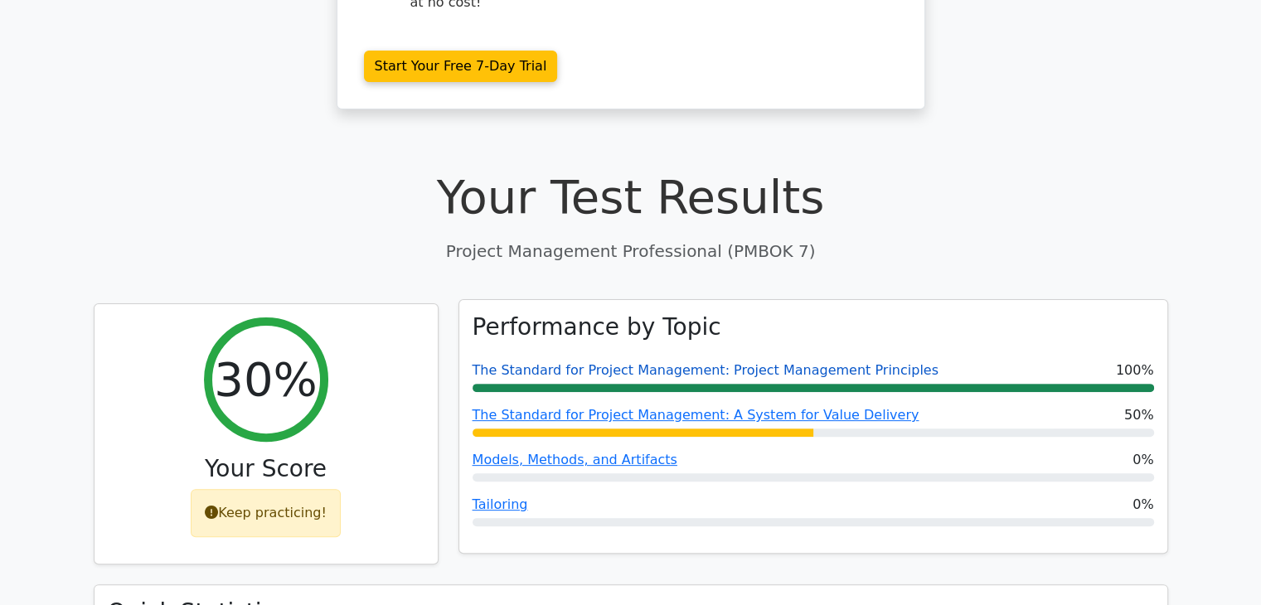
click at [775, 362] on link "The Standard for Project Management: Project Management Principles" at bounding box center [706, 370] width 466 height 16
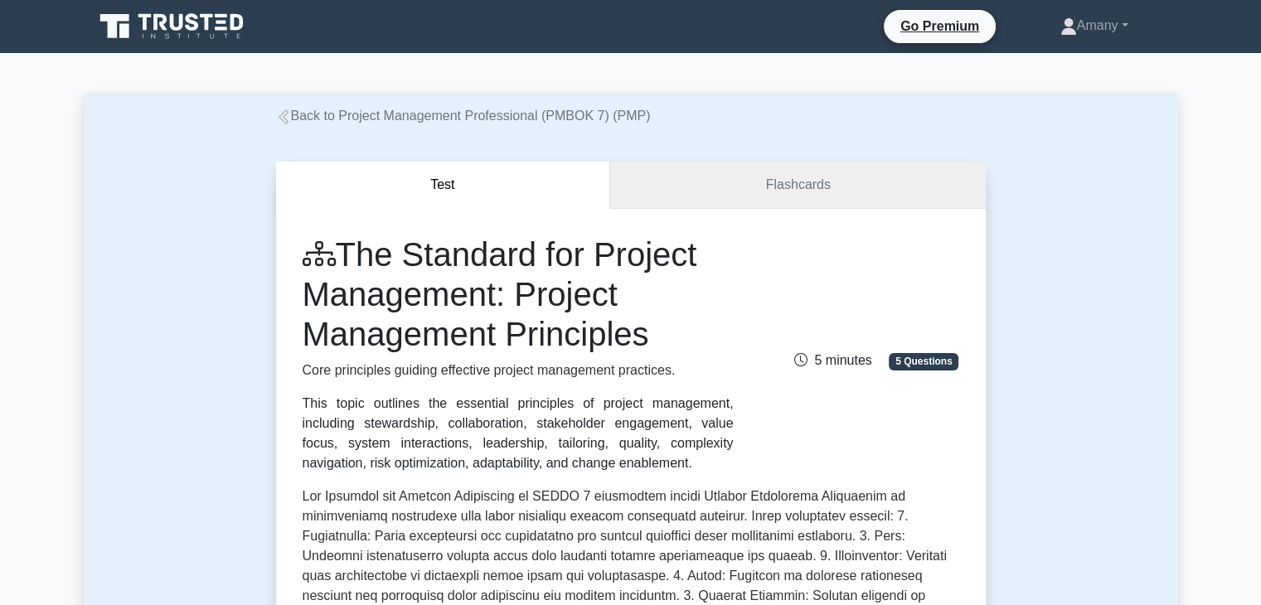
click at [816, 180] on link "Flashcards" at bounding box center [797, 185] width 375 height 47
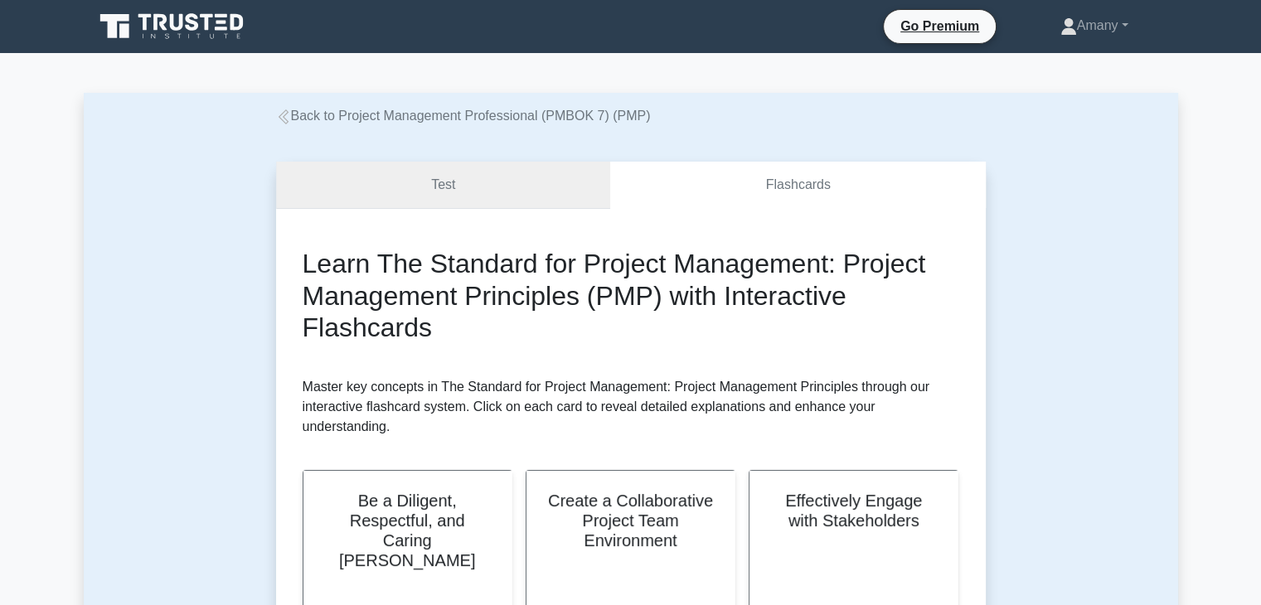
click at [595, 195] on link "Test" at bounding box center [443, 185] width 335 height 47
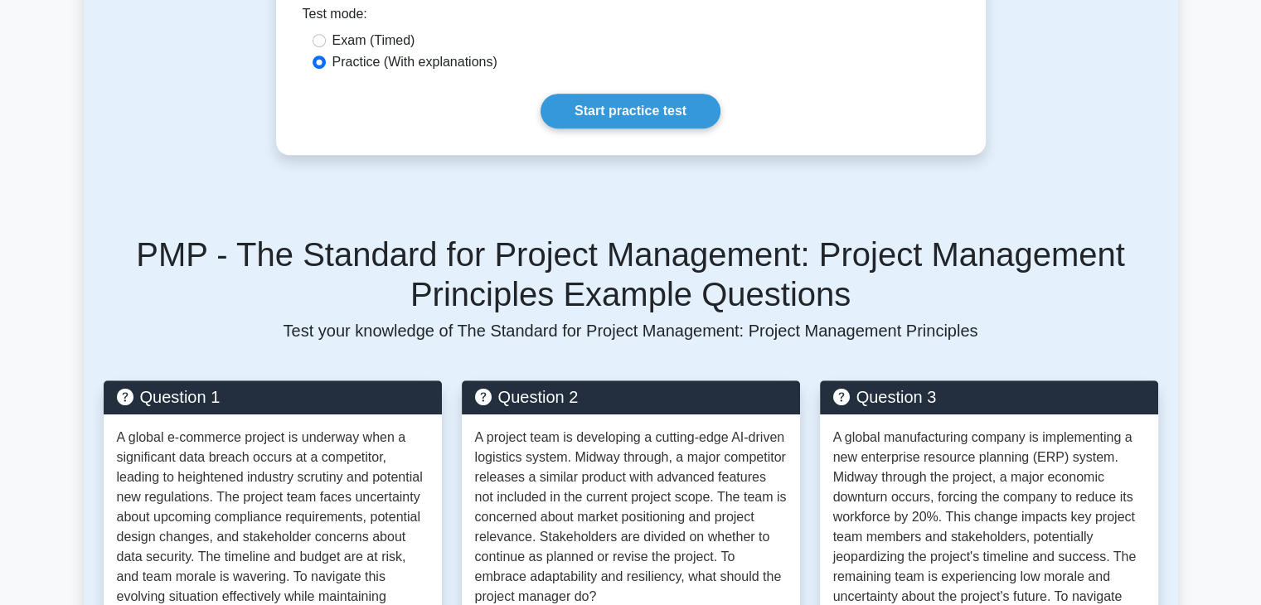
scroll to position [945, 0]
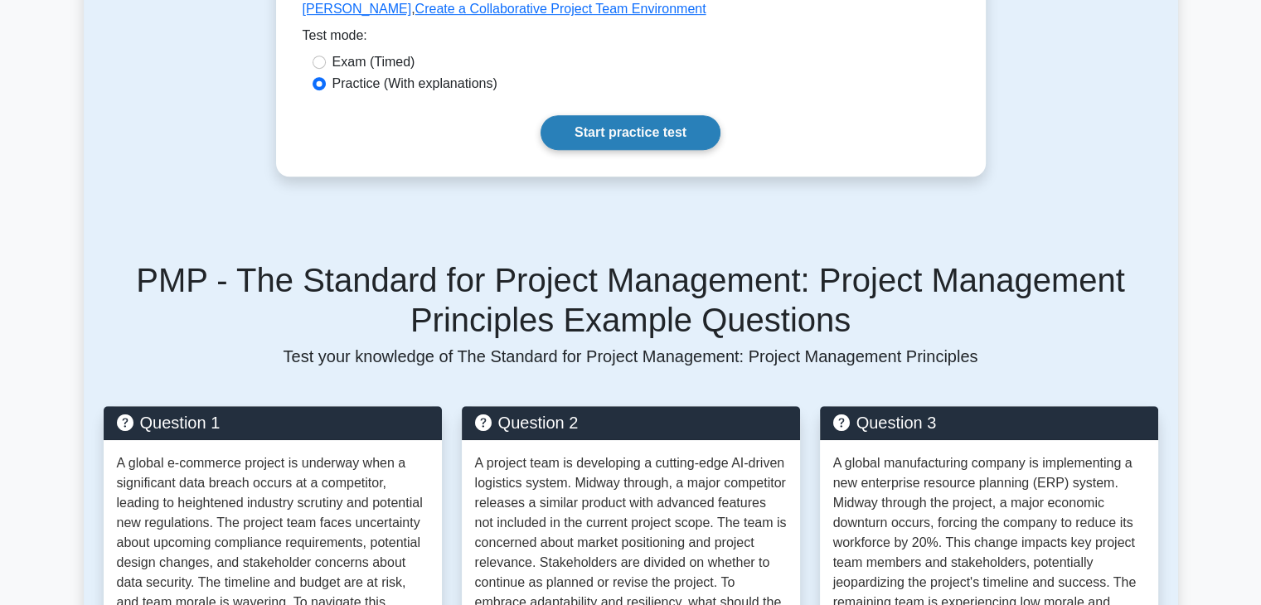
click at [663, 143] on link "Start practice test" at bounding box center [631, 132] width 180 height 35
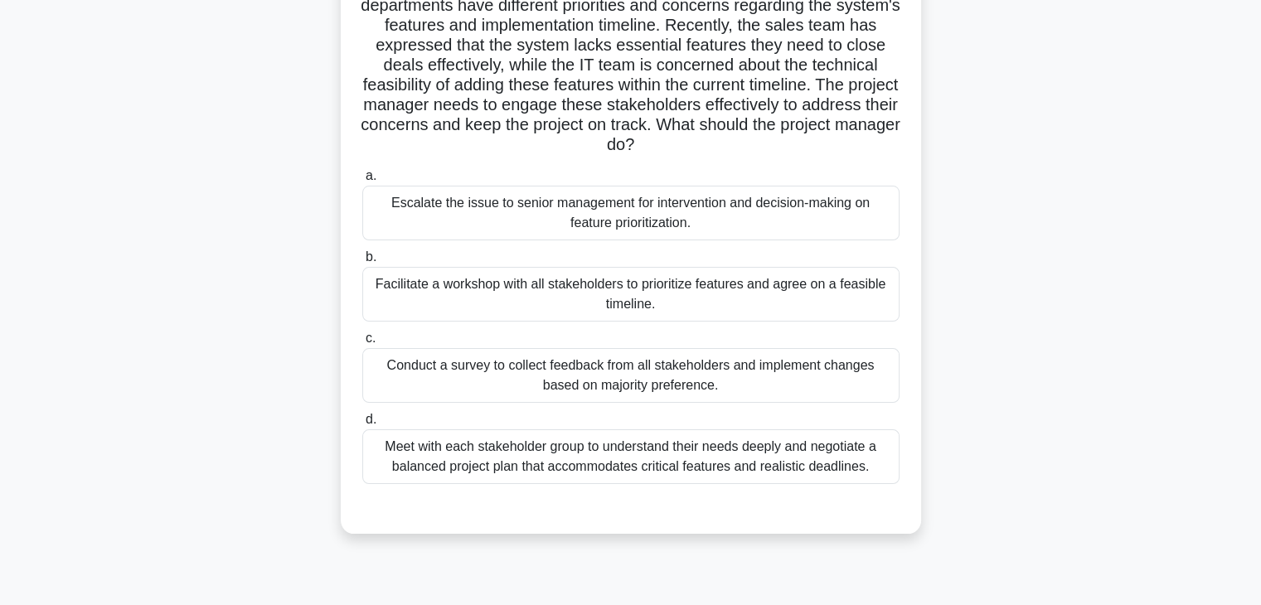
scroll to position [209, 0]
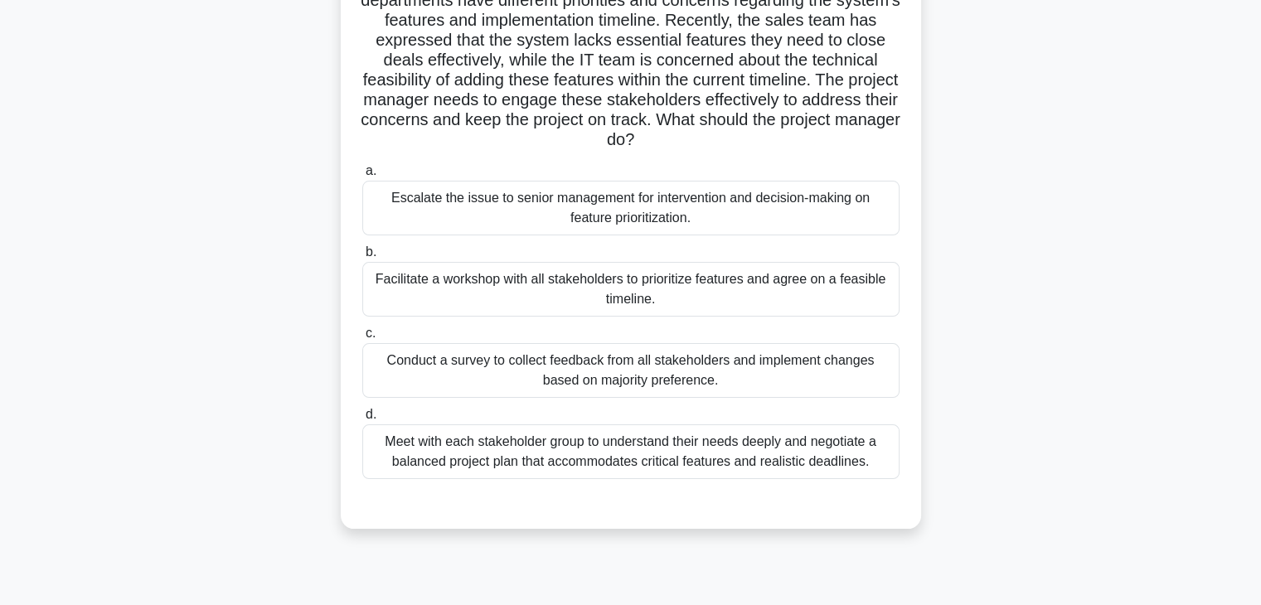
click at [761, 449] on div "Meet with each stakeholder group to understand their needs deeply and negotiate…" at bounding box center [630, 452] width 537 height 55
click at [362, 420] on input "d. Meet with each stakeholder group to understand their needs deeply and negoti…" at bounding box center [362, 415] width 0 height 11
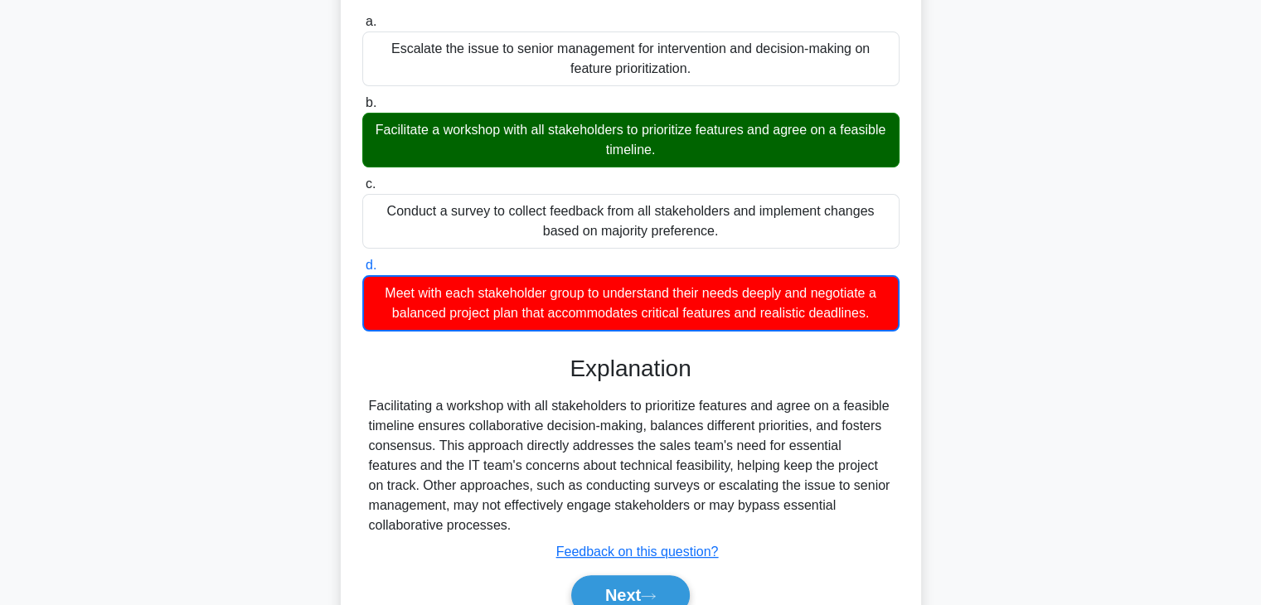
scroll to position [438, 0]
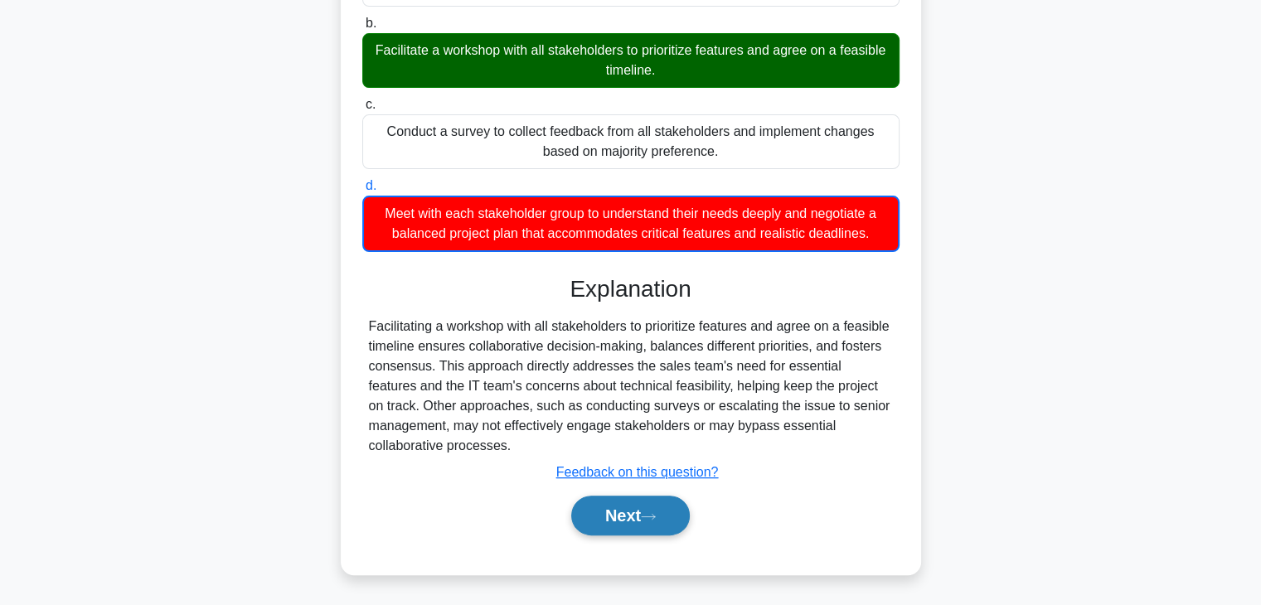
click at [627, 512] on button "Next" at bounding box center [630, 516] width 119 height 40
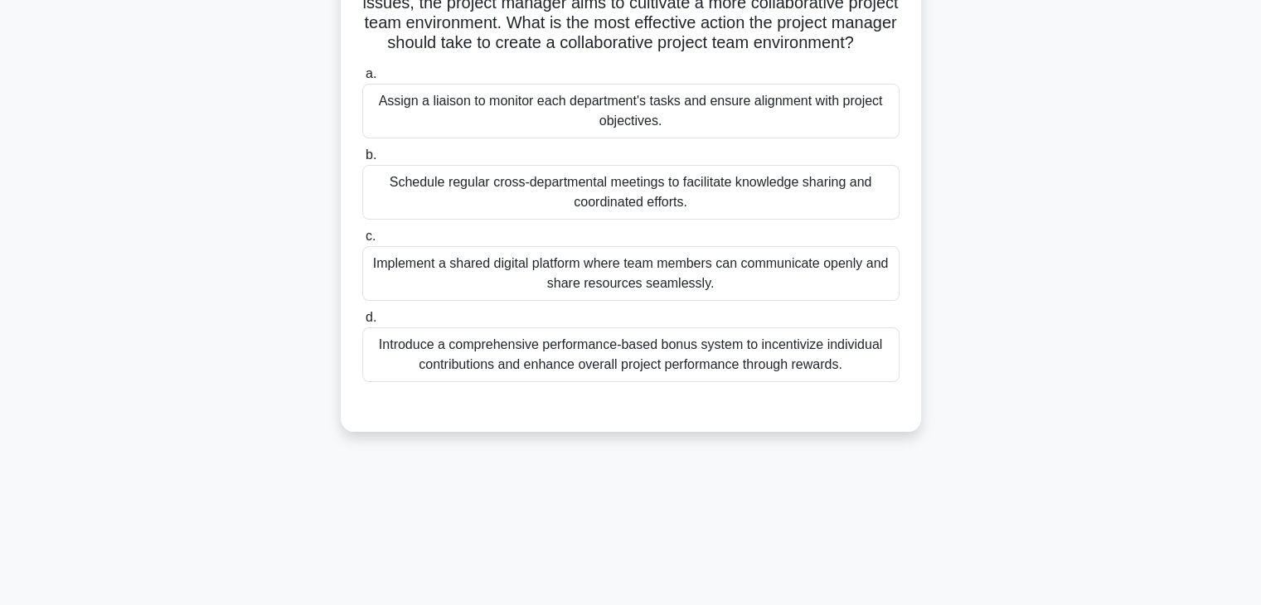
scroll to position [0, 0]
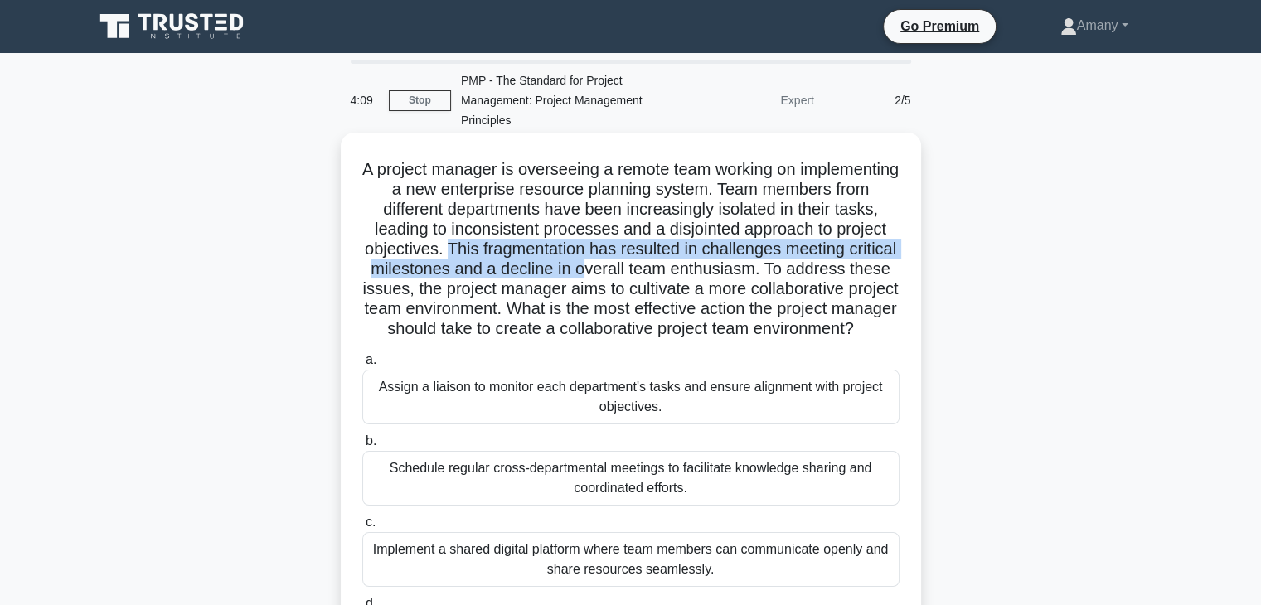
drag, startPoint x: 540, startPoint y: 247, endPoint x: 700, endPoint y: 264, distance: 160.9
click at [700, 264] on h5 "A project manager is overseeing a remote team working on implementing a new ent…" at bounding box center [631, 249] width 541 height 181
drag, startPoint x: 681, startPoint y: 313, endPoint x: 706, endPoint y: 346, distance: 40.8
click at [706, 340] on h5 "A project manager is overseeing a remote team working on implementing a new ent…" at bounding box center [631, 249] width 541 height 181
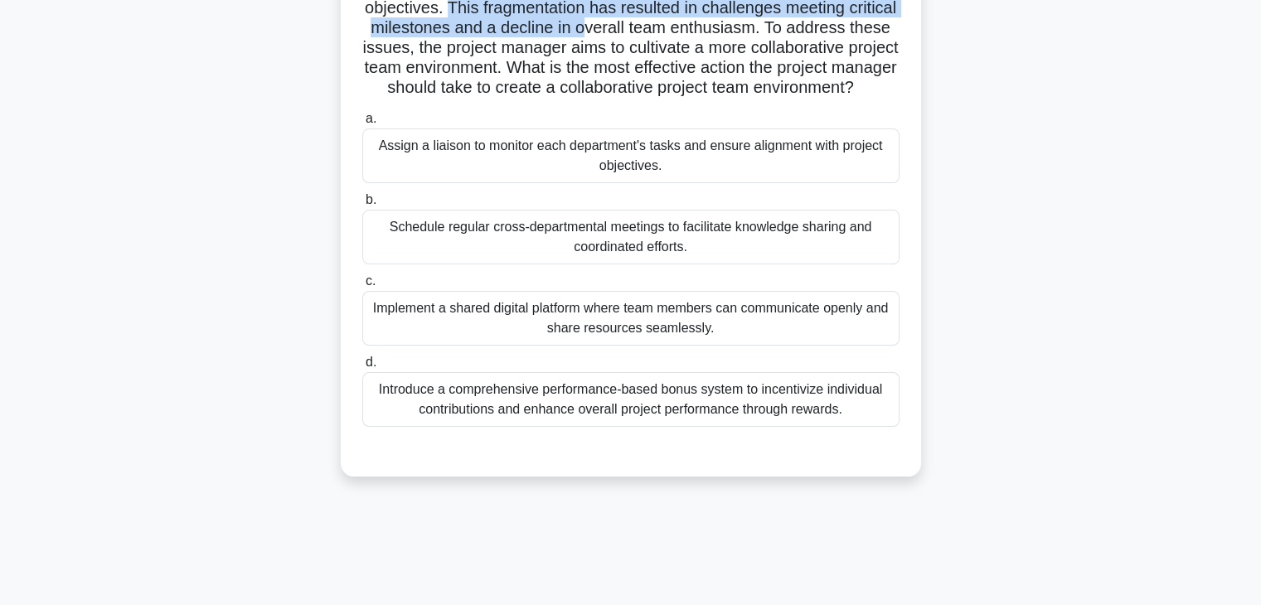
scroll to position [247, 0]
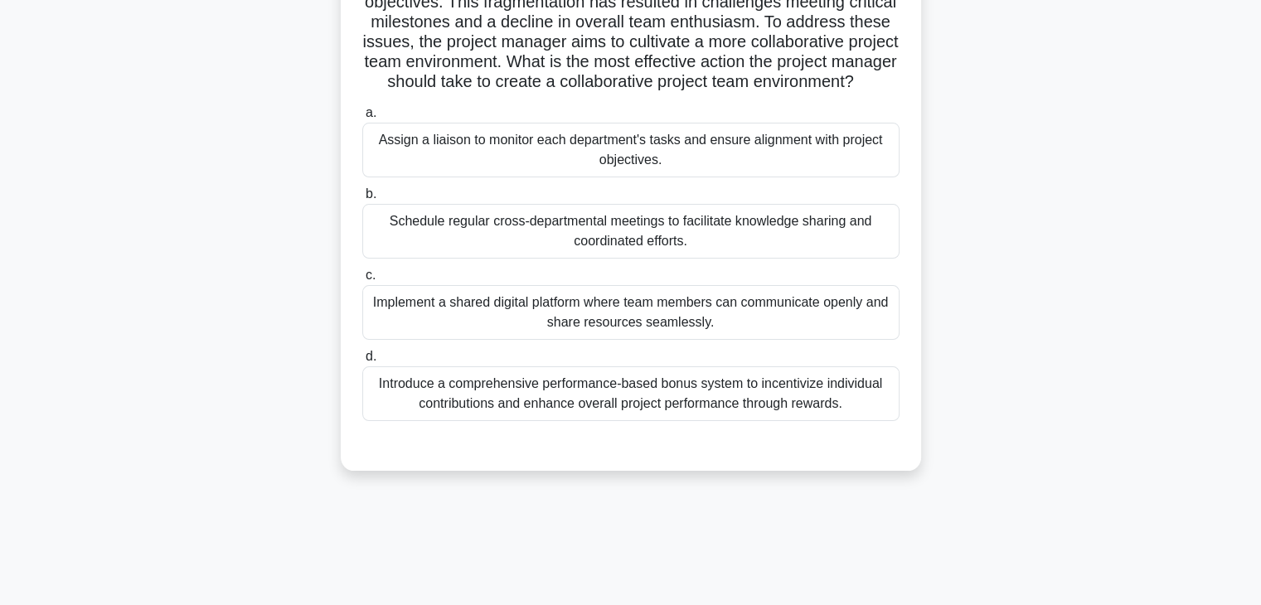
click at [839, 329] on div "Implement a shared digital platform where team members can communicate openly a…" at bounding box center [630, 312] width 537 height 55
click at [362, 281] on input "c. Implement a shared digital platform where team members can communicate openl…" at bounding box center [362, 275] width 0 height 11
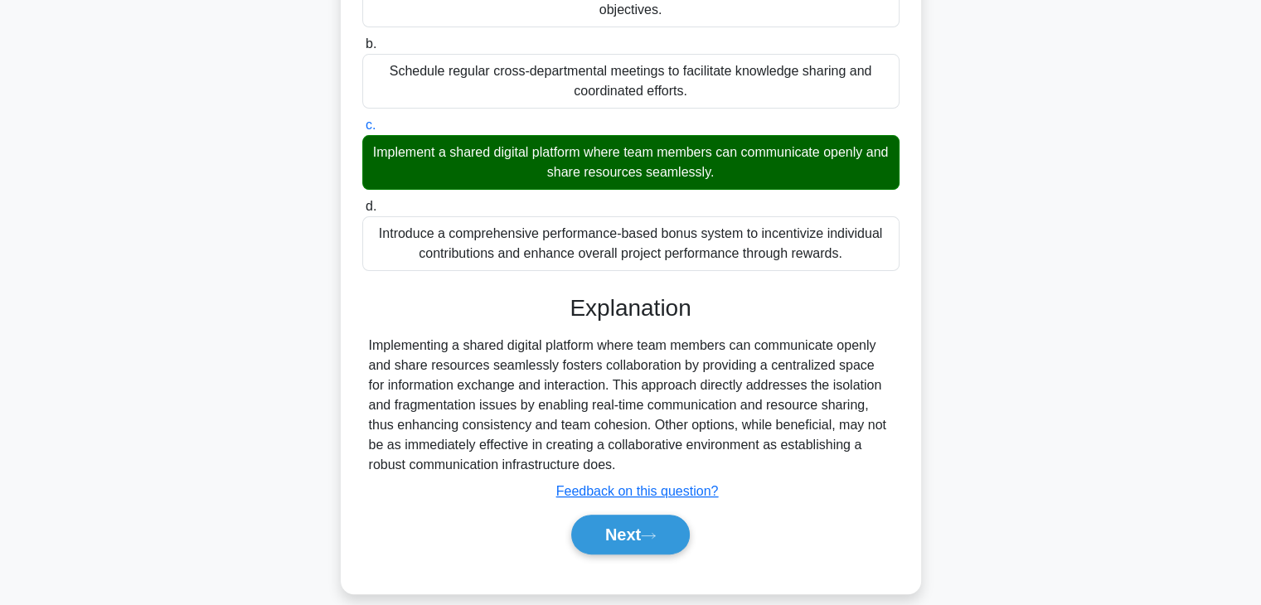
scroll to position [405, 0]
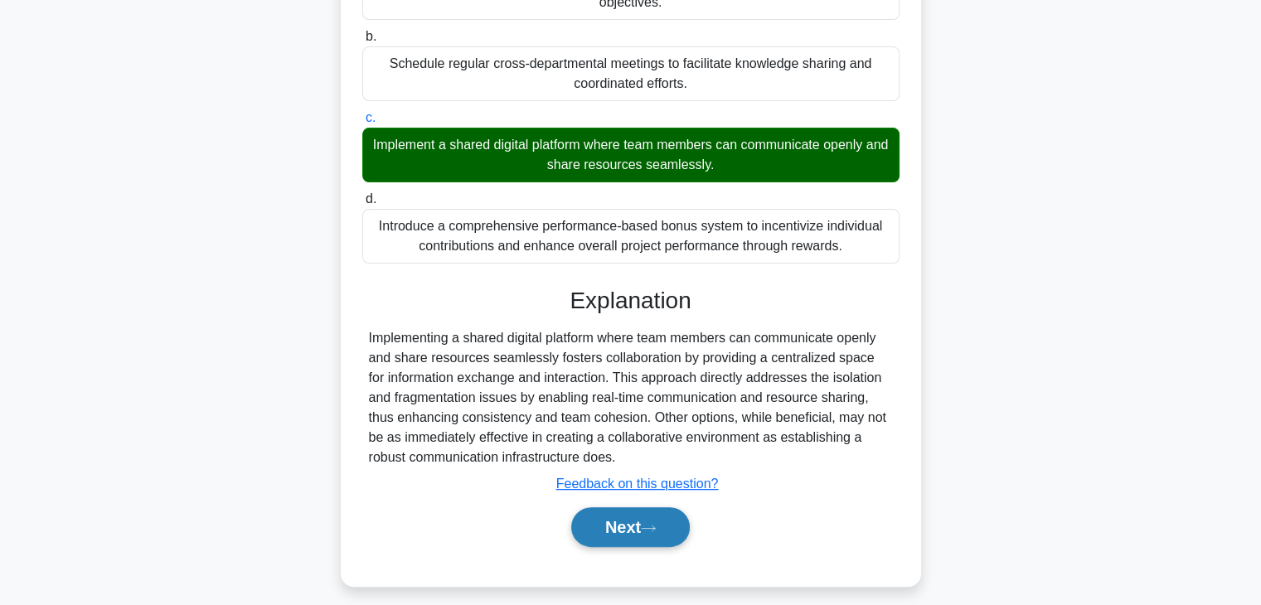
click at [658, 547] on button "Next" at bounding box center [630, 528] width 119 height 40
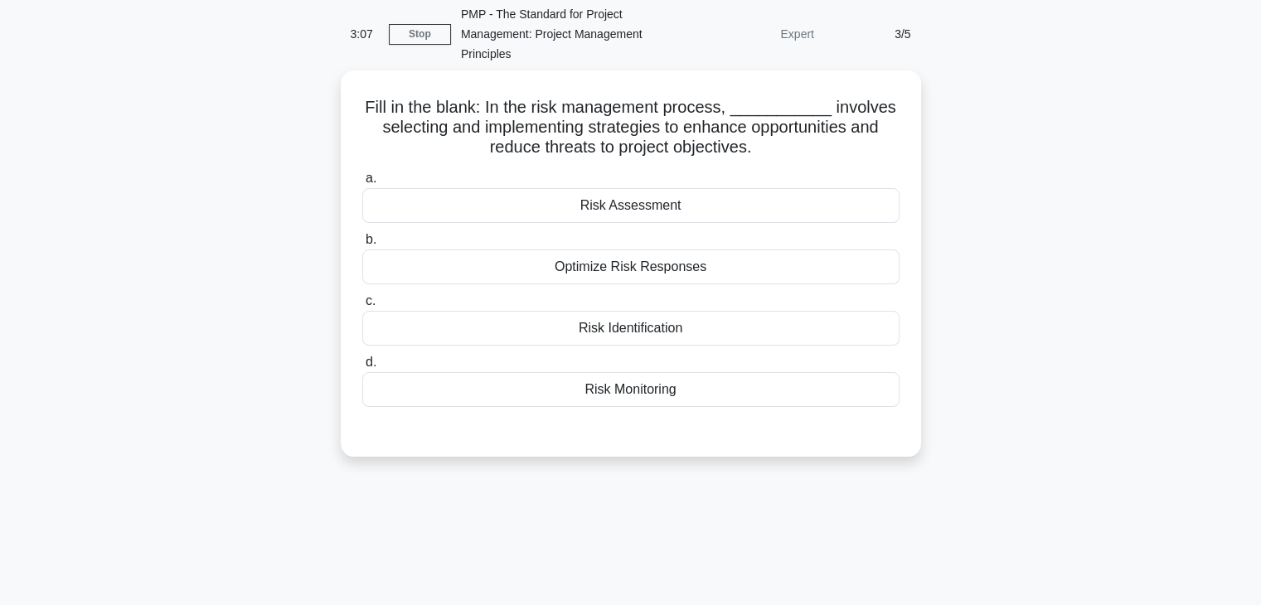
scroll to position [63, 0]
click at [659, 272] on div "Optimize Risk Responses" at bounding box center [630, 266] width 537 height 35
click at [362, 245] on input "b. Optimize Risk Responses" at bounding box center [362, 239] width 0 height 11
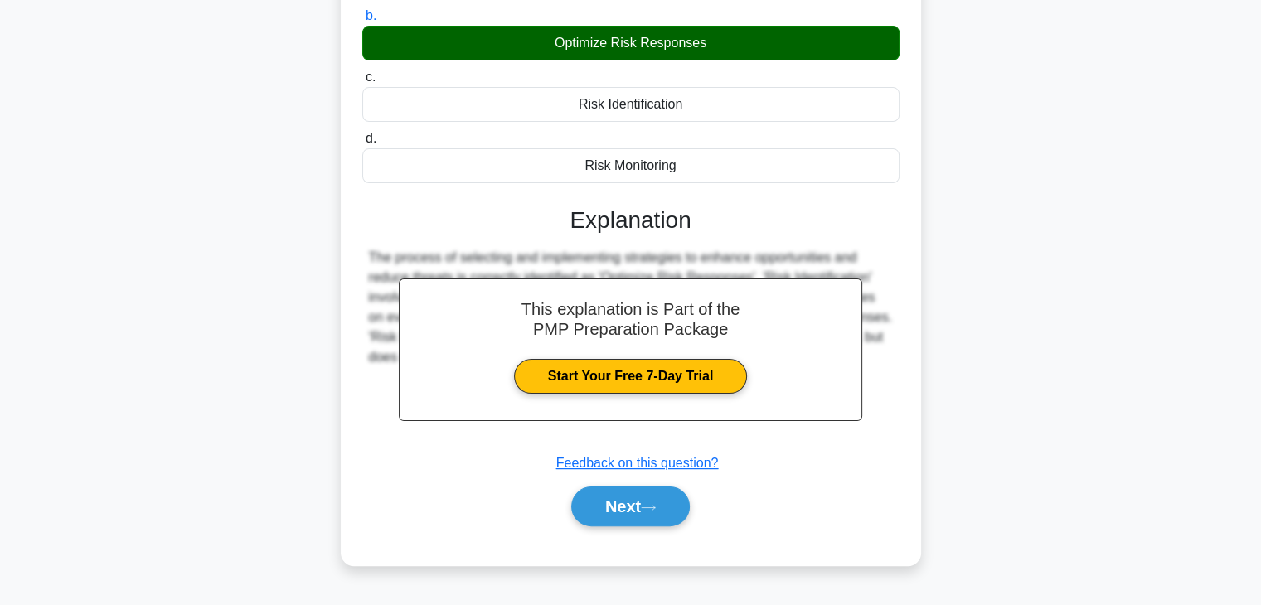
scroll to position [291, 0]
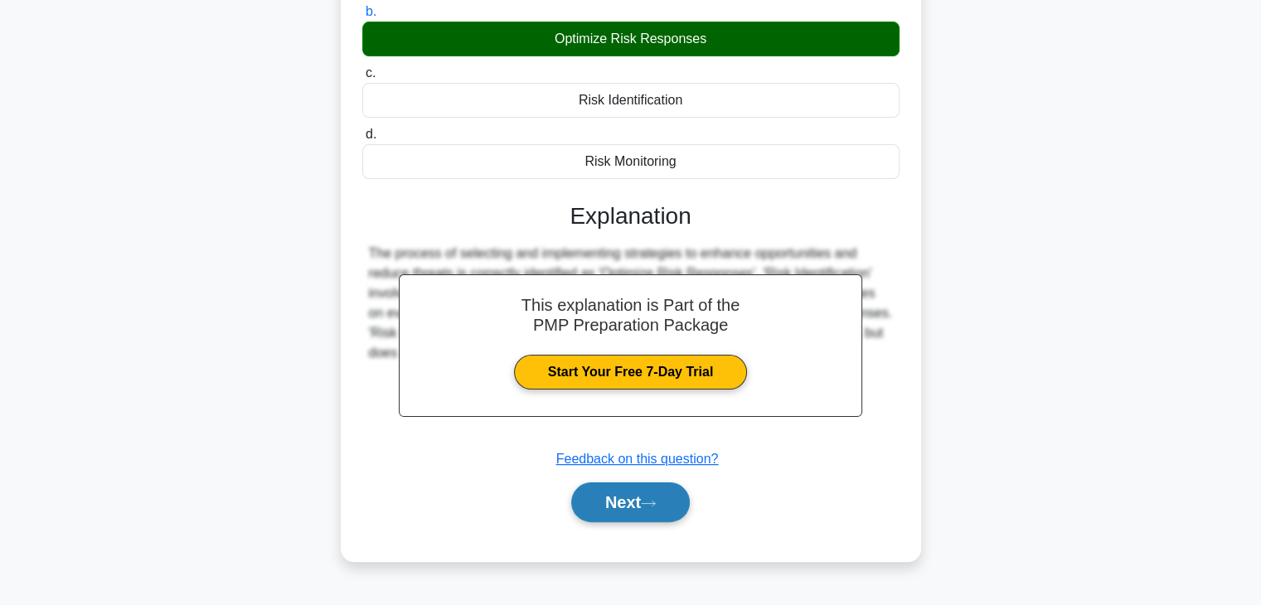
click at [656, 503] on icon at bounding box center [648, 503] width 15 height 9
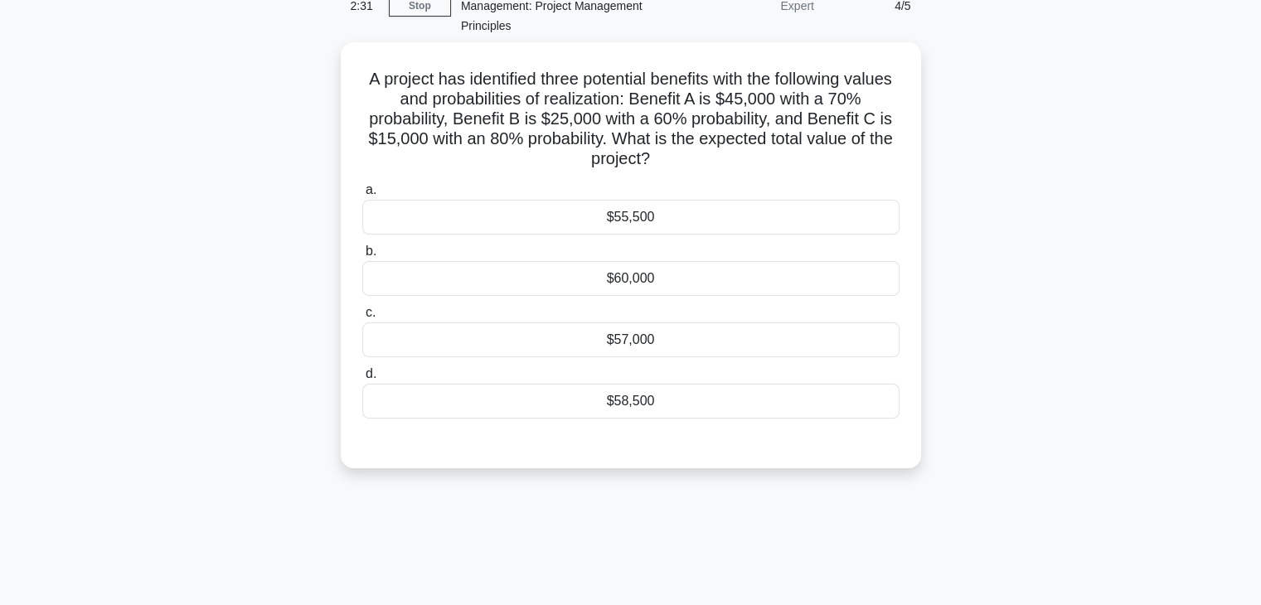
scroll to position [83, 0]
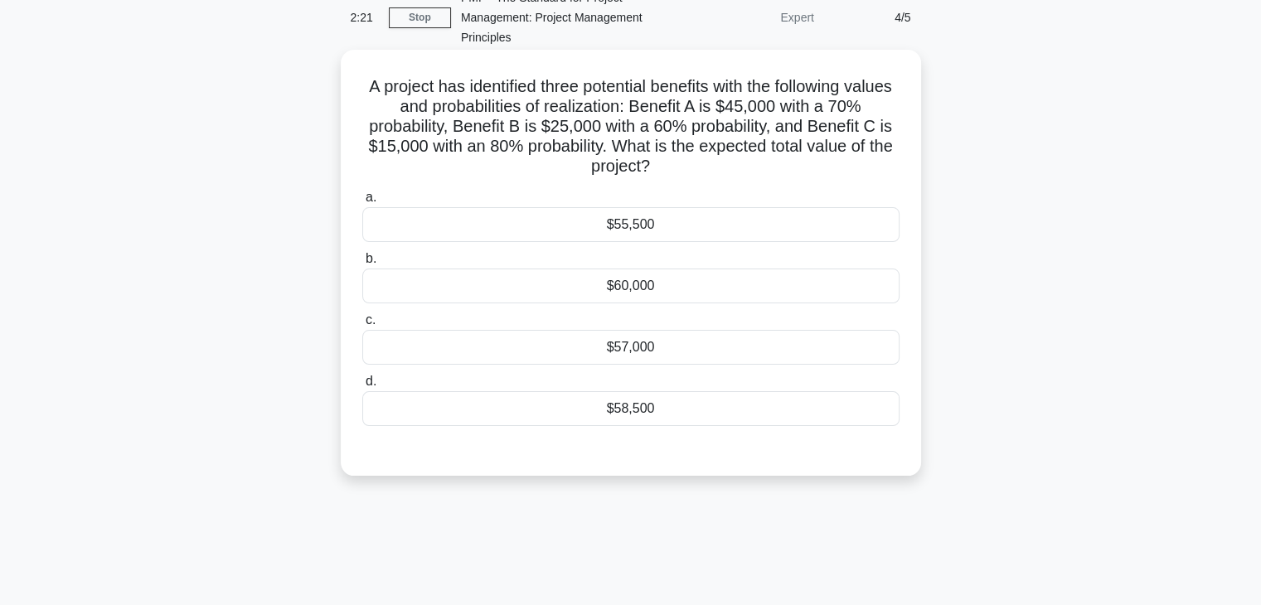
click at [640, 299] on div "$60,000" at bounding box center [630, 286] width 537 height 35
click at [362, 265] on input "b. $60,000" at bounding box center [362, 259] width 0 height 11
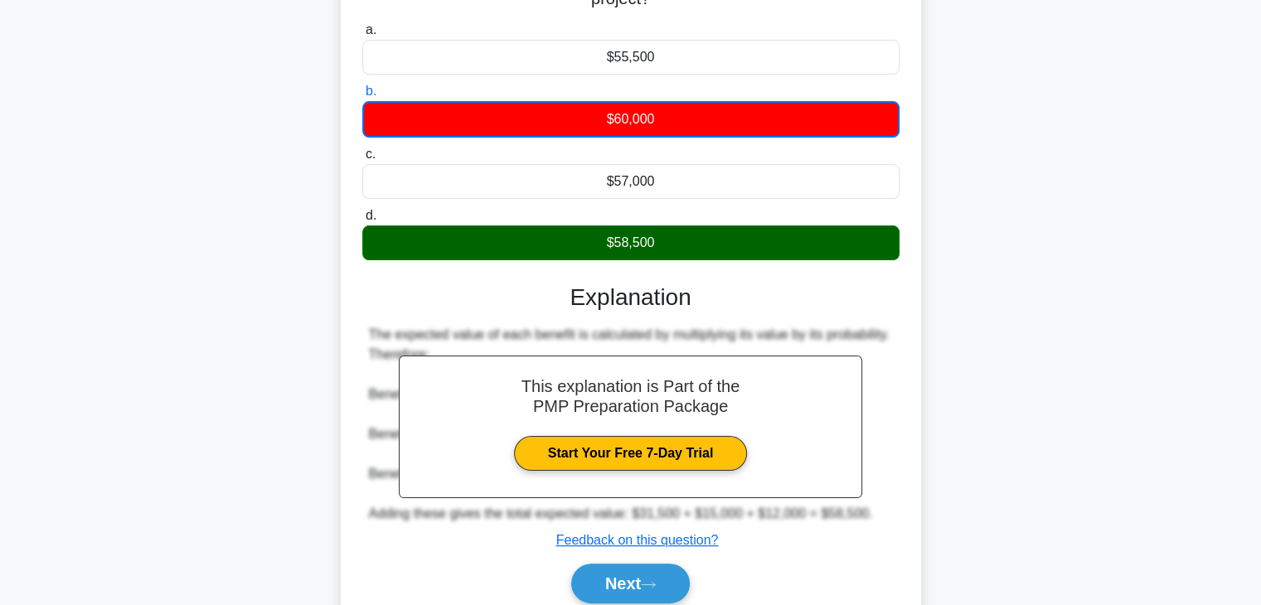
scroll to position [256, 0]
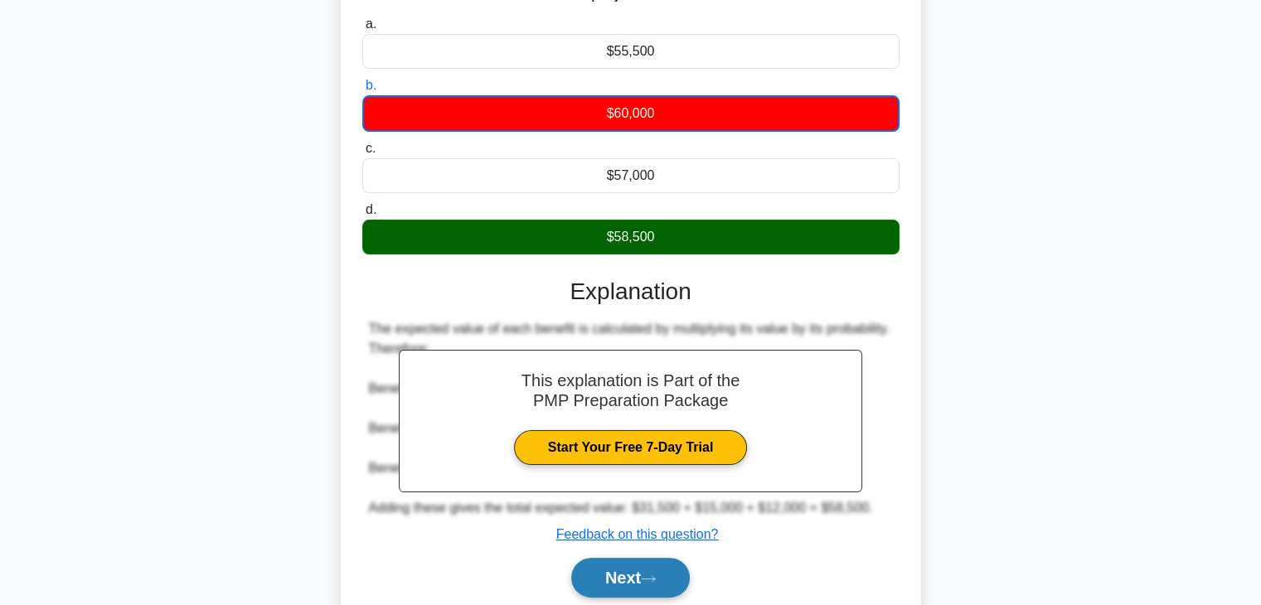
click at [644, 567] on button "Next" at bounding box center [630, 578] width 119 height 40
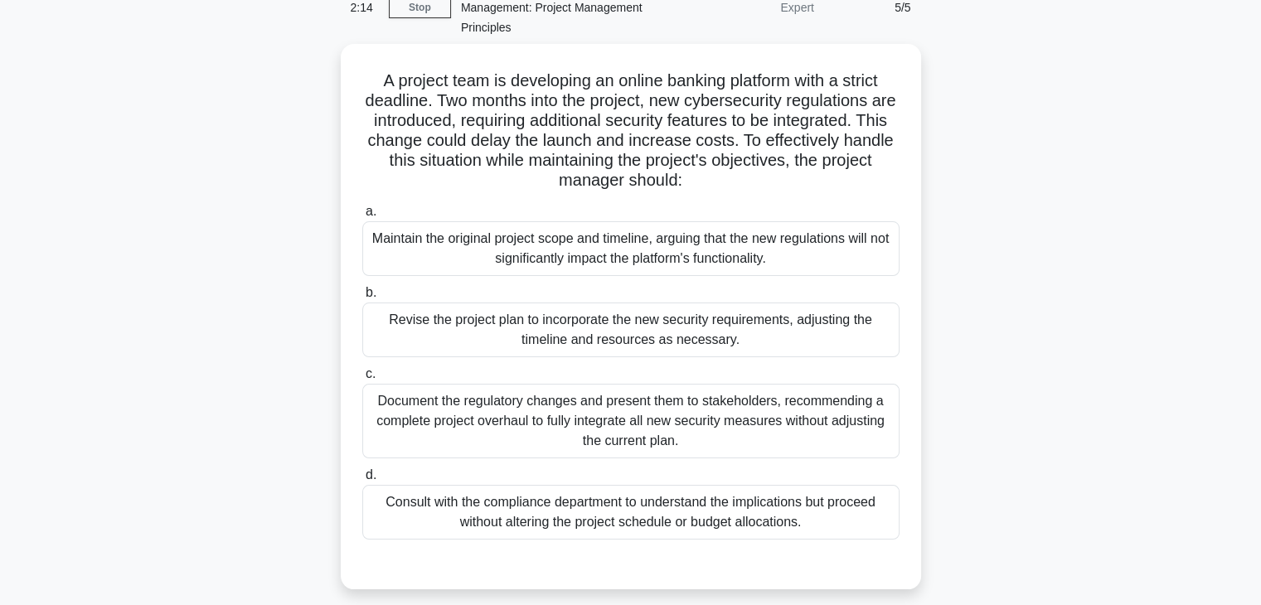
scroll to position [89, 0]
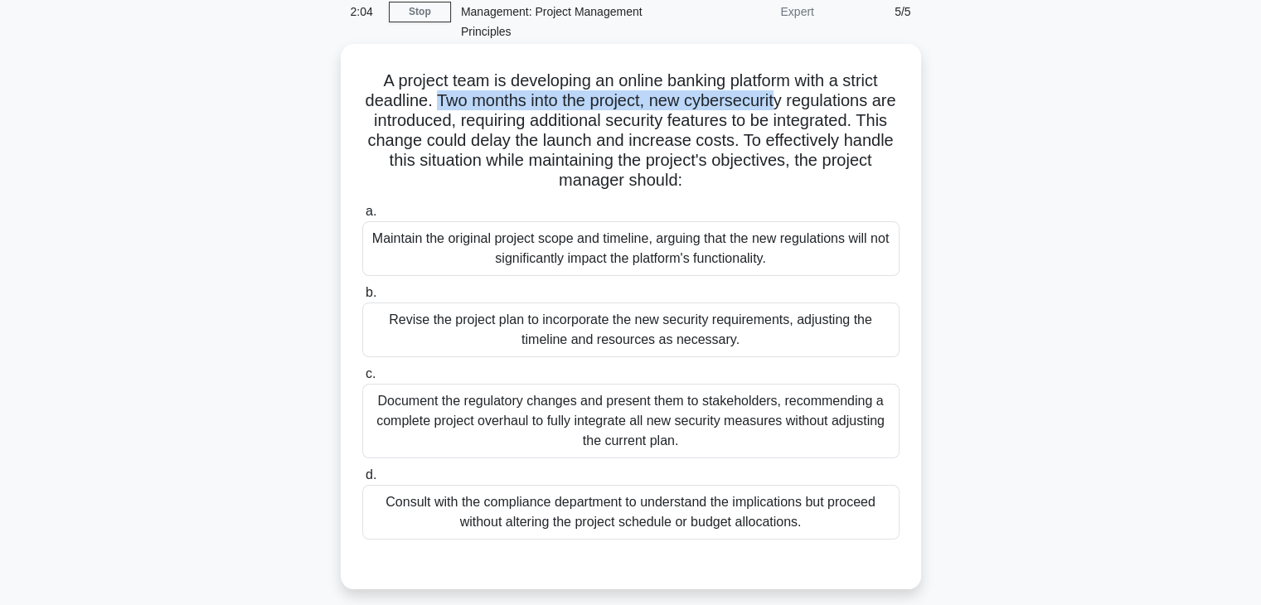
drag, startPoint x: 443, startPoint y: 103, endPoint x: 790, endPoint y: 108, distance: 346.7
click at [790, 108] on h5 "A project team is developing an online banking platform with a strict deadline.…" at bounding box center [631, 130] width 541 height 121
drag, startPoint x: 790, startPoint y: 139, endPoint x: 849, endPoint y: 172, distance: 67.2
click at [849, 172] on h5 "A project team is developing an online banking platform with a strict deadline.…" at bounding box center [631, 130] width 541 height 121
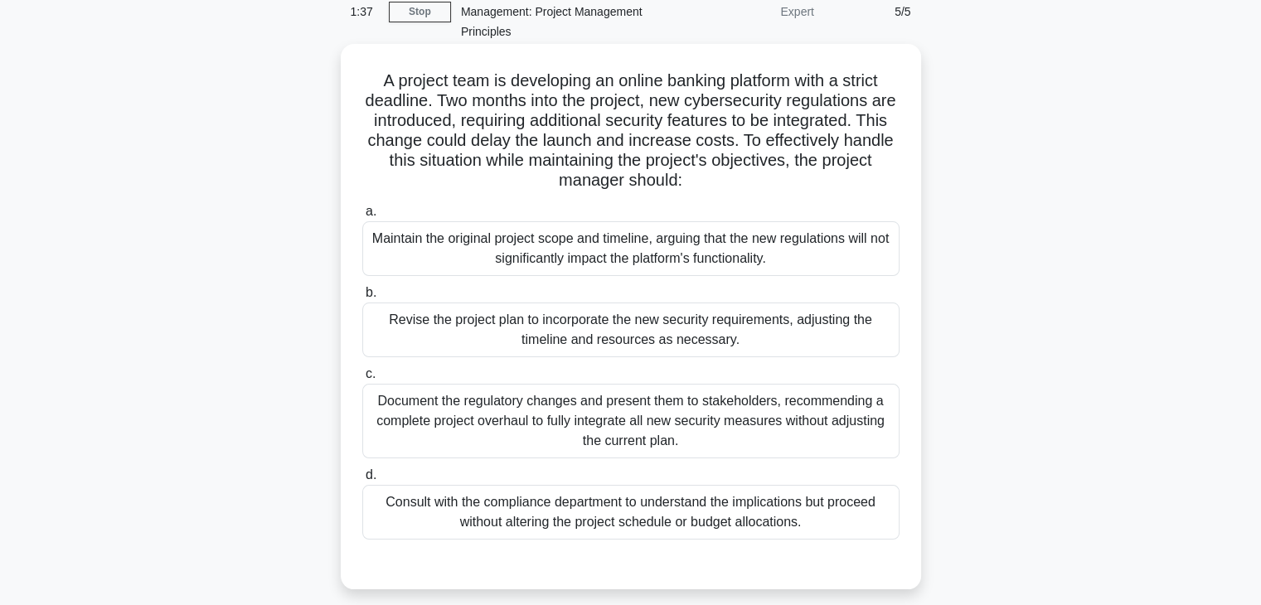
click at [659, 435] on div "Document the regulatory changes and present them to stakeholders, recommending …" at bounding box center [630, 421] width 537 height 75
click at [362, 380] on input "c. Document the regulatory changes and present them to stakeholders, recommendi…" at bounding box center [362, 374] width 0 height 11
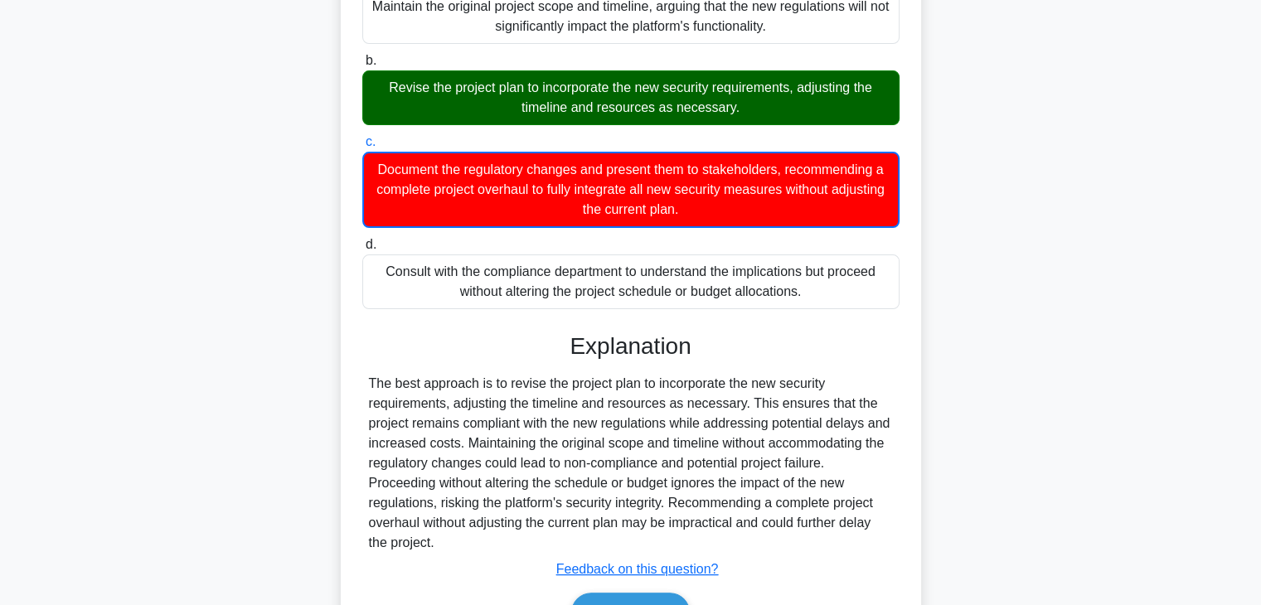
scroll to position [418, 0]
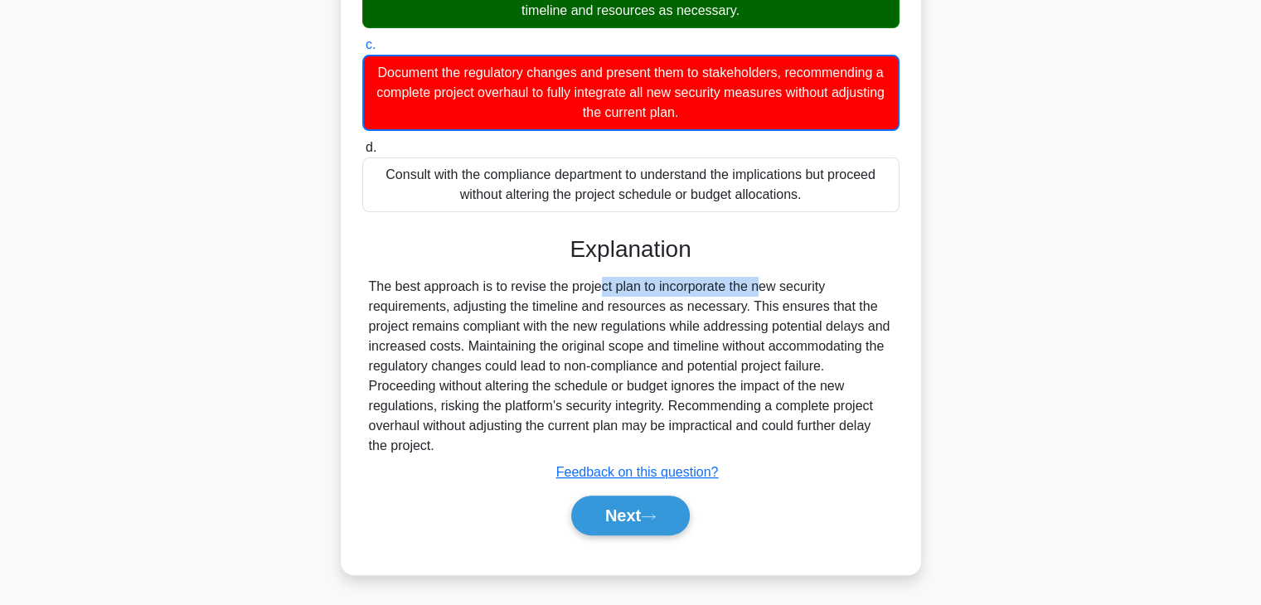
drag, startPoint x: 502, startPoint y: 286, endPoint x: 657, endPoint y: 289, distance: 155.1
click at [657, 289] on div "The best approach is to revise the project plan to incorporate the new security…" at bounding box center [631, 366] width 524 height 179
click at [630, 513] on button "Next" at bounding box center [630, 516] width 119 height 40
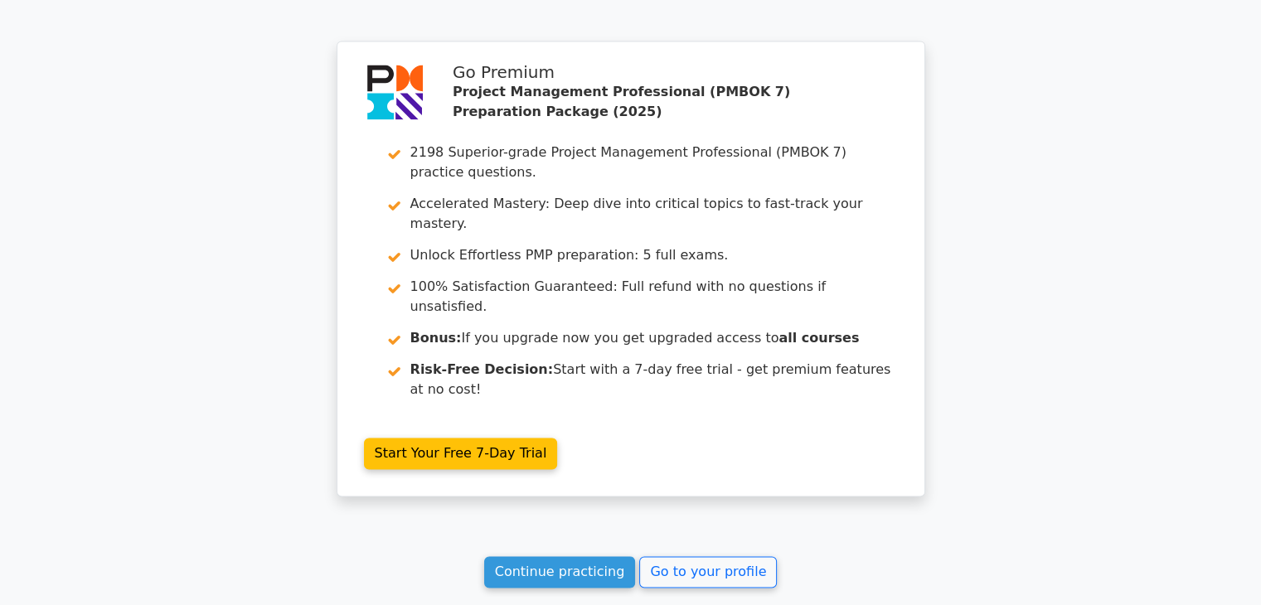
scroll to position [2552, 0]
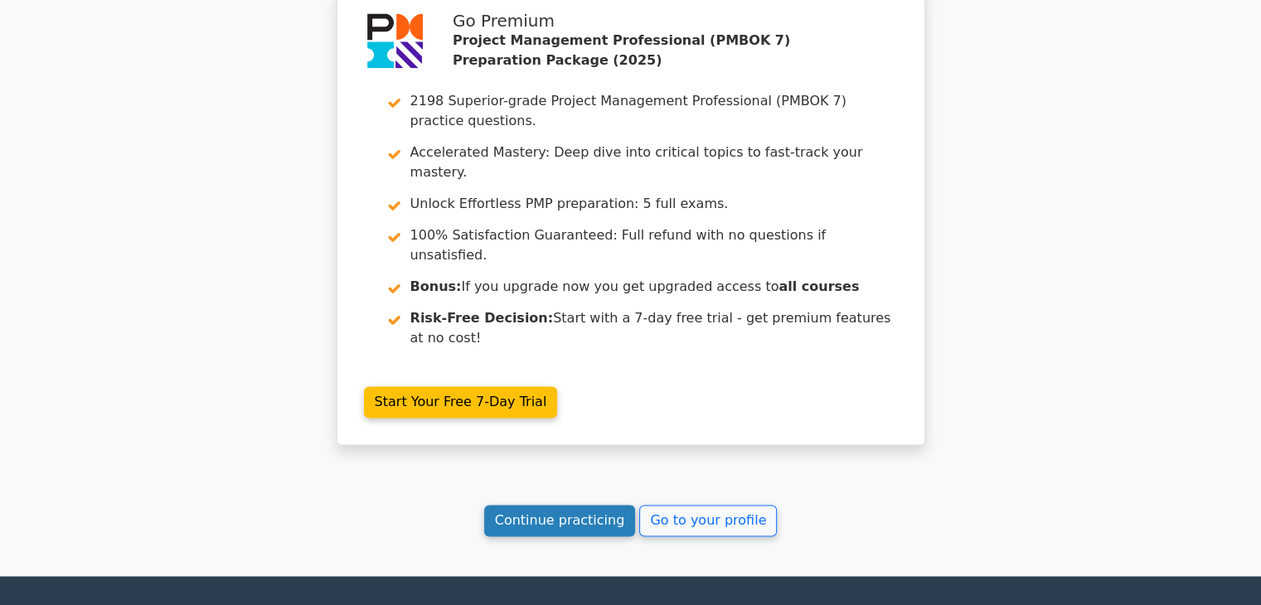
click at [585, 505] on link "Continue practicing" at bounding box center [560, 521] width 152 height 32
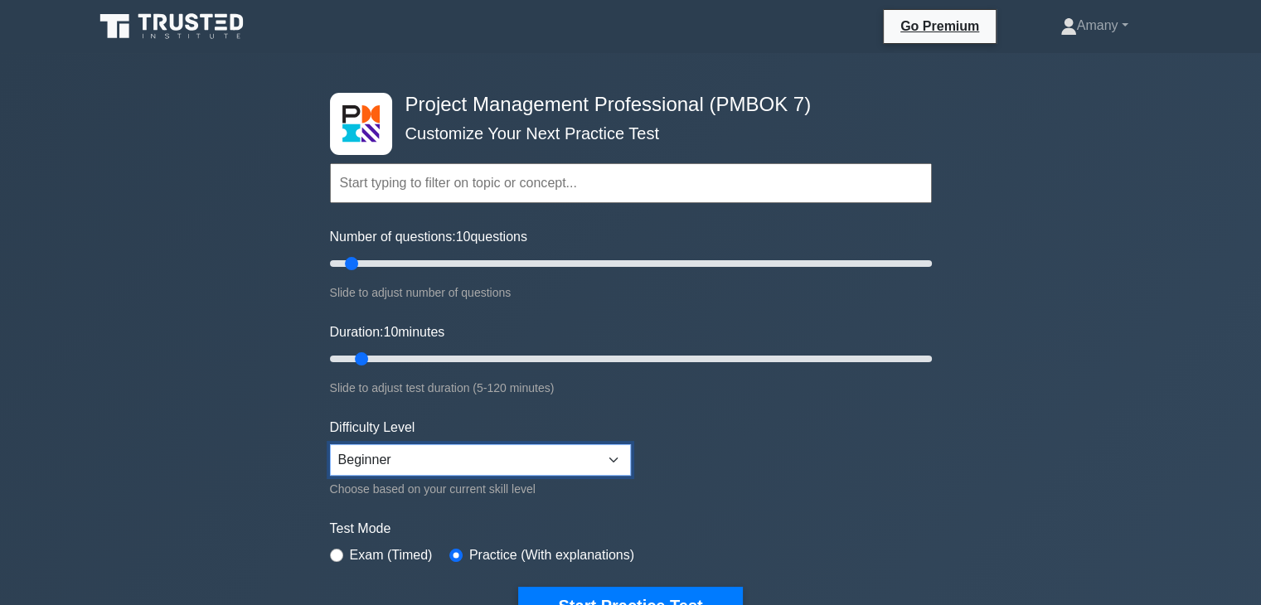
click at [610, 452] on select "Beginner Intermediate Expert" at bounding box center [480, 461] width 301 height 32
select select "intermediate"
click at [330, 445] on select "Beginner Intermediate Expert" at bounding box center [480, 461] width 301 height 32
drag, startPoint x: 352, startPoint y: 260, endPoint x: 469, endPoint y: 264, distance: 117.8
type input "50"
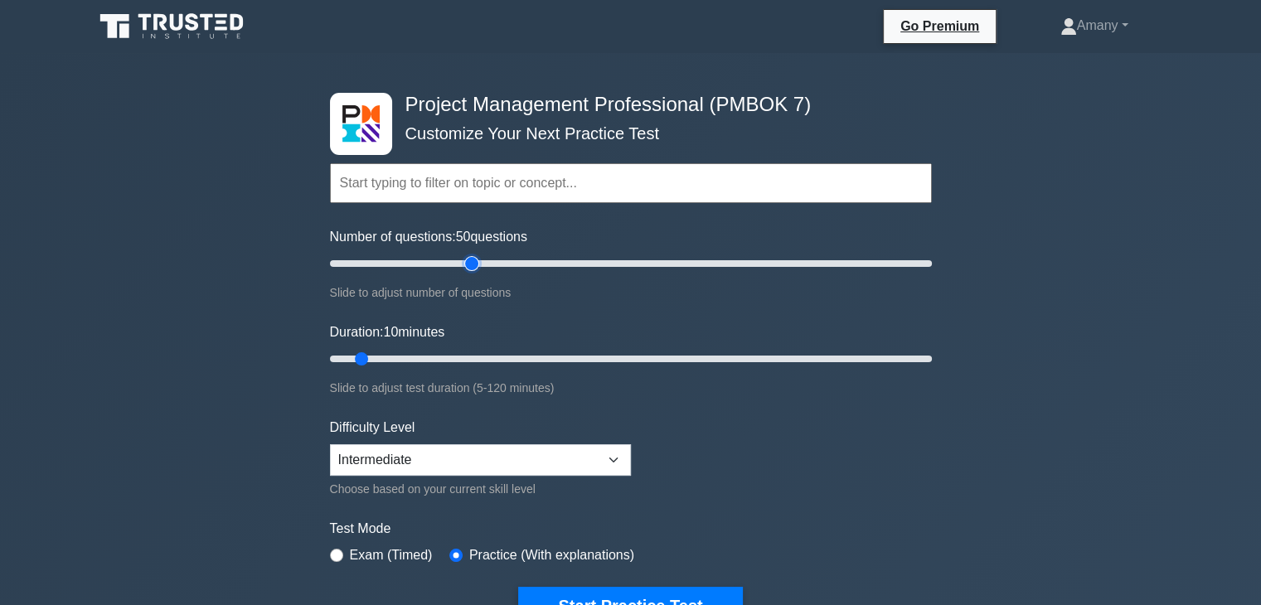
click at [469, 264] on input "Number of questions: 50 questions" at bounding box center [631, 264] width 602 height 20
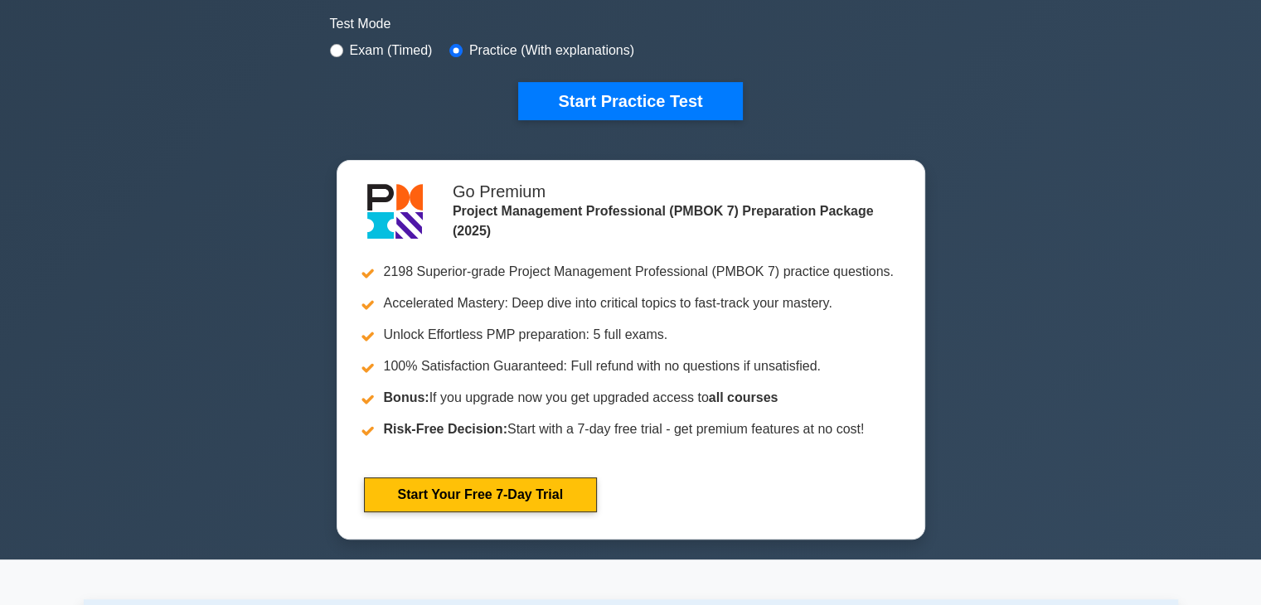
scroll to position [497, 0]
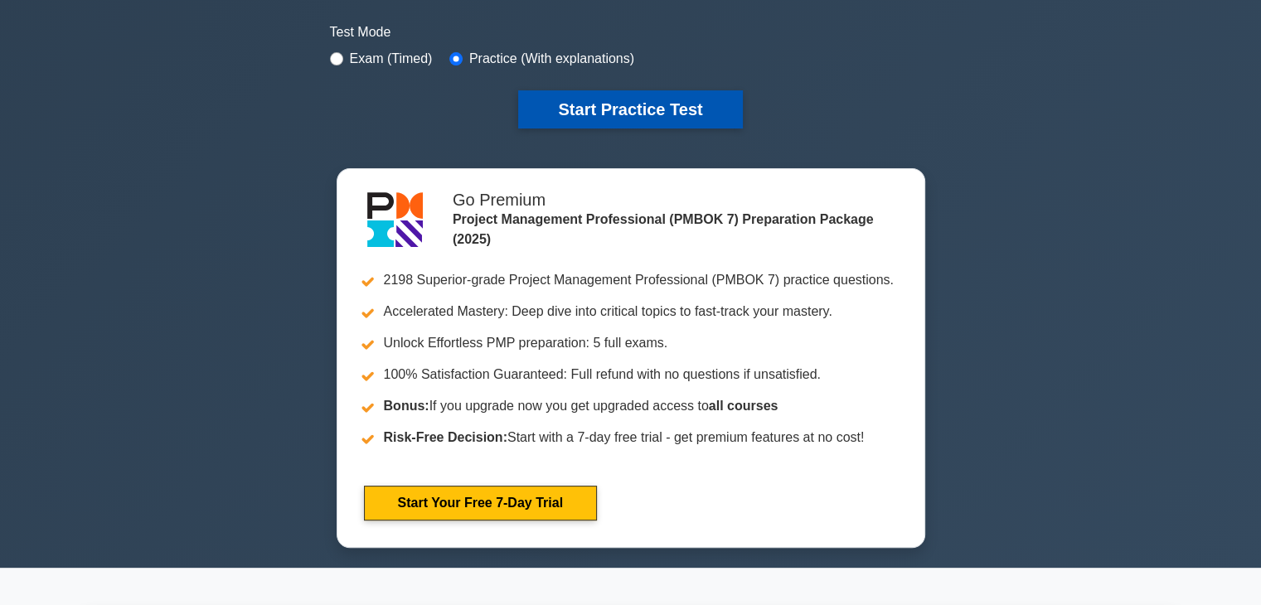
click at [682, 93] on button "Start Practice Test" at bounding box center [630, 109] width 224 height 38
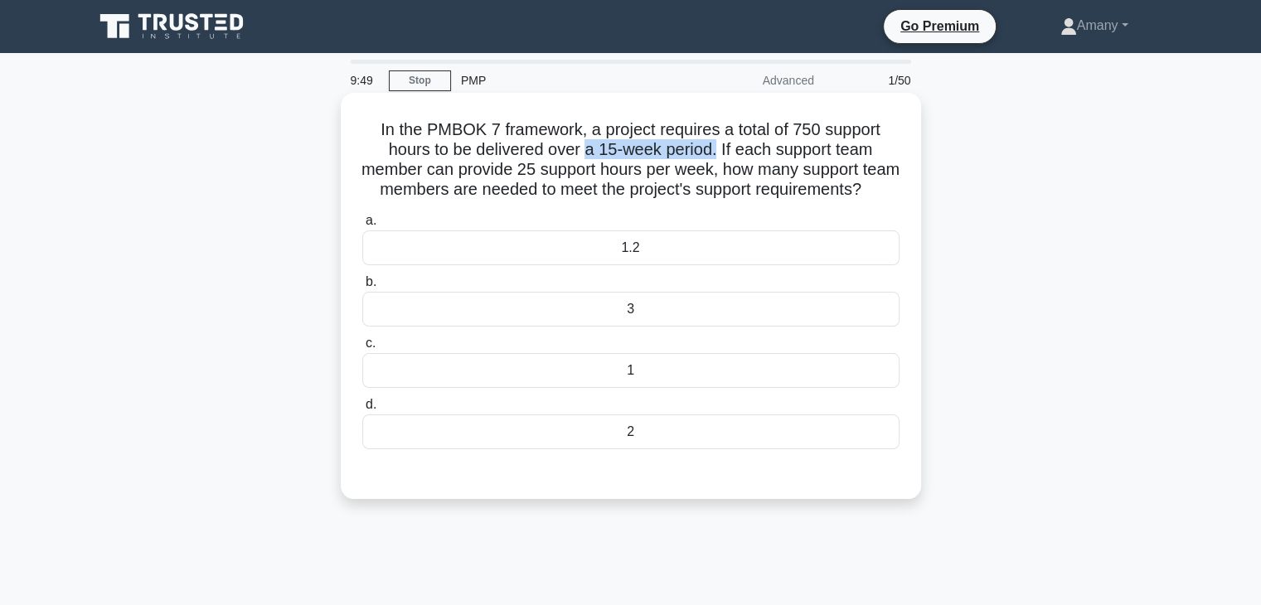
drag, startPoint x: 584, startPoint y: 151, endPoint x: 719, endPoint y: 153, distance: 135.2
click at [719, 153] on h5 "In the PMBOK 7 framework, a project requires a total of 750 support hours to be…" at bounding box center [631, 159] width 541 height 81
drag, startPoint x: 528, startPoint y: 170, endPoint x: 740, endPoint y: 173, distance: 211.5
click at [740, 173] on h5 "In the PMBOK 7 framework, a project requires a total of 750 support hours to be…" at bounding box center [631, 159] width 541 height 81
drag, startPoint x: 603, startPoint y: 152, endPoint x: 650, endPoint y: 157, distance: 47.5
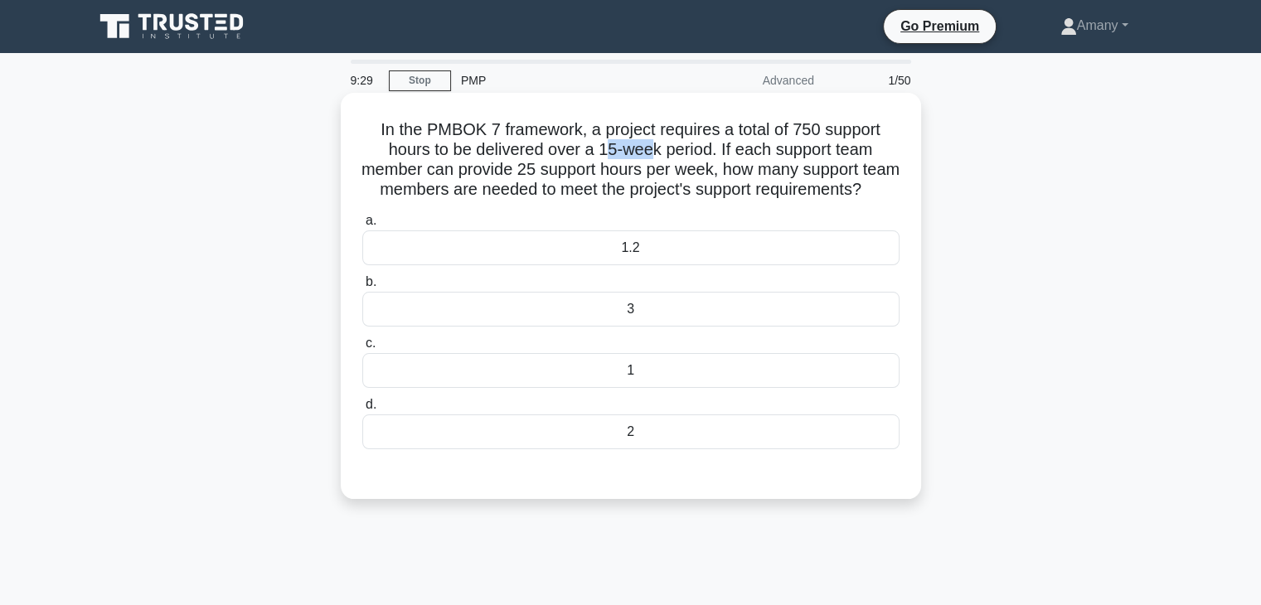
click at [650, 157] on h5 "In the PMBOK 7 framework, a project requires a total of 750 support hours to be…" at bounding box center [631, 159] width 541 height 81
drag, startPoint x: 601, startPoint y: 128, endPoint x: 826, endPoint y: 134, distance: 224.8
click at [826, 134] on h5 "In the PMBOK 7 framework, a project requires a total of 750 support hours to be…" at bounding box center [631, 159] width 541 height 81
click at [608, 151] on h5 "In the PMBOK 7 framework, a project requires a total of 750 support hours to be…" at bounding box center [631, 159] width 541 height 81
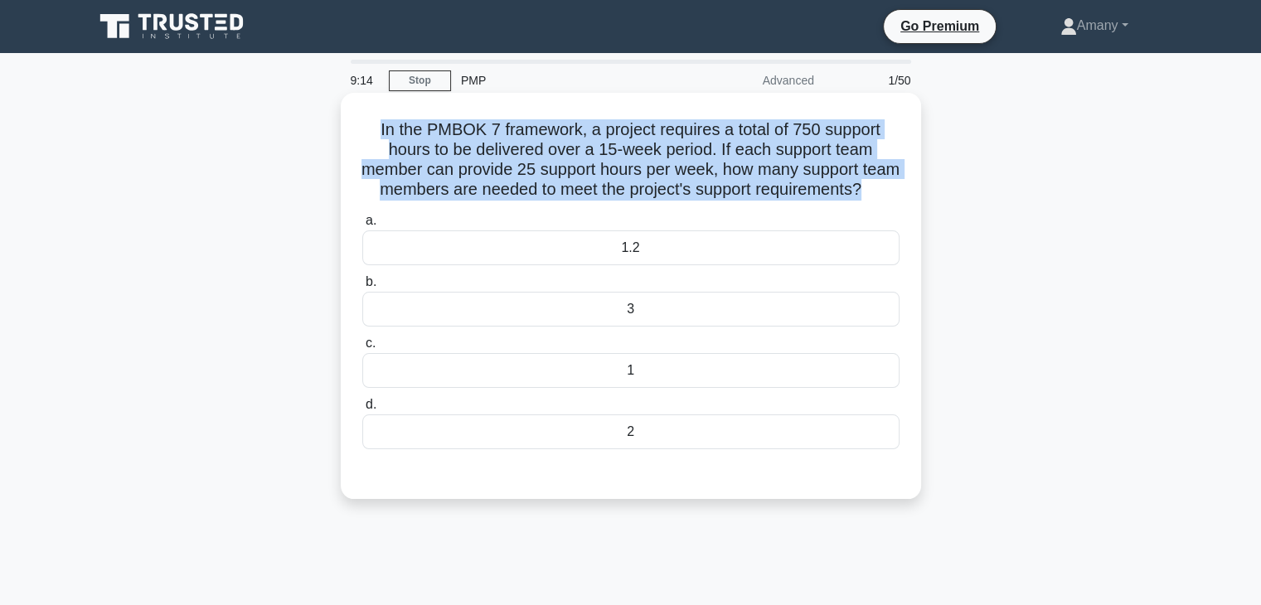
click at [608, 151] on h5 "In the PMBOK 7 framework, a project requires a total of 750 support hours to be…" at bounding box center [631, 159] width 541 height 81
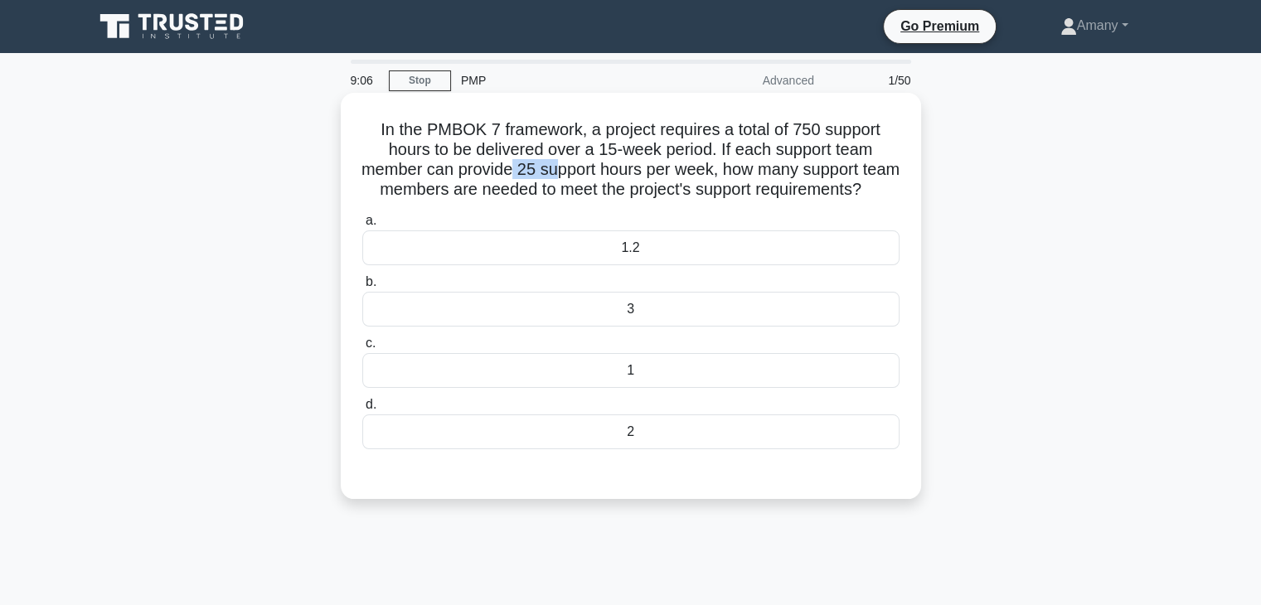
drag, startPoint x: 531, startPoint y: 166, endPoint x: 570, endPoint y: 172, distance: 39.5
click at [570, 172] on h5 "In the PMBOK 7 framework, a project requires a total of 750 support hours to be…" at bounding box center [631, 159] width 541 height 81
click at [637, 327] on div "3" at bounding box center [630, 309] width 537 height 35
click at [362, 288] on input "b. 3" at bounding box center [362, 282] width 0 height 11
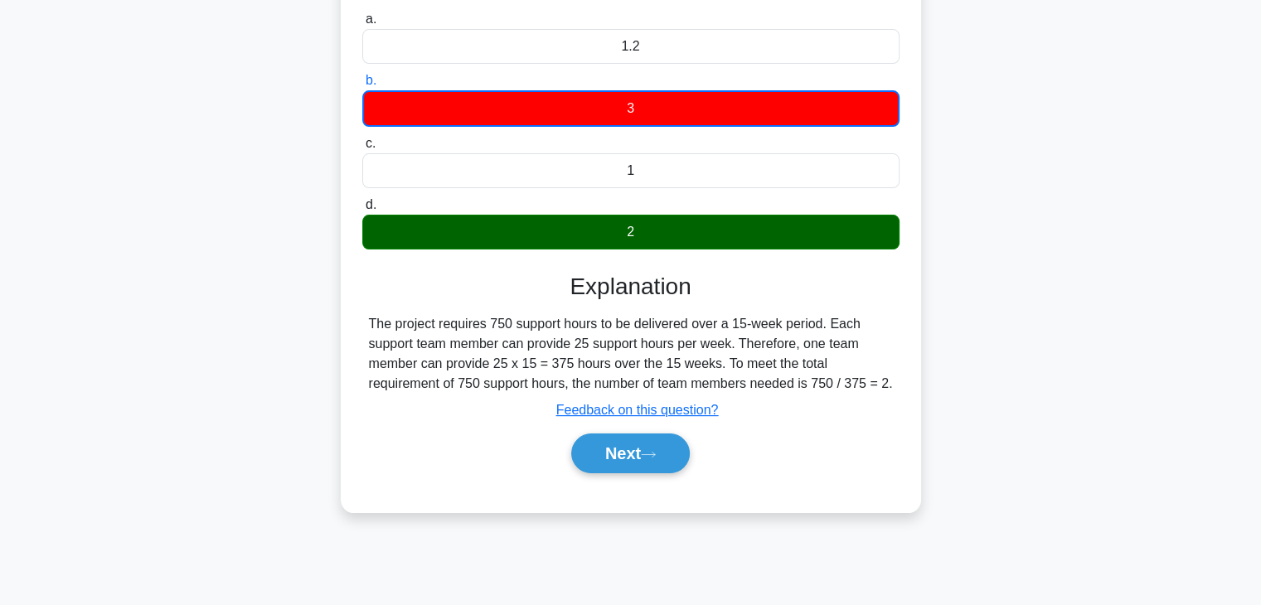
scroll to position [280, 0]
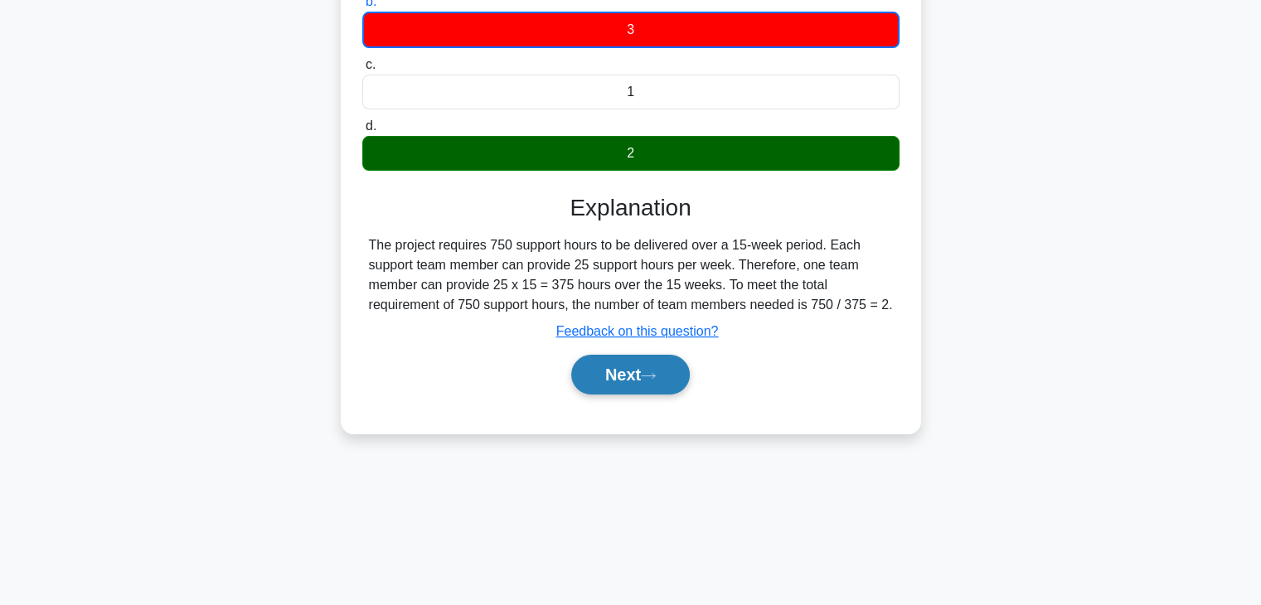
click at [616, 395] on button "Next" at bounding box center [630, 375] width 119 height 40
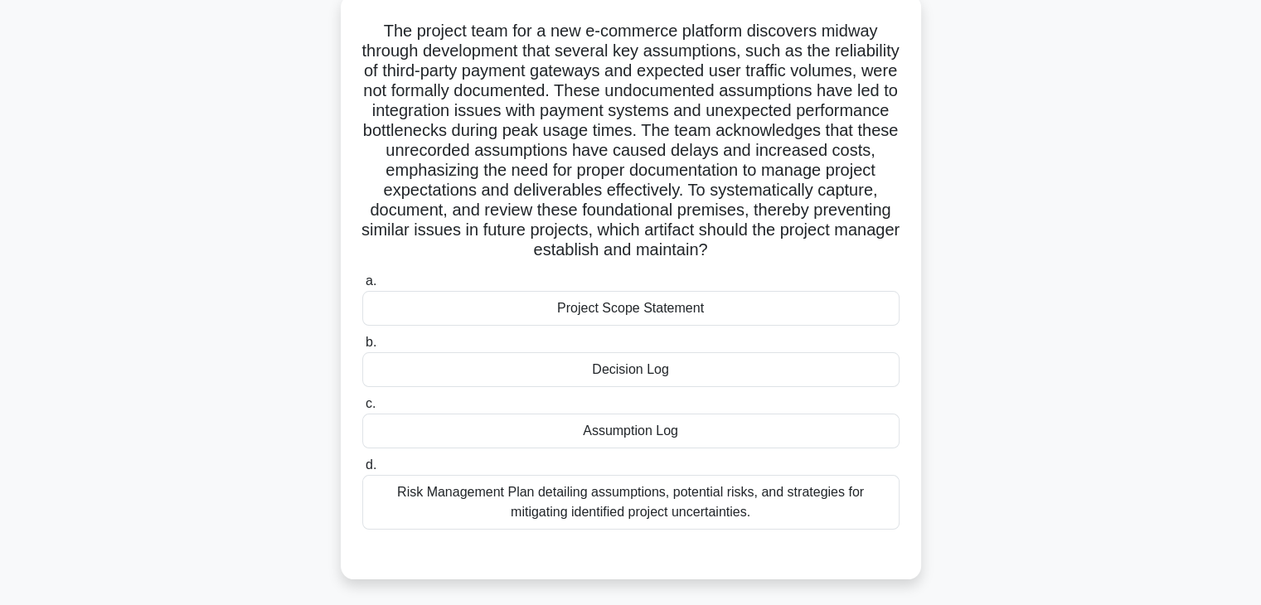
scroll to position [99, 0]
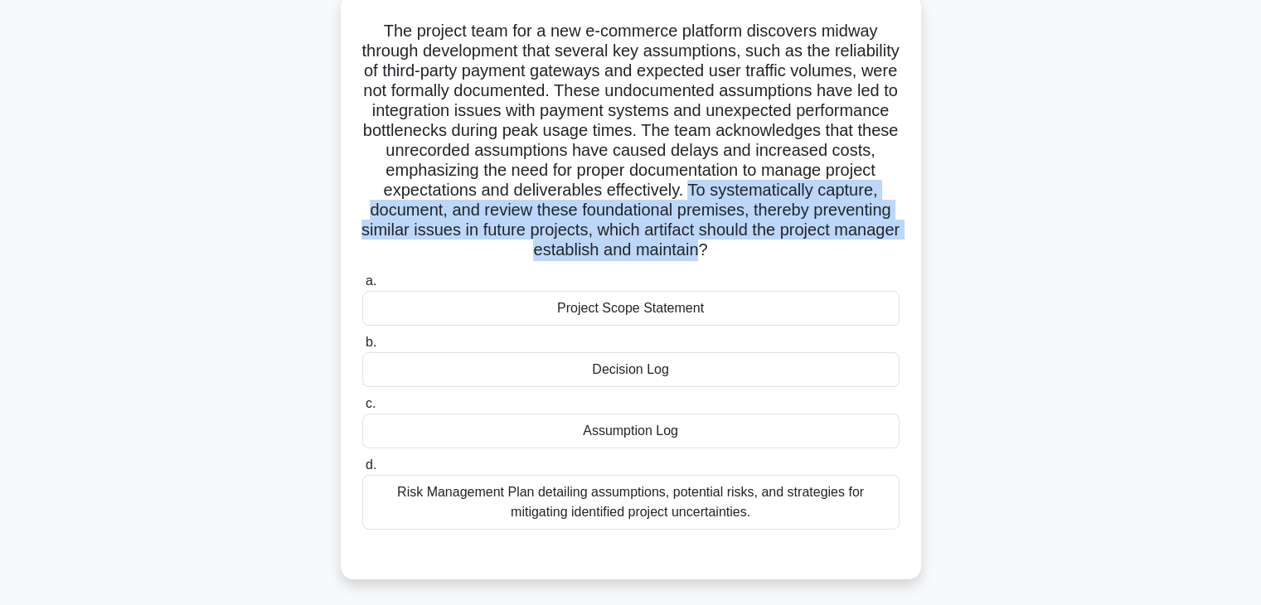
drag, startPoint x: 468, startPoint y: 213, endPoint x: 650, endPoint y: 263, distance: 189.1
click at [650, 261] on h5 "The project team for a new e-commerce platform discovers midway through develop…" at bounding box center [631, 141] width 541 height 240
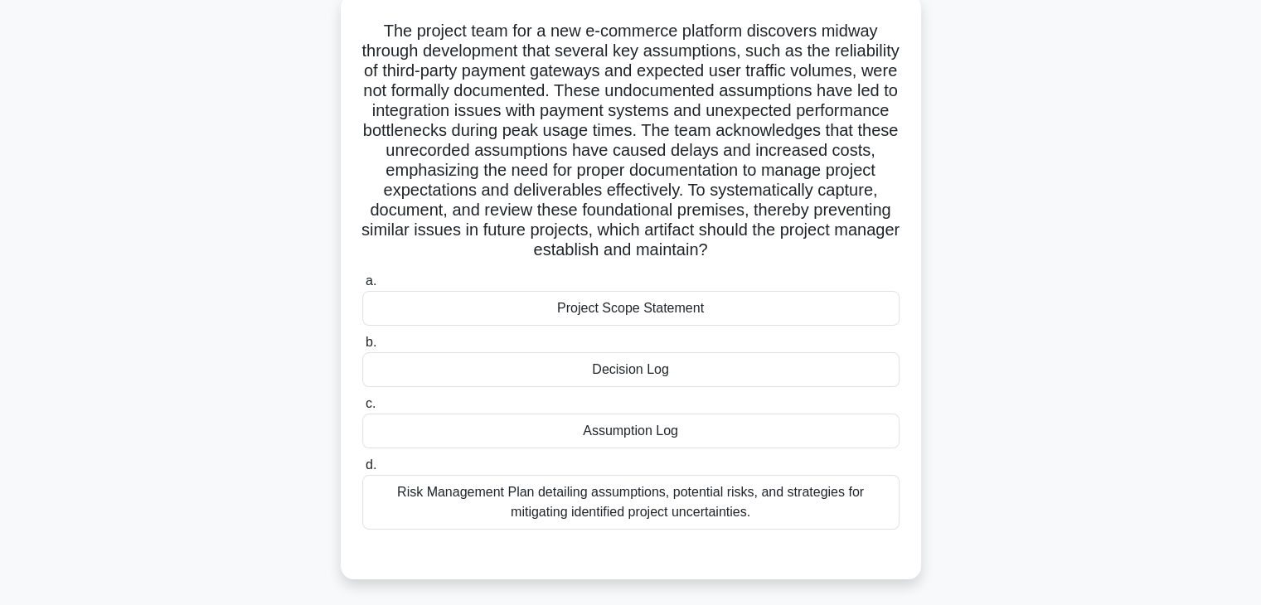
click at [645, 530] on div "Risk Management Plan detailing assumptions, potential risks, and strategies for…" at bounding box center [630, 502] width 537 height 55
click at [362, 471] on input "d. Risk Management Plan detailing assumptions, potential risks, and strategies …" at bounding box center [362, 465] width 0 height 11
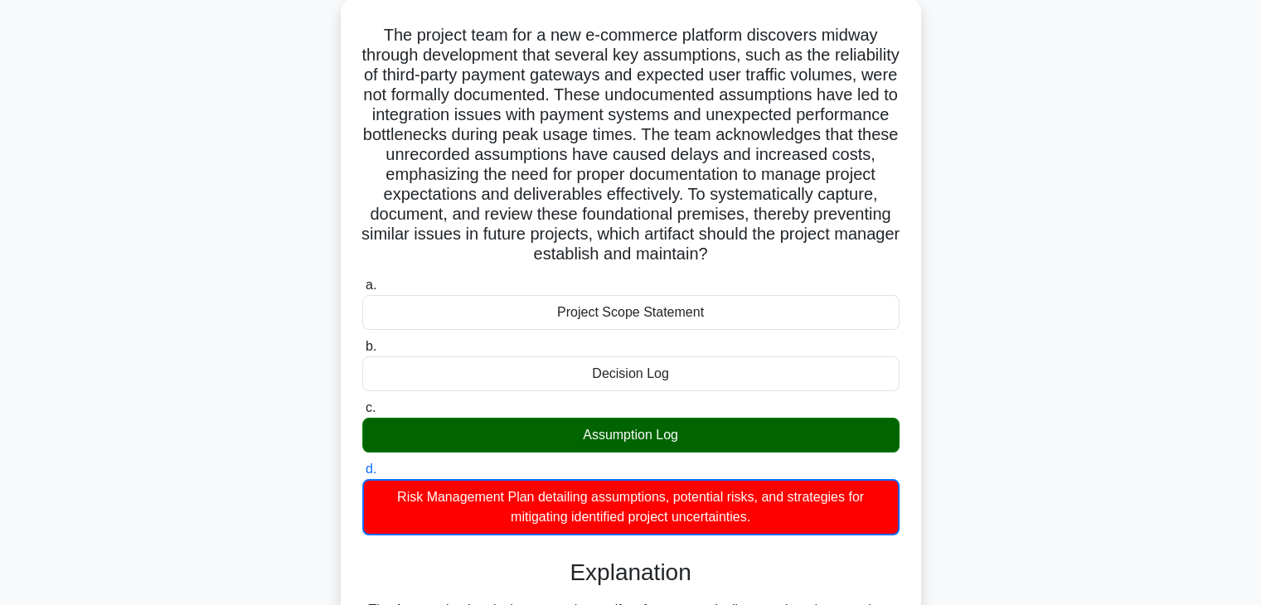
drag, startPoint x: 1256, startPoint y: 376, endPoint x: 1257, endPoint y: 335, distance: 40.6
click at [1257, 335] on main "8:13 Stop PMP Advanced 2/50 .spinner_0XTQ{transform-origin:center;animation:spi…" at bounding box center [630, 409] width 1261 height 911
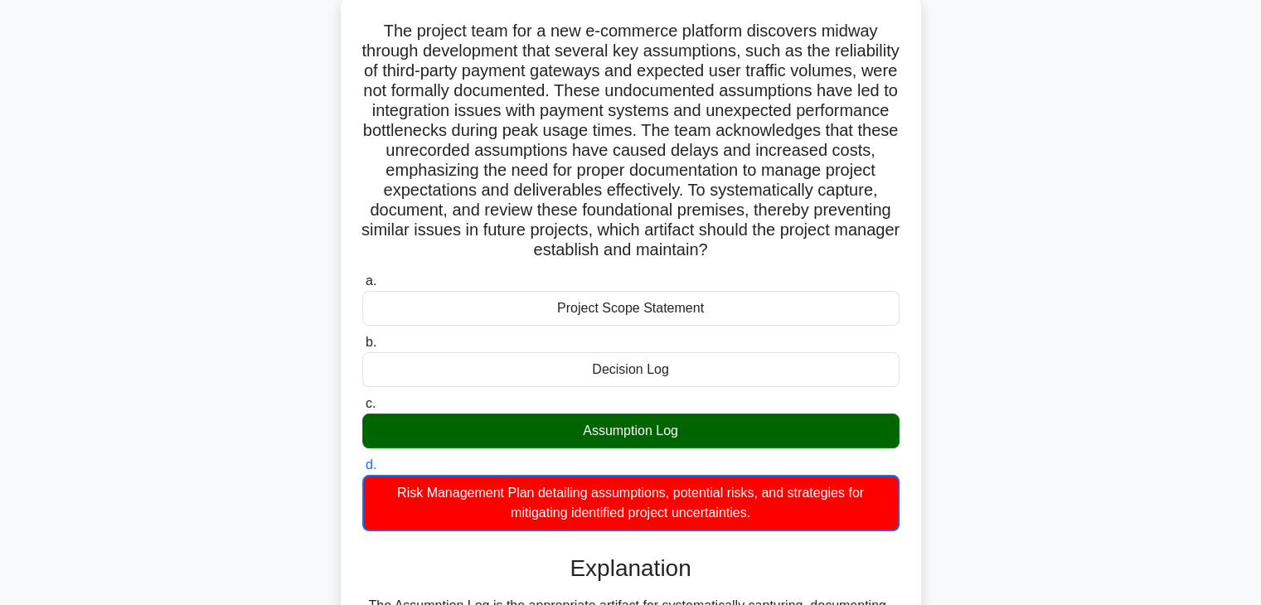
scroll to position [105, 0]
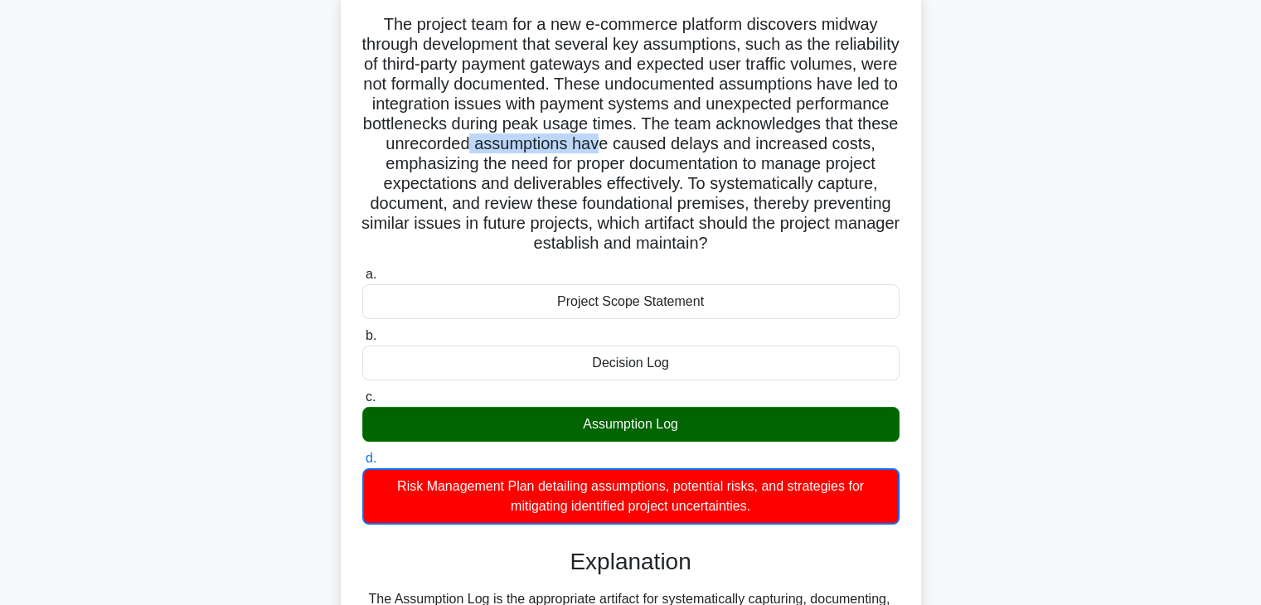
drag, startPoint x: 693, startPoint y: 146, endPoint x: 823, endPoint y: 140, distance: 129.5
click at [823, 140] on h5 "The project team for a new e-commerce platform discovers midway through develop…" at bounding box center [631, 134] width 541 height 240
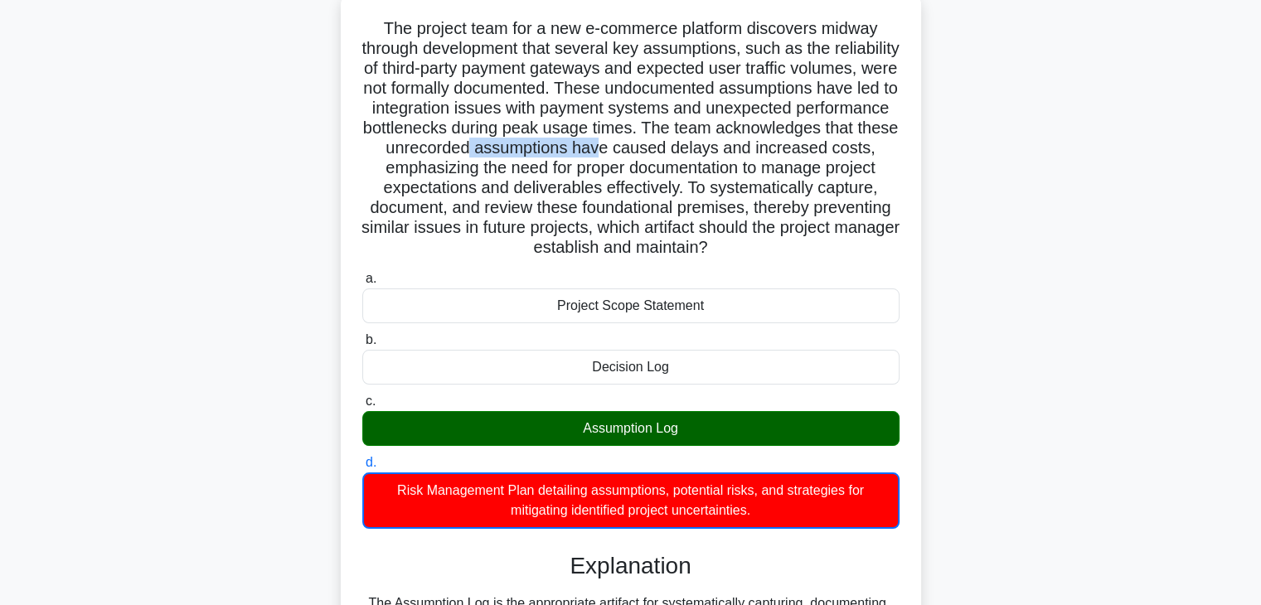
scroll to position [378, 0]
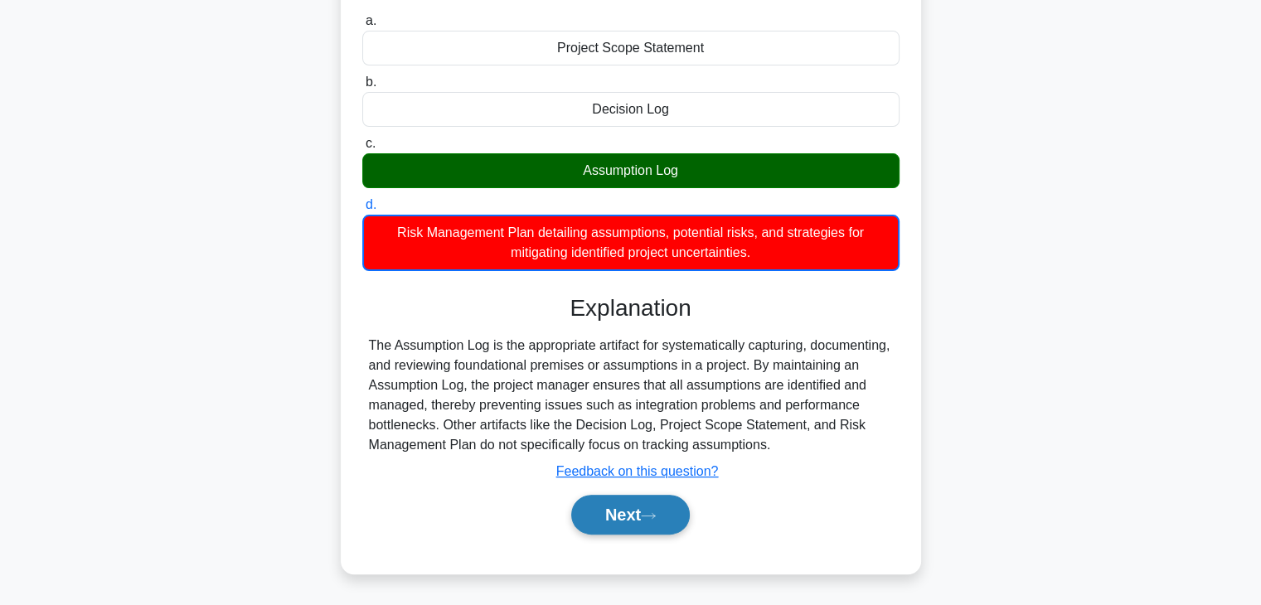
click at [629, 514] on button "Next" at bounding box center [630, 515] width 119 height 40
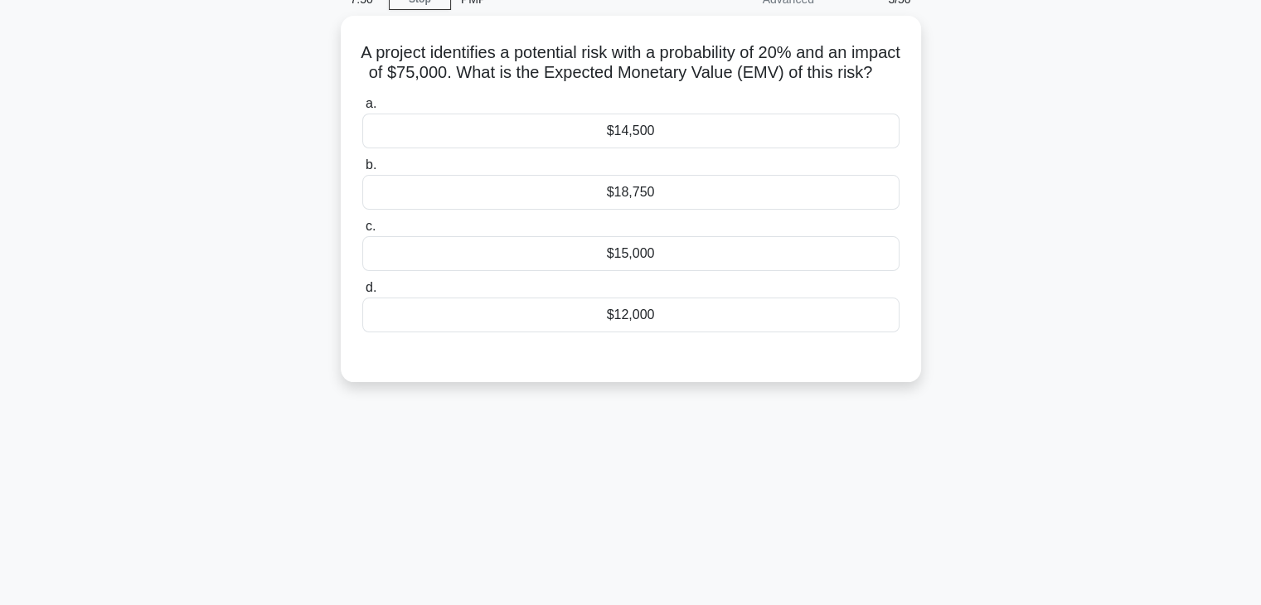
scroll to position [72, 0]
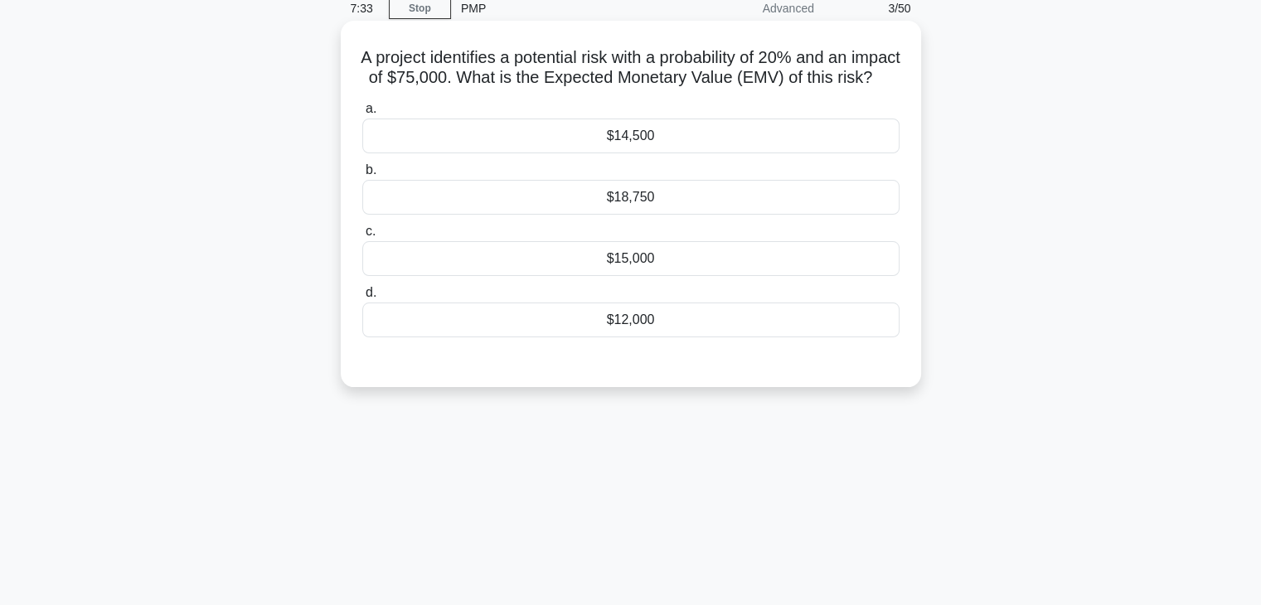
click at [635, 253] on label "c. $15,000" at bounding box center [630, 248] width 537 height 55
click at [362, 237] on input "c. $15,000" at bounding box center [362, 231] width 0 height 11
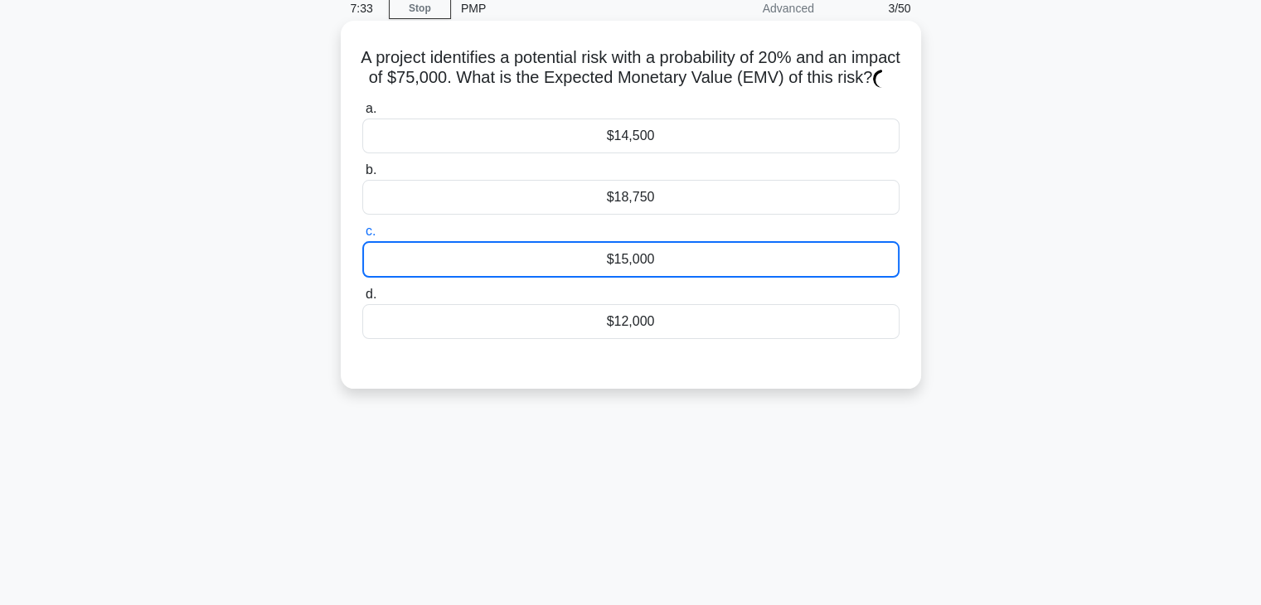
click at [635, 253] on label "c. $15,000" at bounding box center [630, 249] width 537 height 56
click at [362, 237] on input "c. $15,000" at bounding box center [362, 231] width 0 height 11
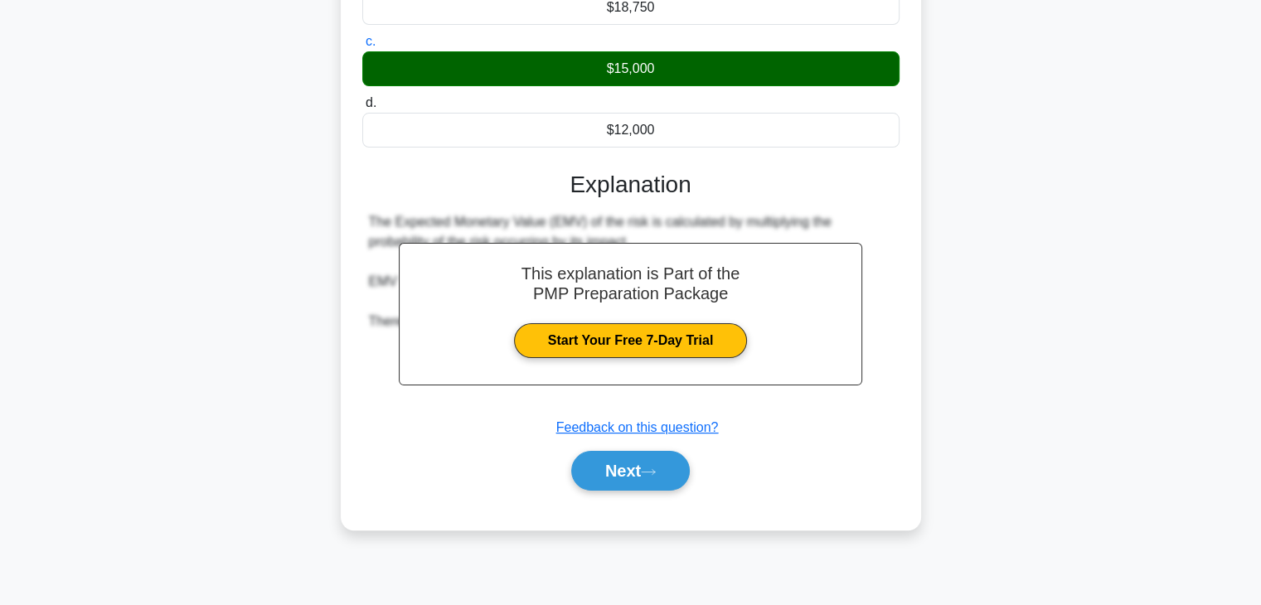
scroll to position [291, 0]
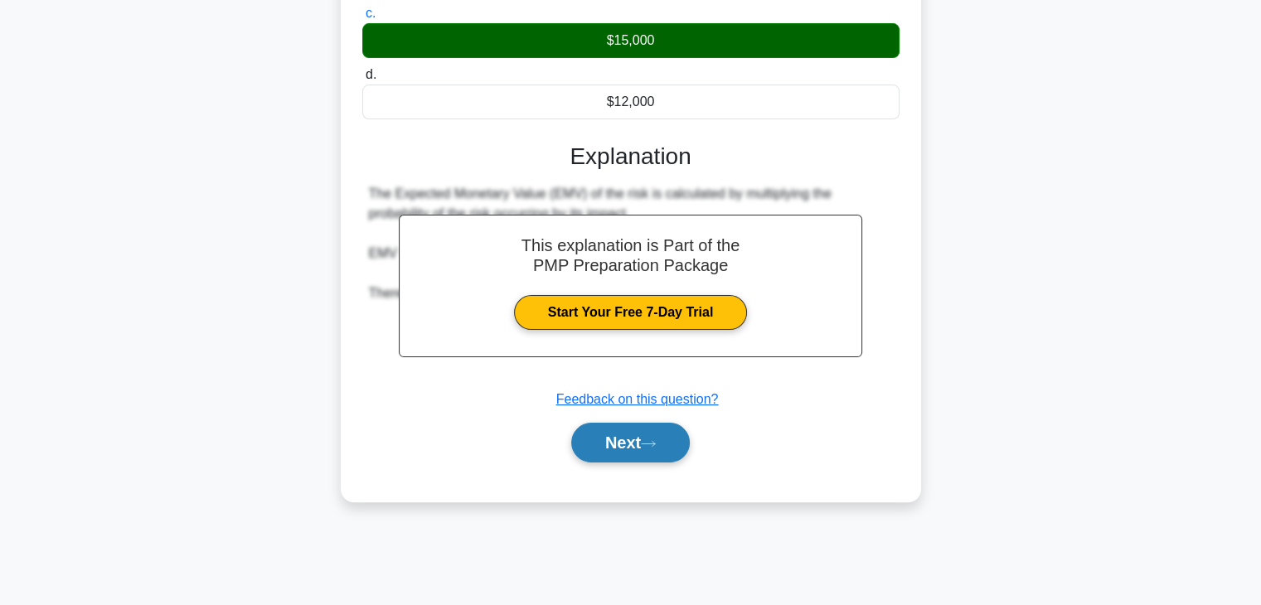
click at [656, 449] on icon at bounding box center [648, 444] width 15 height 9
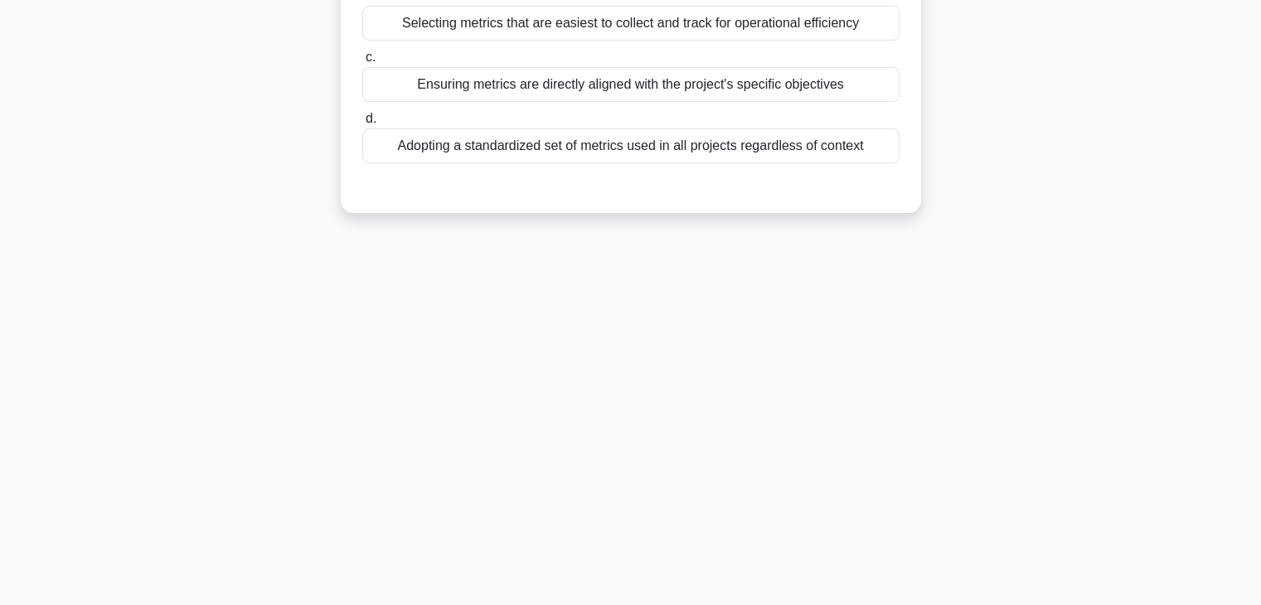
scroll to position [0, 0]
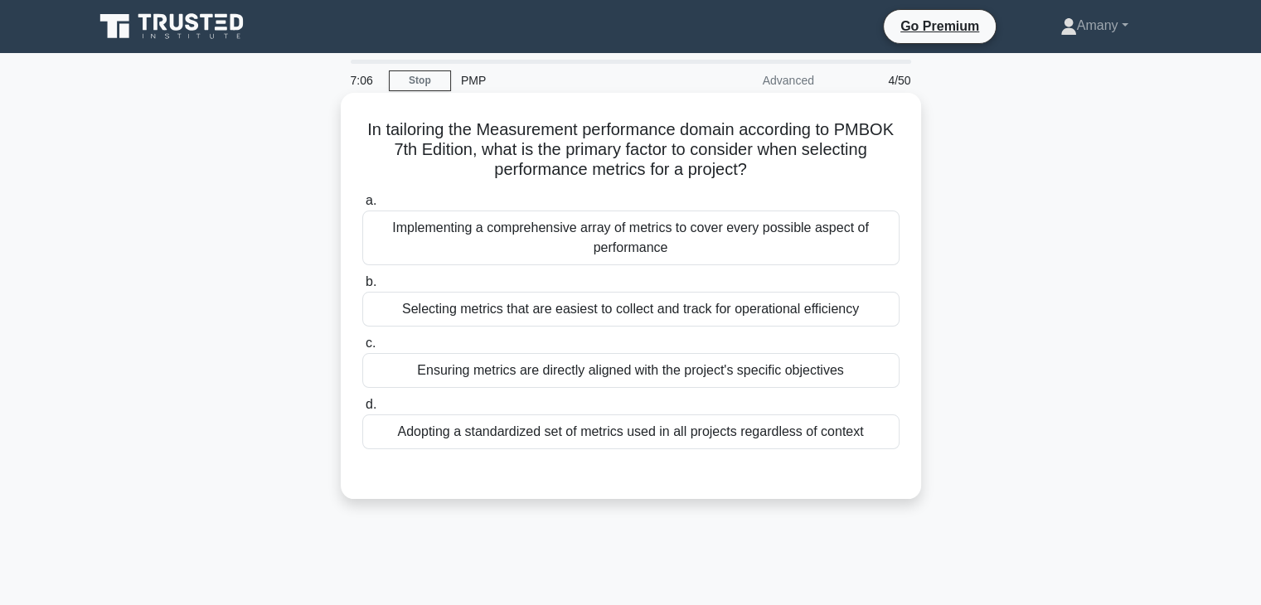
click at [718, 377] on div "Ensuring metrics are directly aligned with the project's specific objectives" at bounding box center [630, 370] width 537 height 35
click at [362, 349] on input "c. Ensuring metrics are directly aligned with the project's specific objectives" at bounding box center [362, 343] width 0 height 11
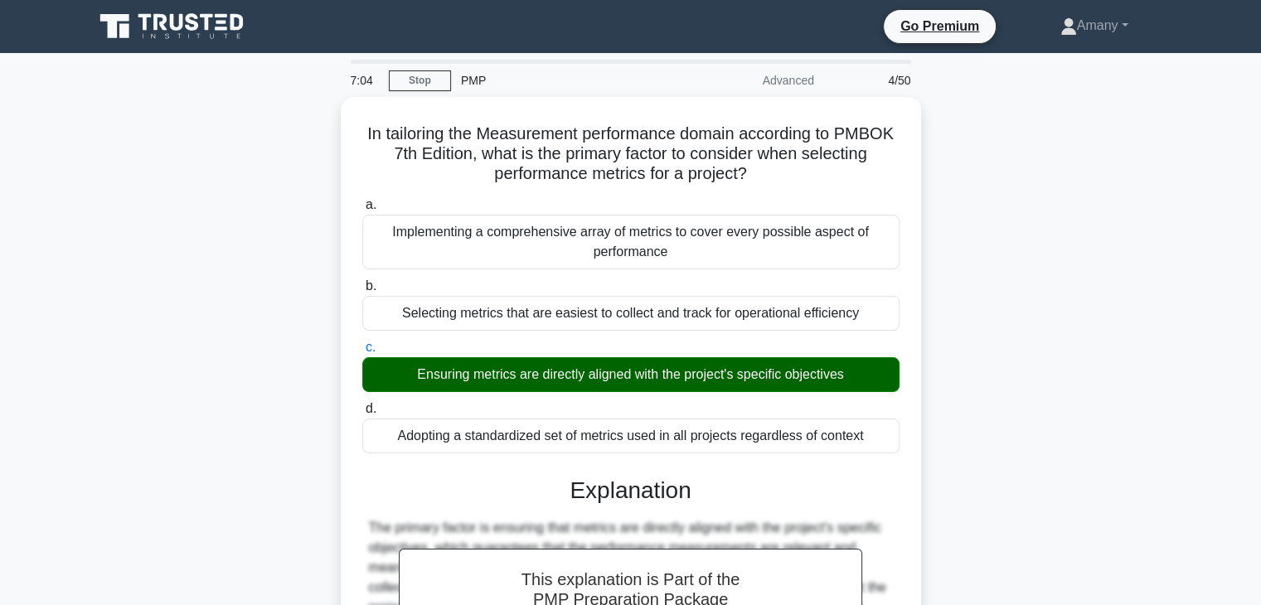
scroll to position [291, 0]
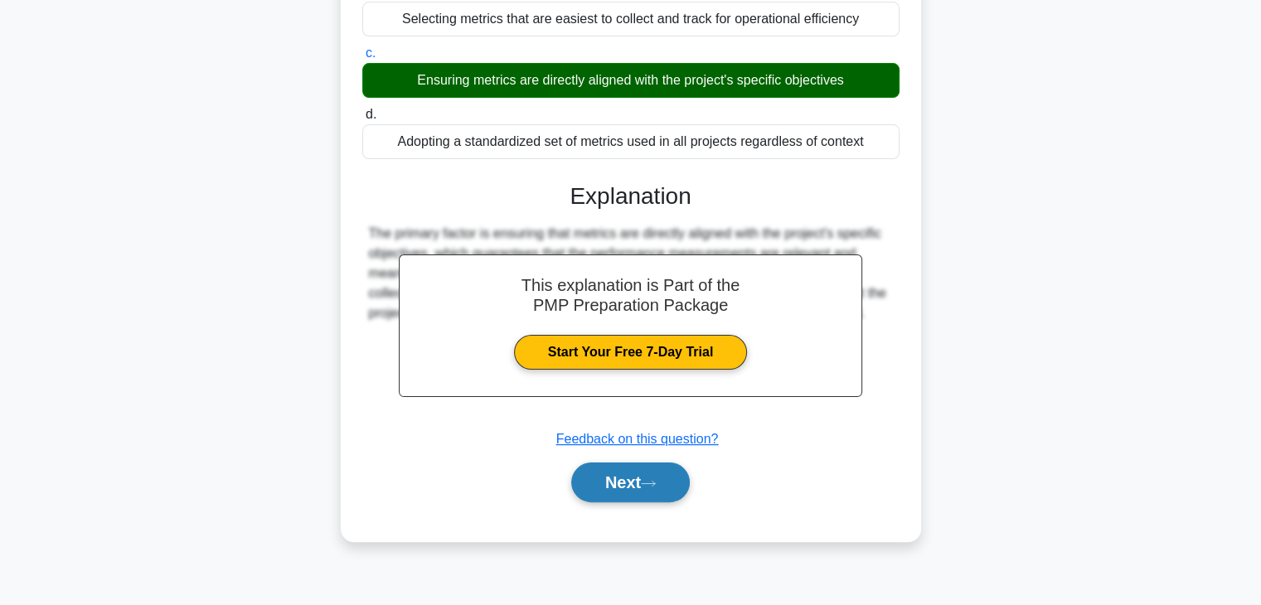
click at [620, 479] on button "Next" at bounding box center [630, 483] width 119 height 40
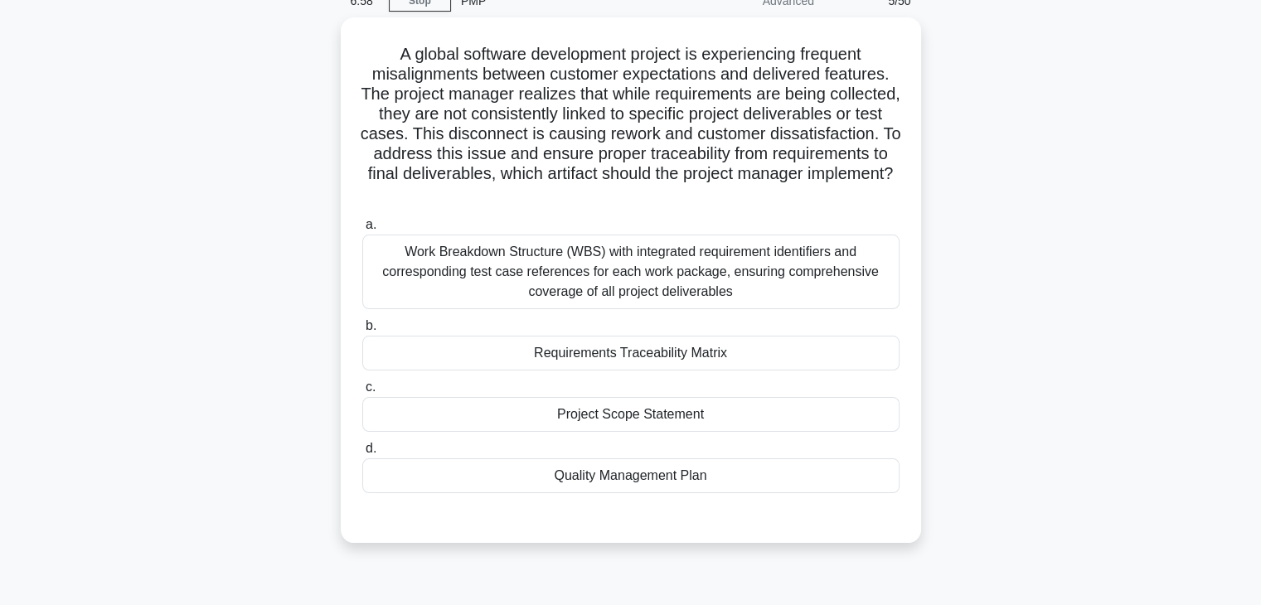
scroll to position [67, 0]
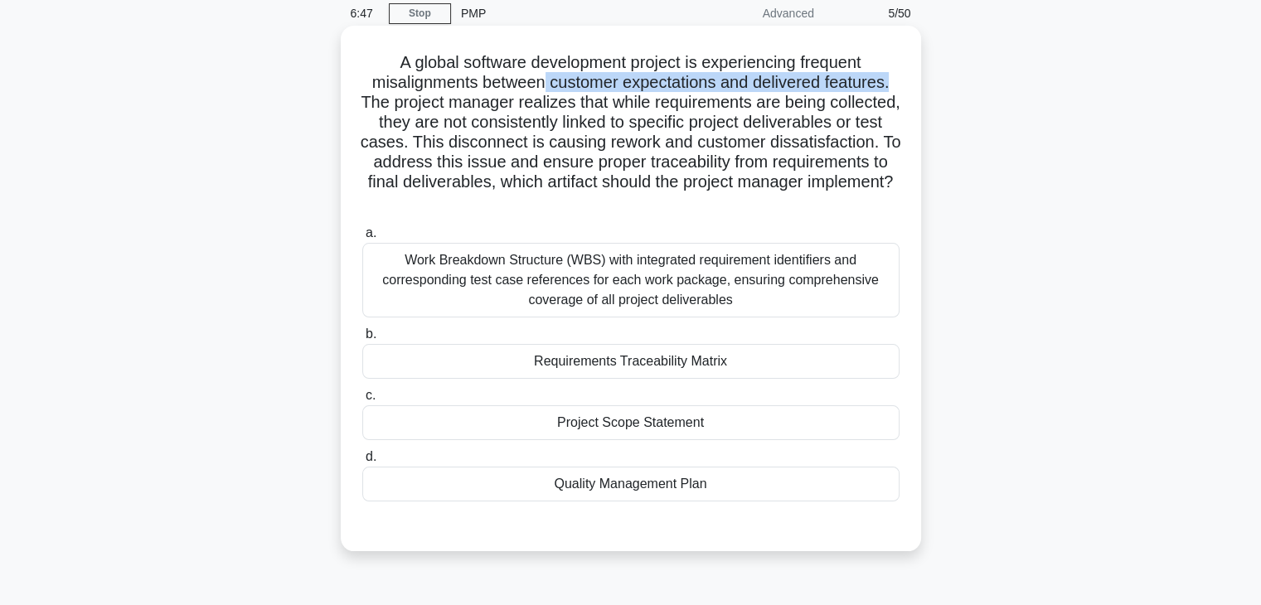
drag, startPoint x: 547, startPoint y: 88, endPoint x: 909, endPoint y: 88, distance: 362.4
click at [909, 88] on div "A global software development project is experiencing frequent misalignments be…" at bounding box center [630, 288] width 567 height 513
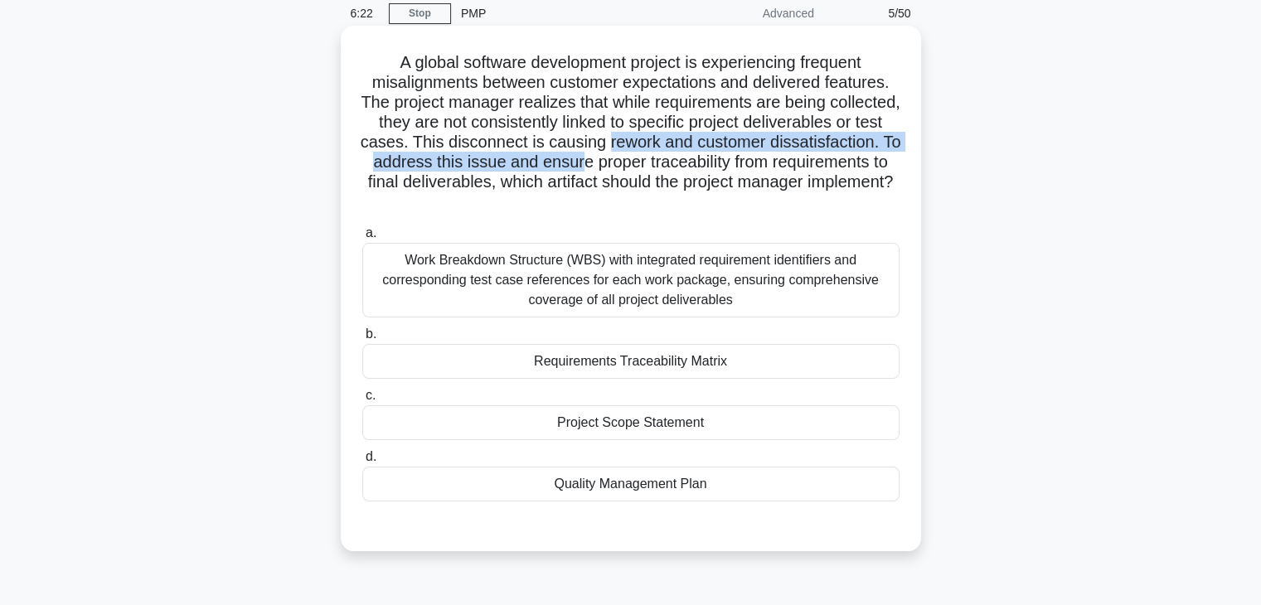
drag, startPoint x: 783, startPoint y: 146, endPoint x: 807, endPoint y: 161, distance: 28.3
click at [807, 161] on h5 "A global software development project is experiencing frequent misalignments be…" at bounding box center [631, 132] width 541 height 161
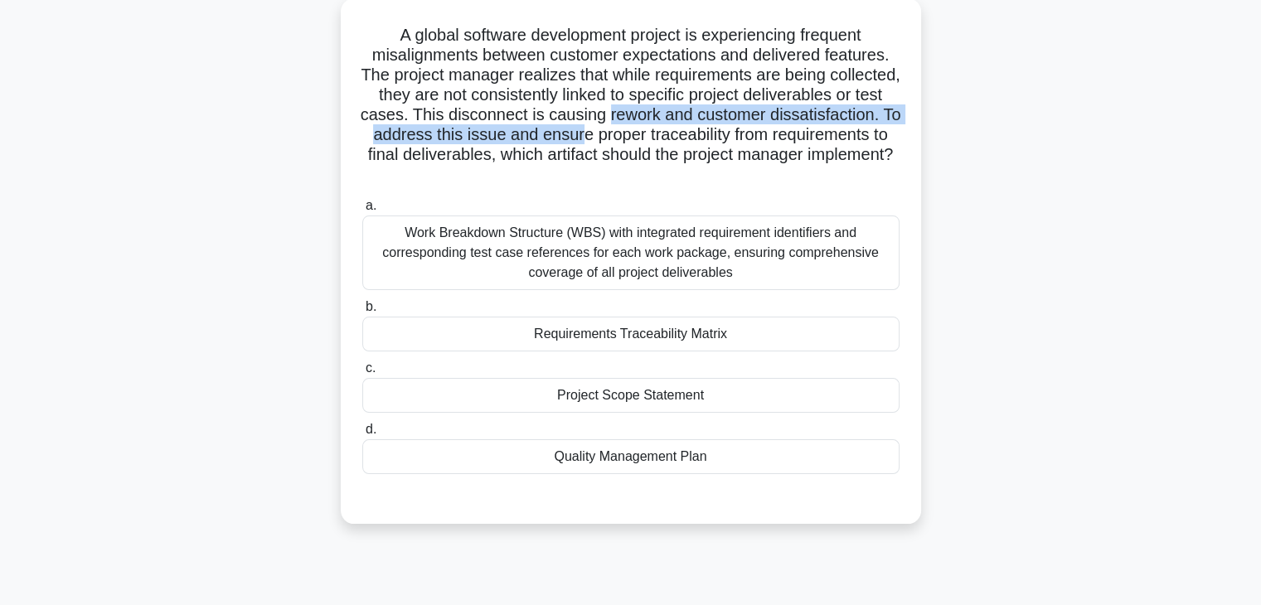
scroll to position [100, 0]
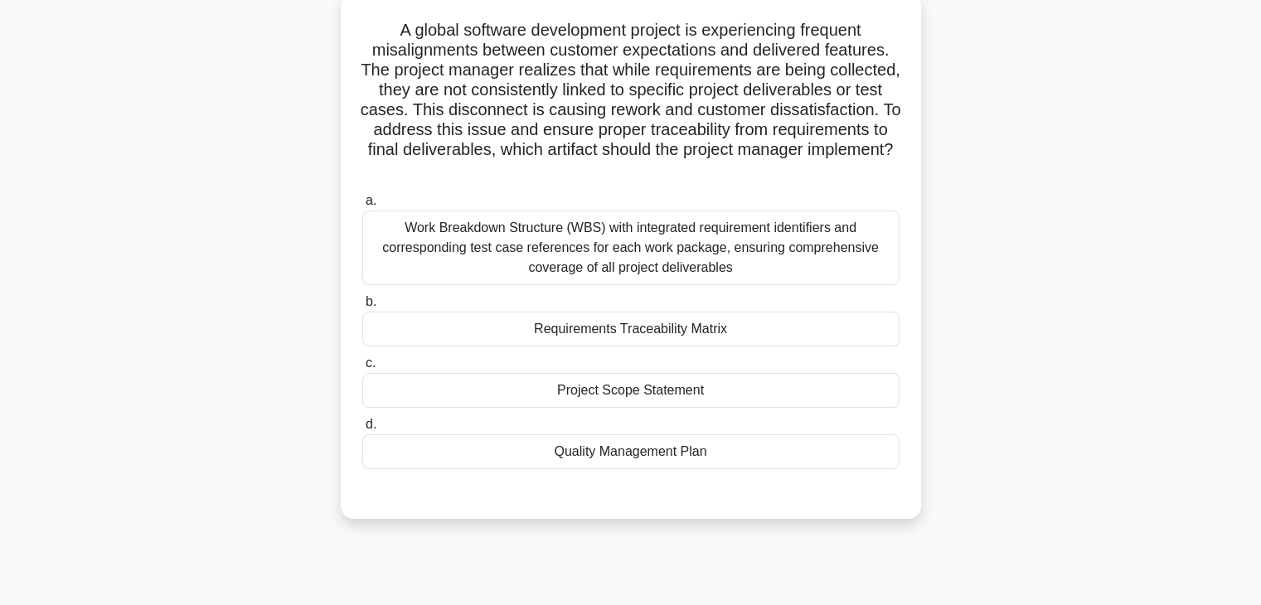
click at [723, 336] on div "Requirements Traceability Matrix" at bounding box center [630, 329] width 537 height 35
click at [362, 308] on input "b. Requirements Traceability Matrix" at bounding box center [362, 302] width 0 height 11
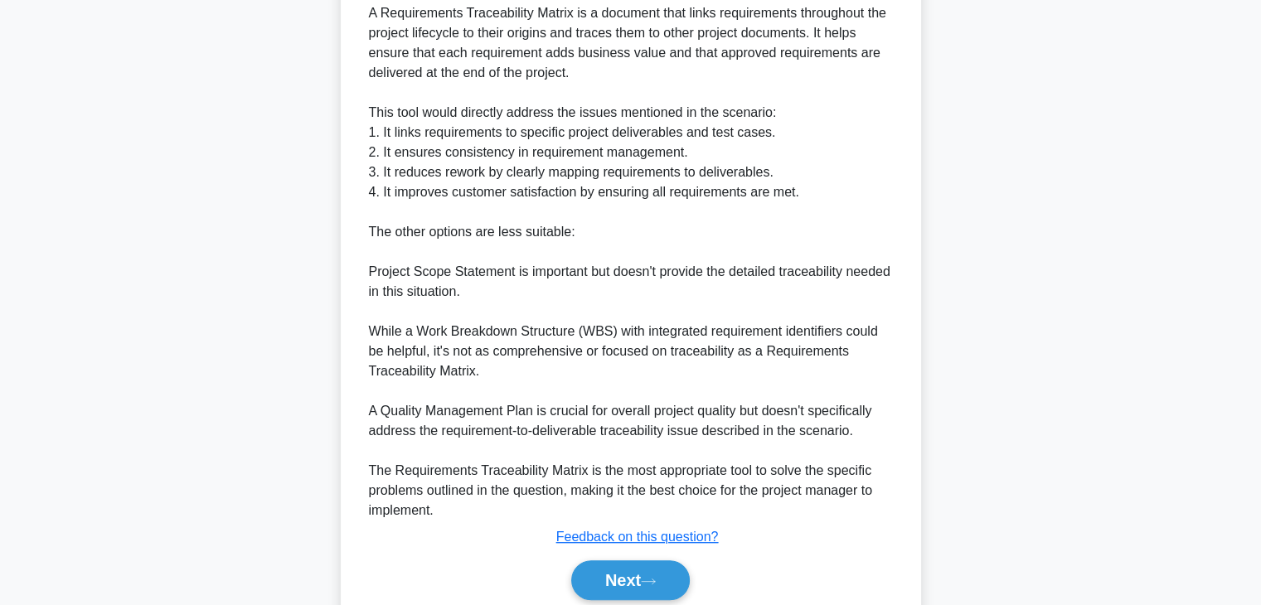
scroll to position [775, 0]
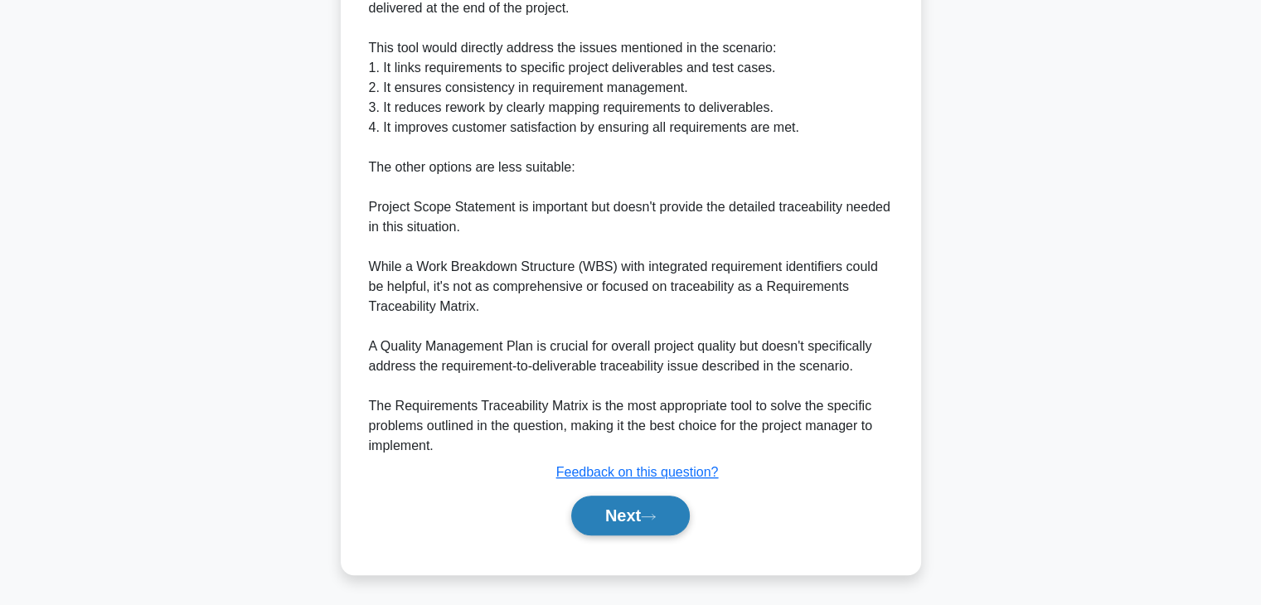
click at [621, 521] on button "Next" at bounding box center [630, 516] width 119 height 40
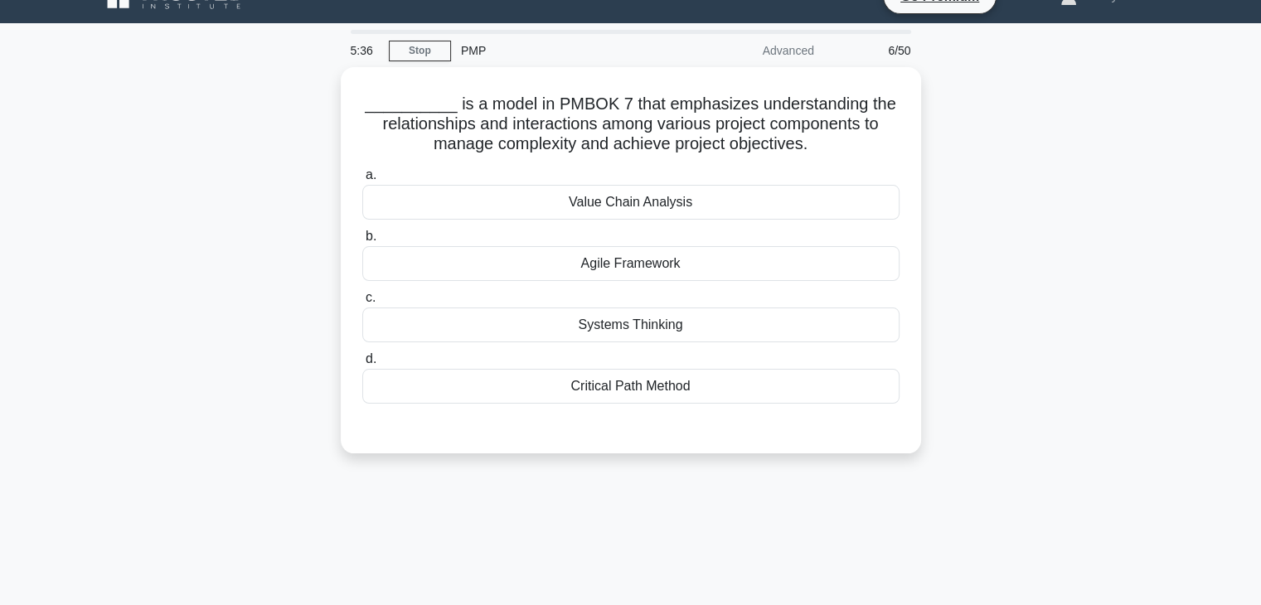
scroll to position [28, 0]
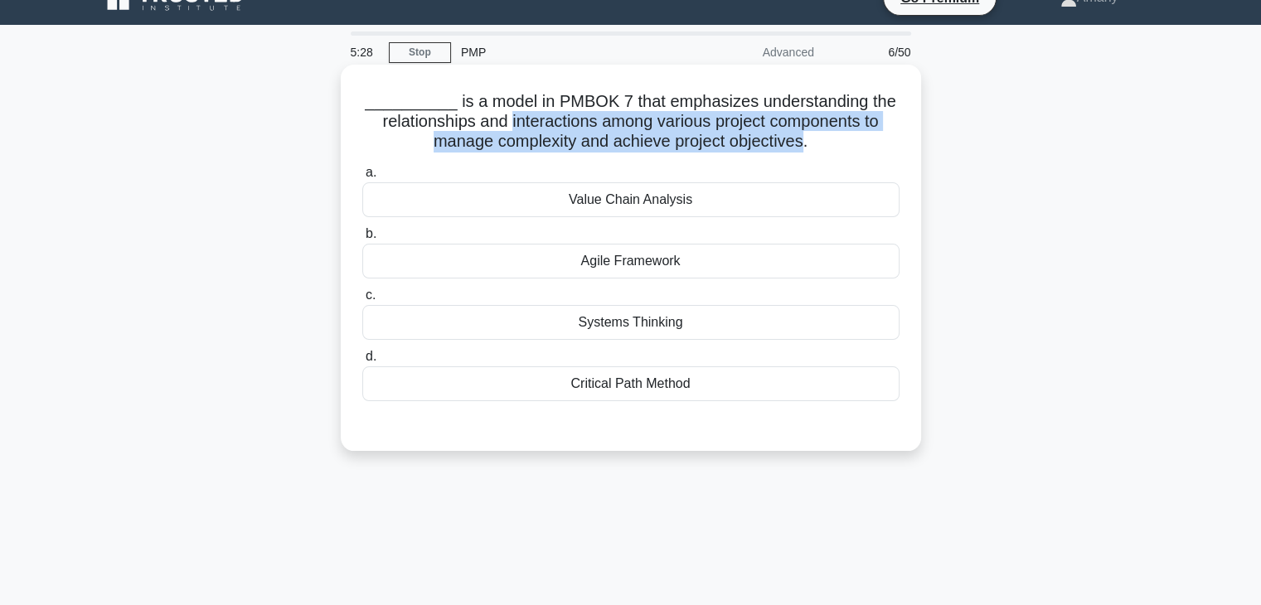
drag, startPoint x: 508, startPoint y: 118, endPoint x: 806, endPoint y: 147, distance: 300.0
click at [806, 147] on h5 "__________ is a model in PMBOK 7 that emphasizes understanding the relationship…" at bounding box center [631, 121] width 541 height 61
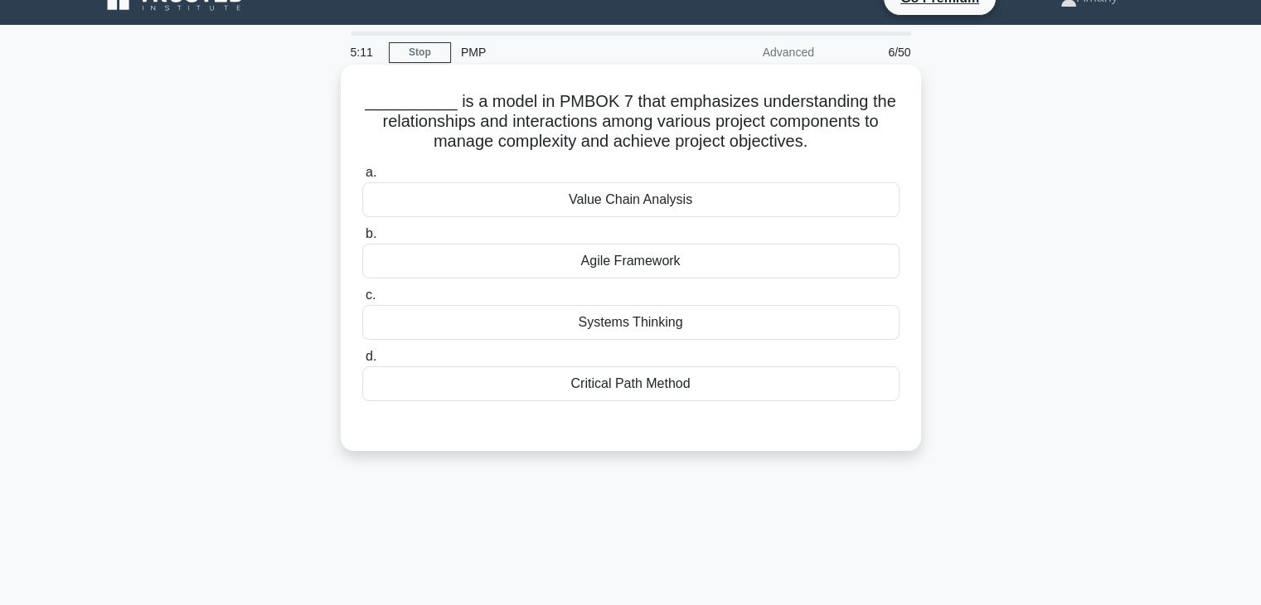
click at [686, 206] on div "Value Chain Analysis" at bounding box center [630, 199] width 537 height 35
click at [362, 178] on input "a. Value Chain Analysis" at bounding box center [362, 173] width 0 height 11
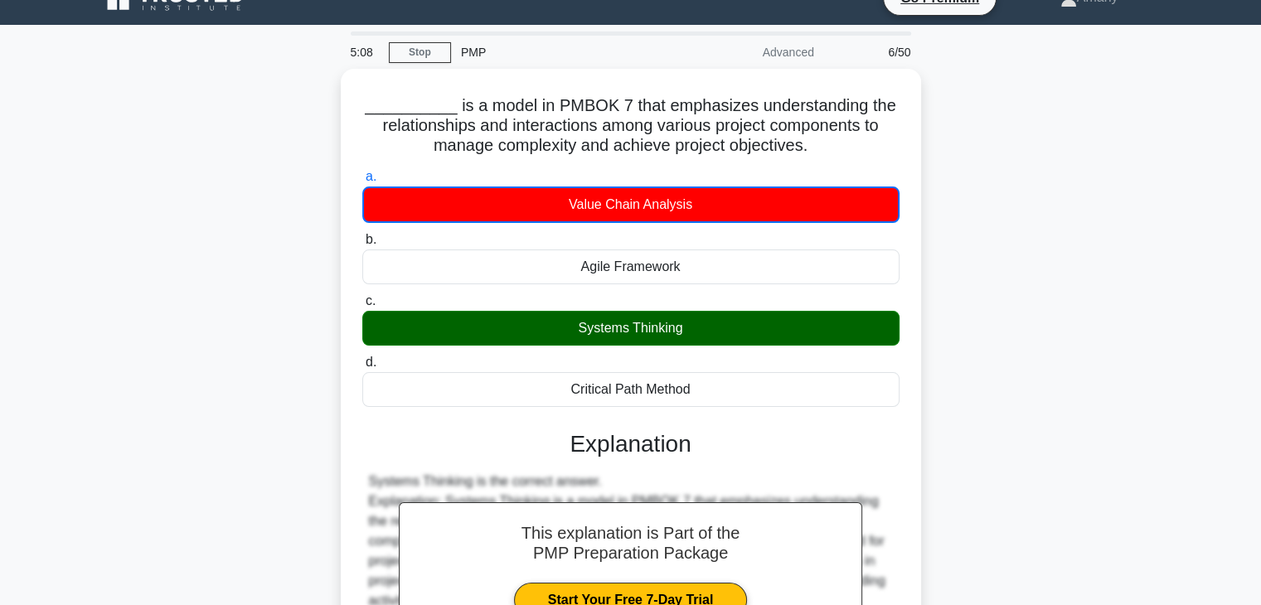
scroll to position [291, 0]
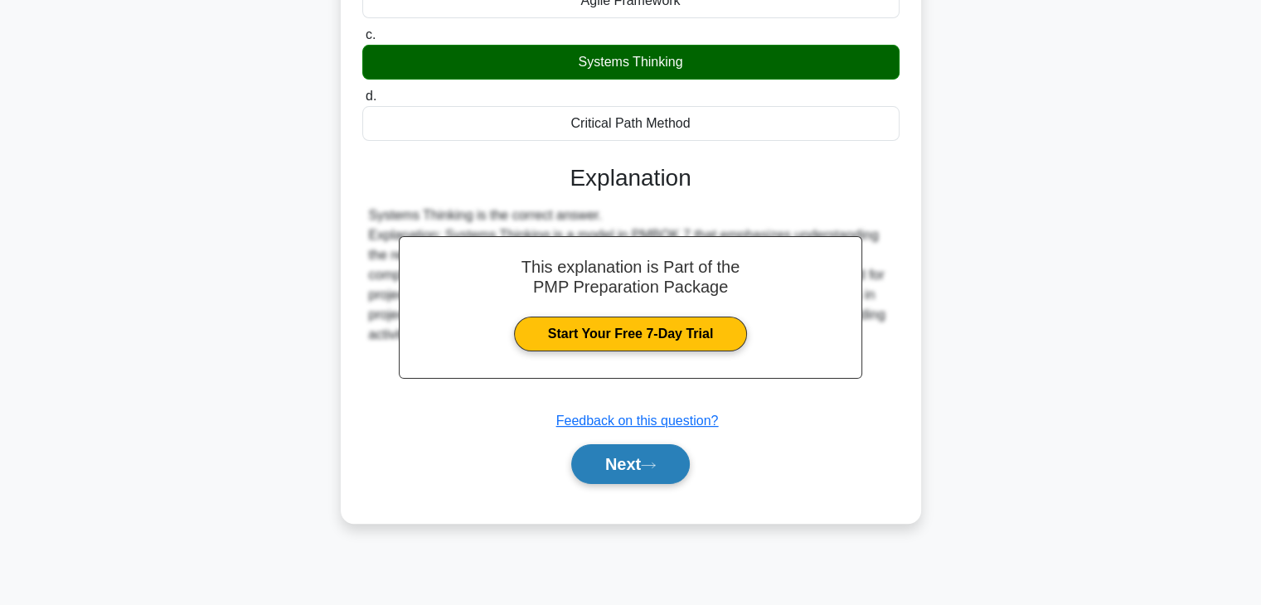
click at [656, 461] on icon at bounding box center [648, 465] width 15 height 9
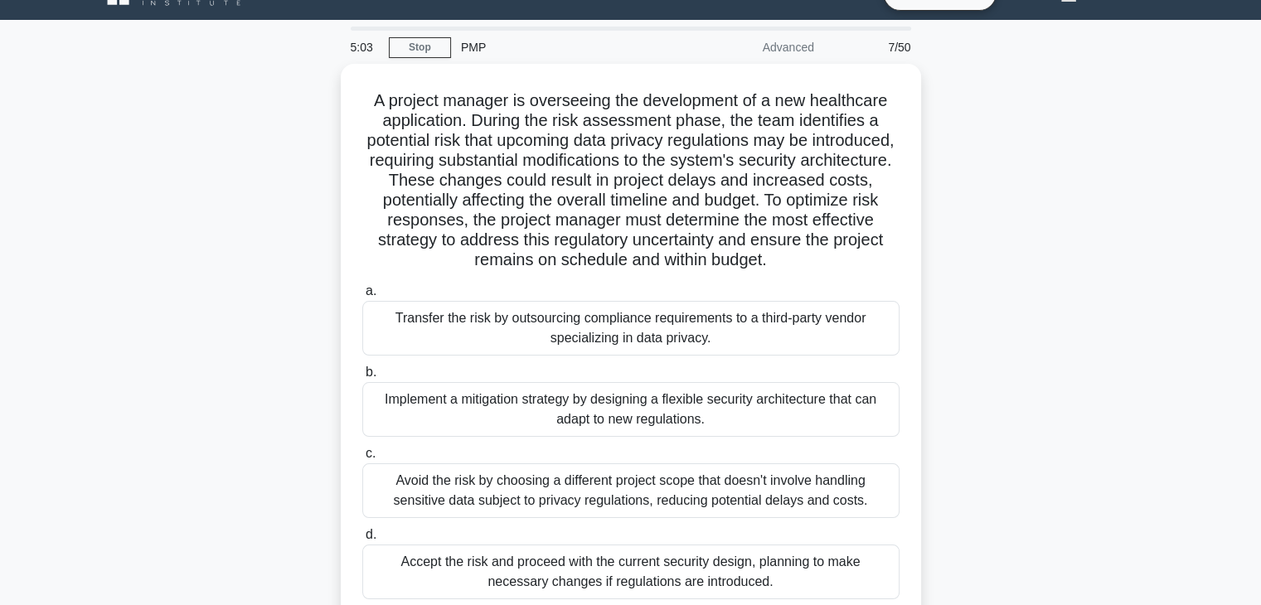
scroll to position [30, 0]
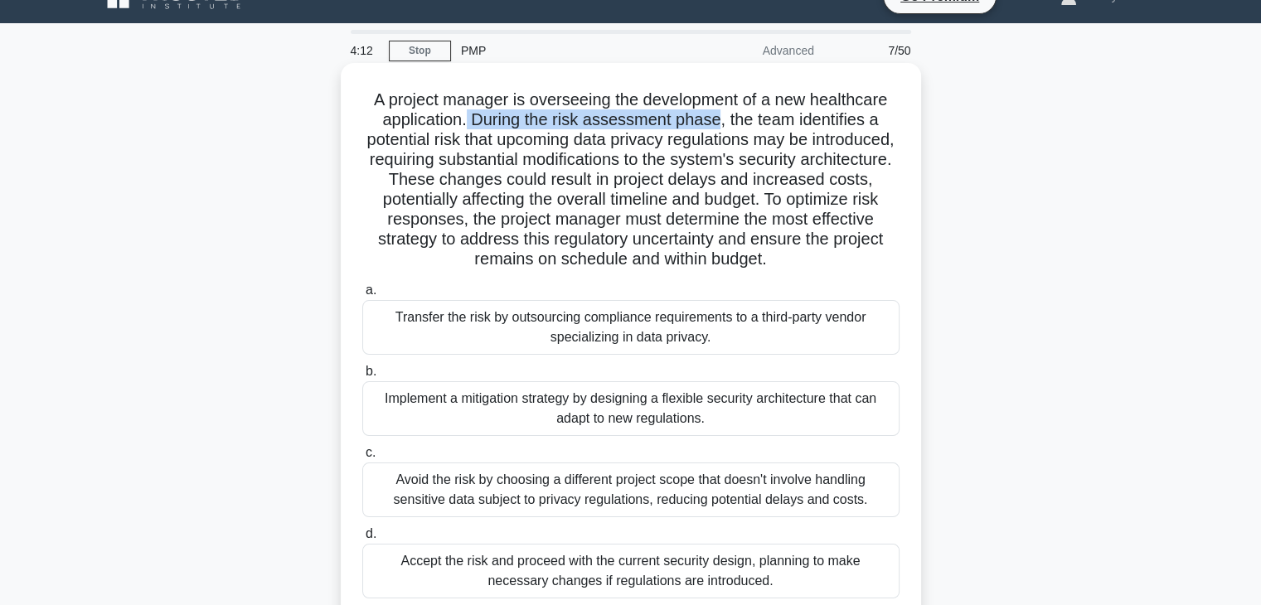
drag, startPoint x: 464, startPoint y: 125, endPoint x: 721, endPoint y: 114, distance: 257.3
click at [721, 114] on h5 "A project manager is overseeing the development of a new healthcare application…" at bounding box center [631, 180] width 541 height 181
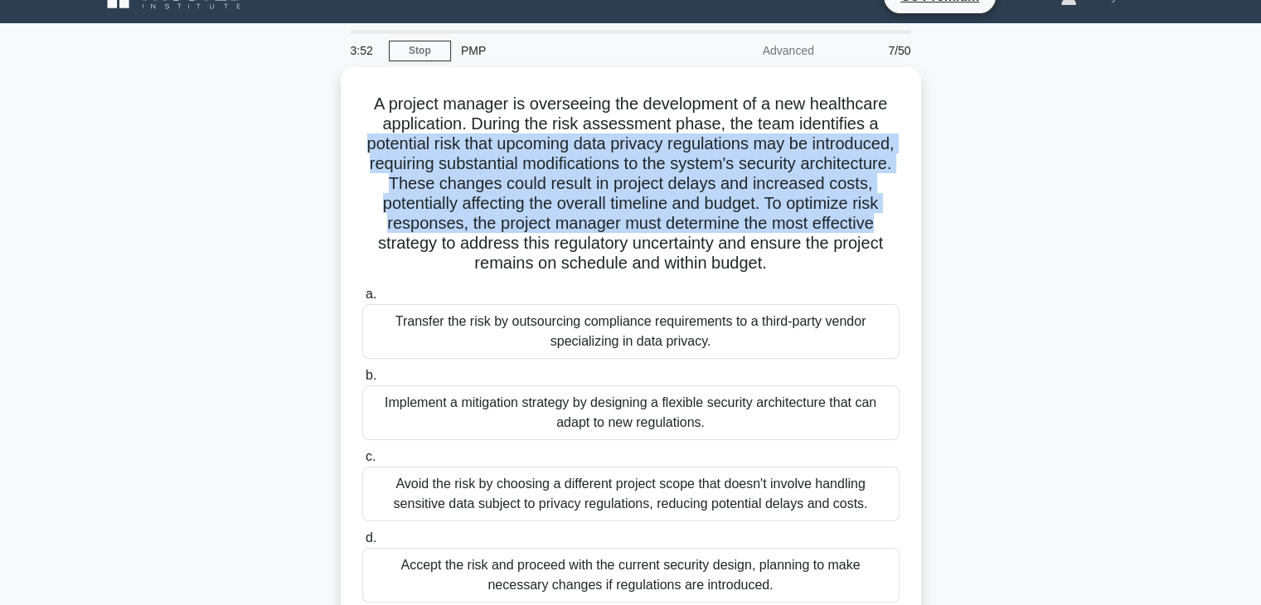
drag, startPoint x: 391, startPoint y: 144, endPoint x: 932, endPoint y: 228, distance: 547.2
click at [932, 228] on div "A project manager is overseeing the development of a new healthcare application…" at bounding box center [631, 369] width 1095 height 605
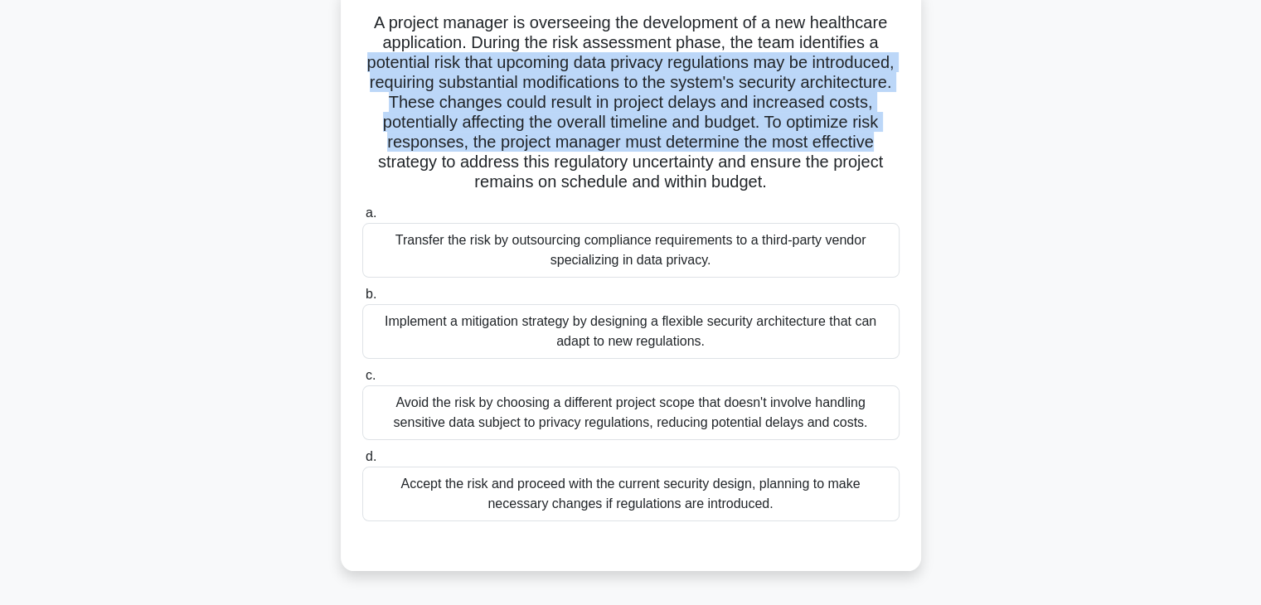
scroll to position [113, 0]
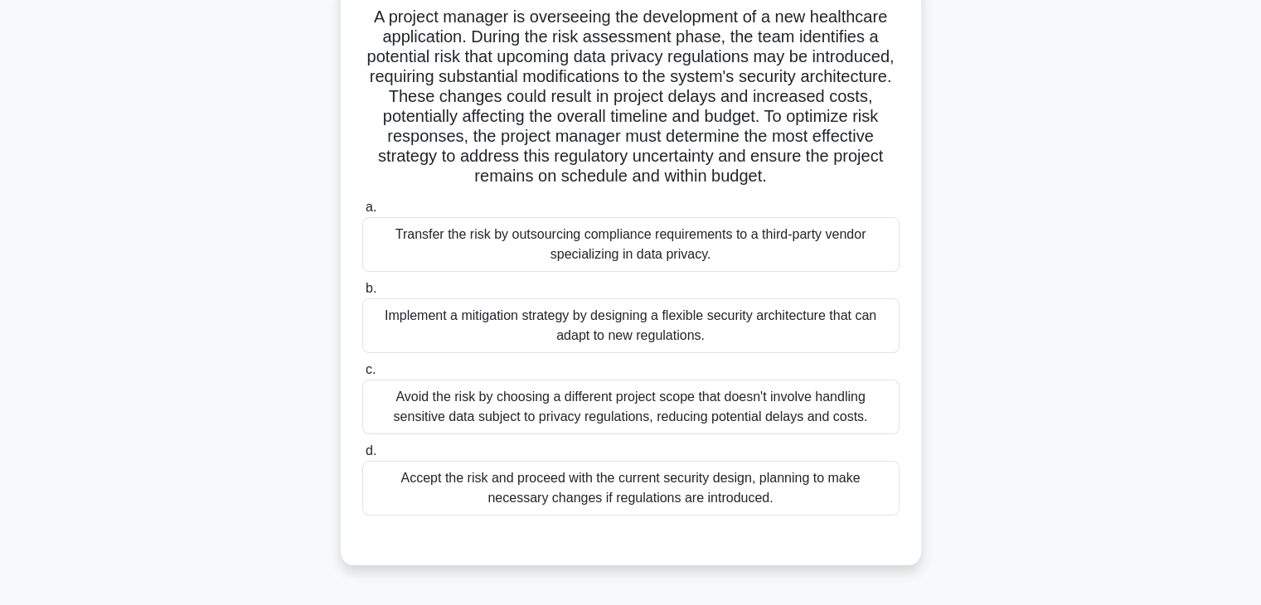
click at [668, 408] on div "Avoid the risk by choosing a different project scope that doesn't involve handl…" at bounding box center [630, 407] width 537 height 55
click at [362, 376] on input "c. Avoid the risk by choosing a different project scope that doesn't involve ha…" at bounding box center [362, 370] width 0 height 11
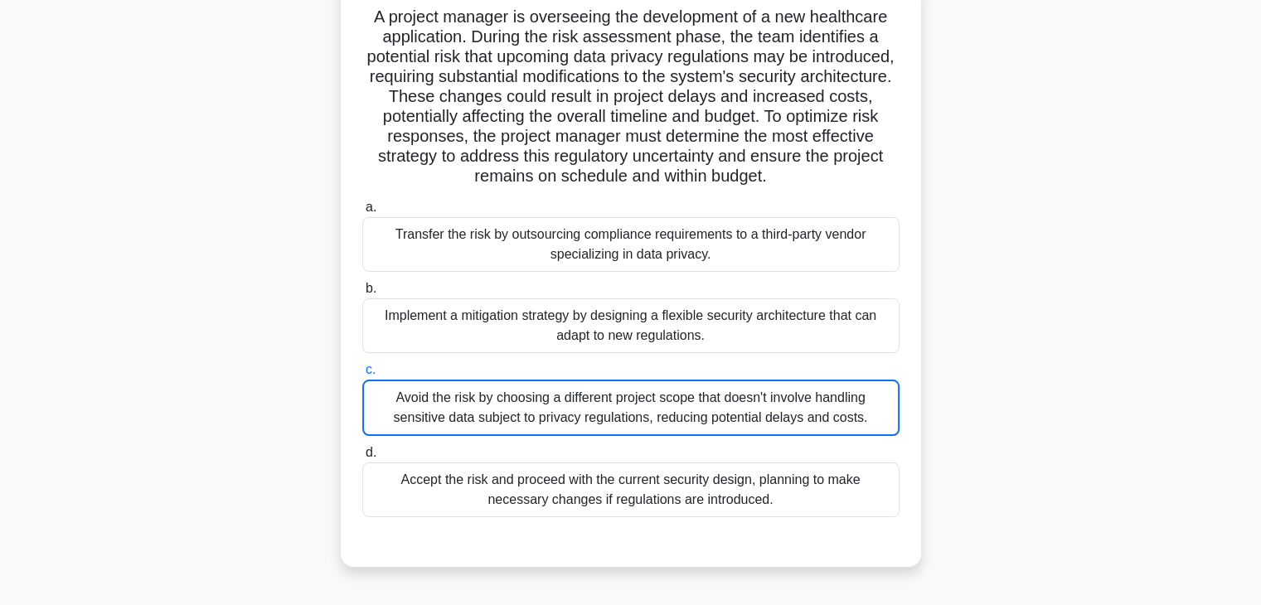
click at [668, 408] on div "Avoid the risk by choosing a different project scope that doesn't involve handl…" at bounding box center [630, 408] width 537 height 56
click at [362, 376] on input "c. Avoid the risk by choosing a different project scope that doesn't involve ha…" at bounding box center [362, 370] width 0 height 11
click at [668, 408] on div "Avoid the risk by choosing a different project scope that doesn't involve handl…" at bounding box center [630, 408] width 537 height 56
click at [362, 376] on input "c. Avoid the risk by choosing a different project scope that doesn't involve ha…" at bounding box center [362, 370] width 0 height 11
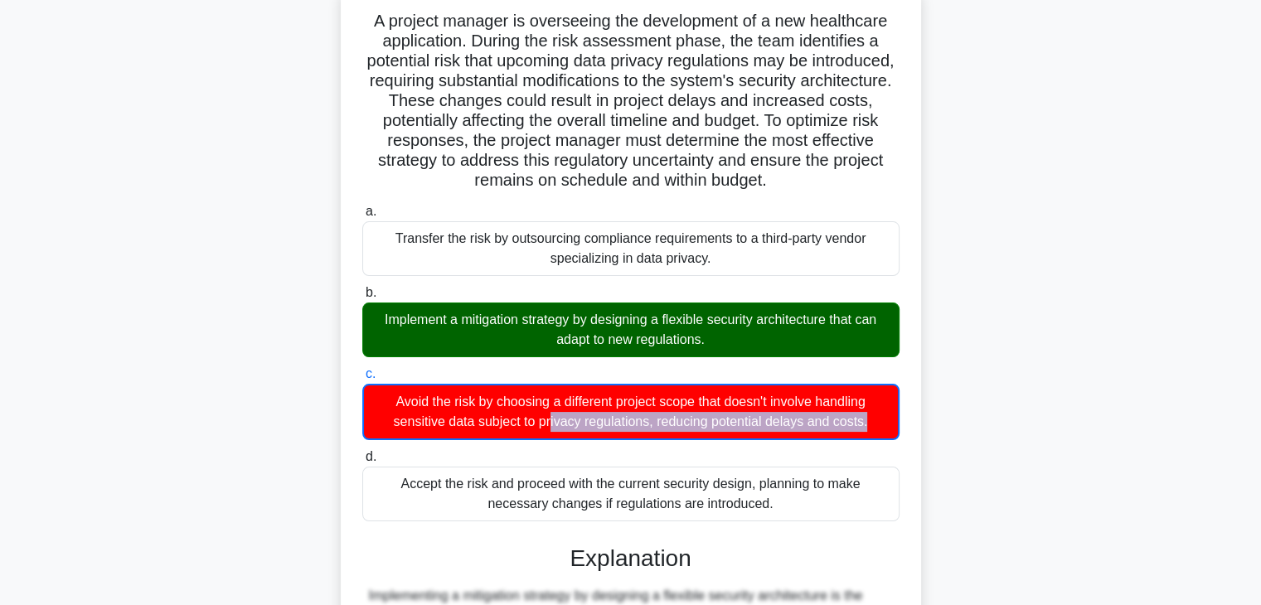
scroll to position [438, 0]
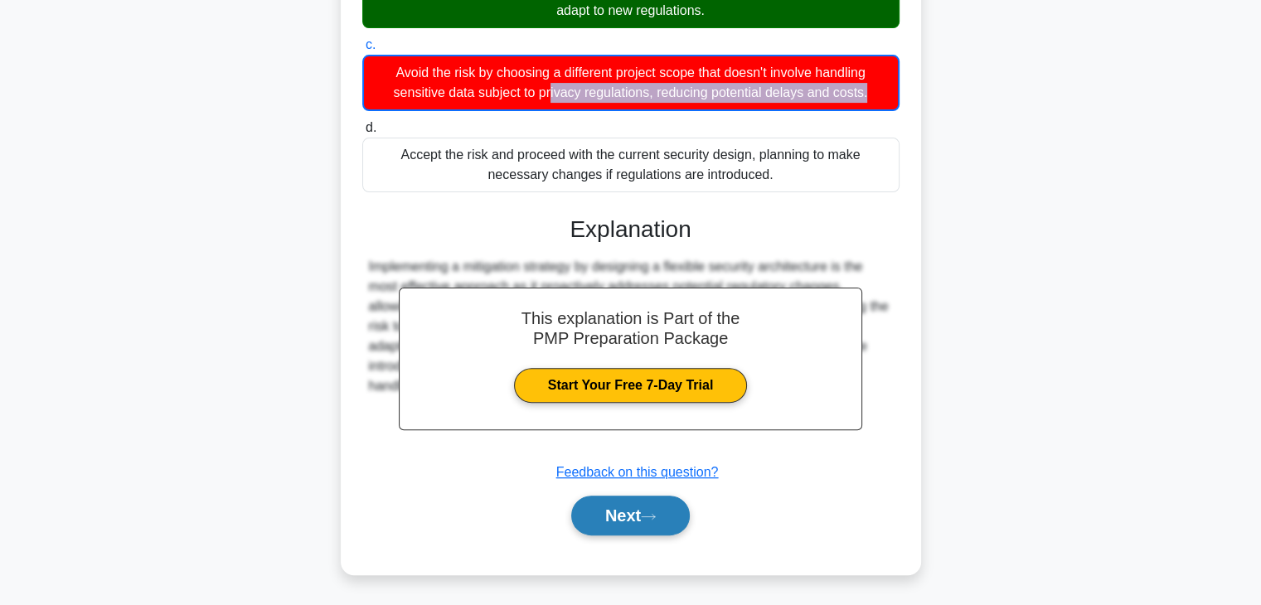
click at [670, 520] on button "Next" at bounding box center [630, 516] width 119 height 40
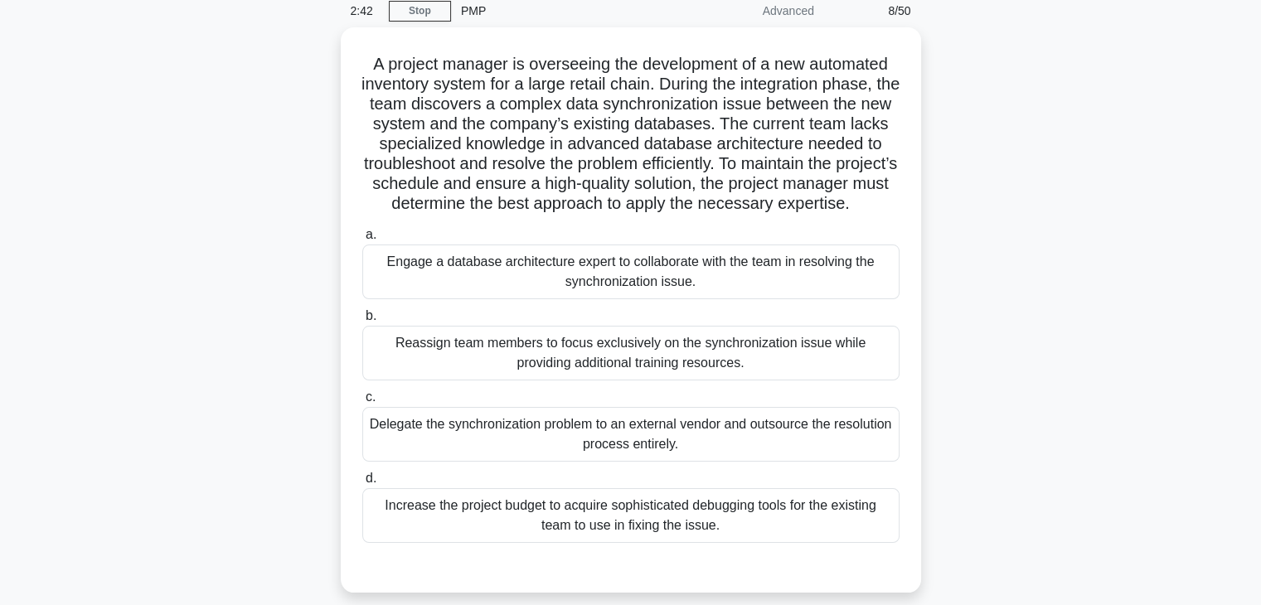
scroll to position [61, 0]
